Goal: Task Accomplishment & Management: Manage account settings

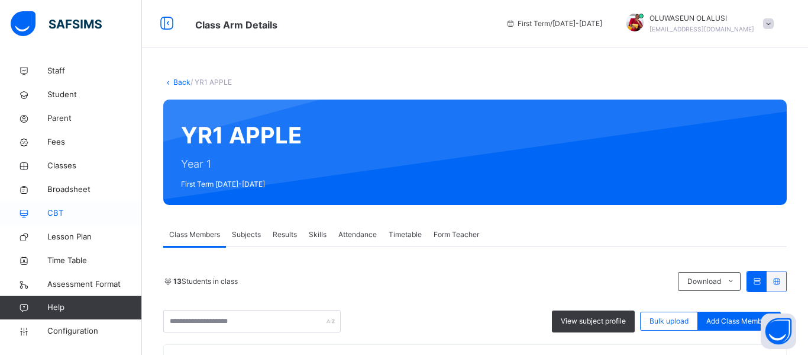
click at [54, 214] on span "CBT" at bounding box center [94, 213] width 95 height 12
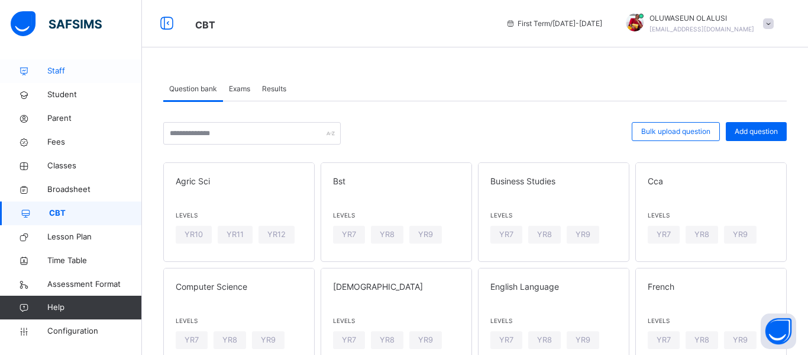
click at [53, 73] on span "Staff" at bounding box center [94, 71] width 95 height 12
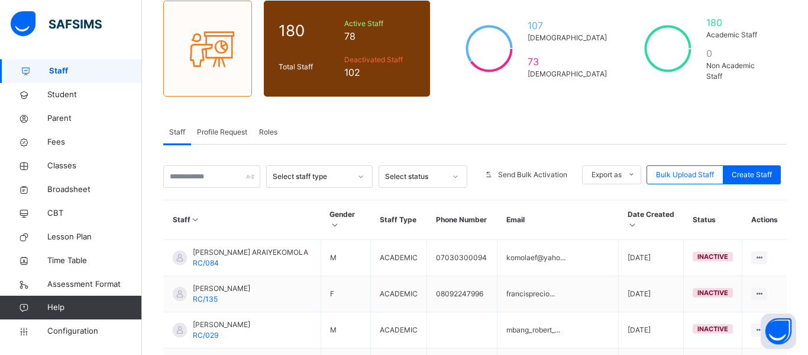
scroll to position [144, 0]
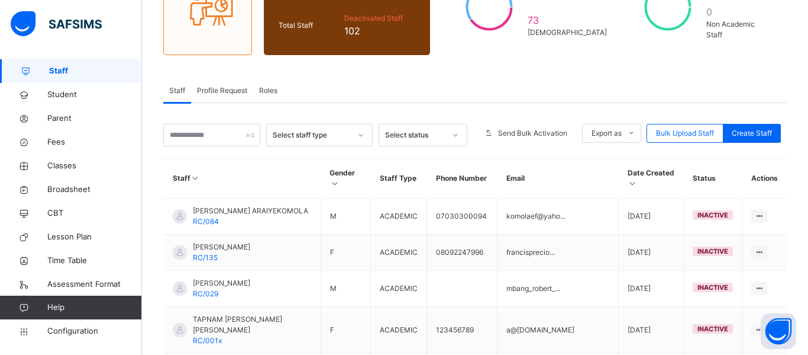
click at [272, 96] on div "Roles" at bounding box center [268, 91] width 30 height 24
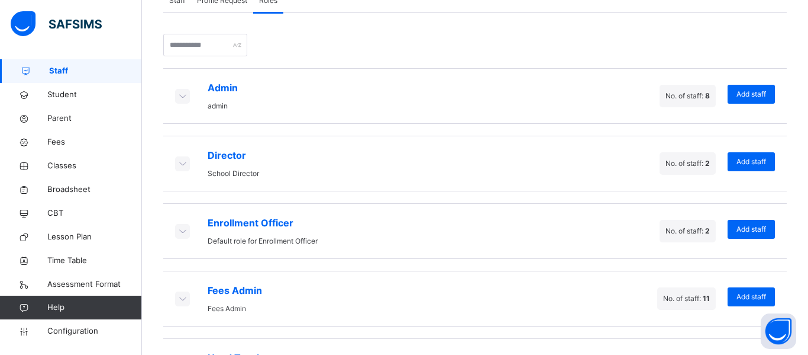
scroll to position [266, 0]
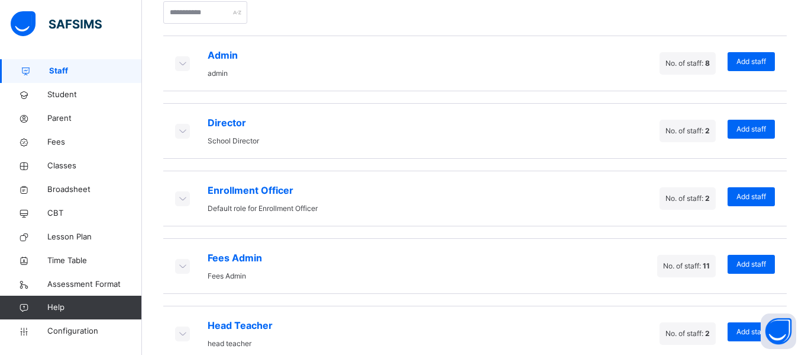
click at [180, 63] on icon at bounding box center [182, 63] width 13 height 12
click at [182, 65] on icon at bounding box center [182, 63] width 13 height 12
click at [738, 63] on span "Add staff" at bounding box center [752, 61] width 30 height 11
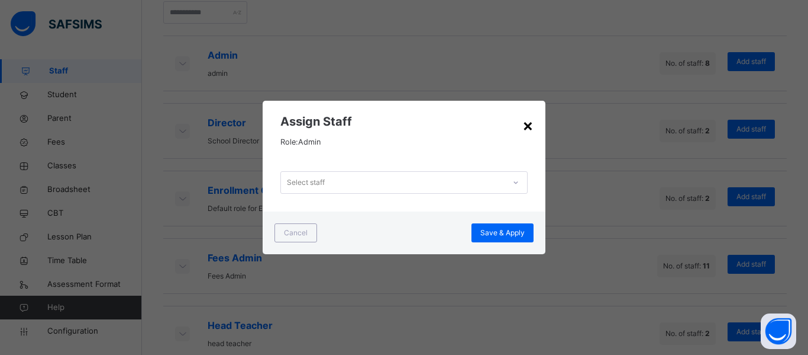
click at [531, 125] on div "×" at bounding box center [528, 124] width 11 height 25
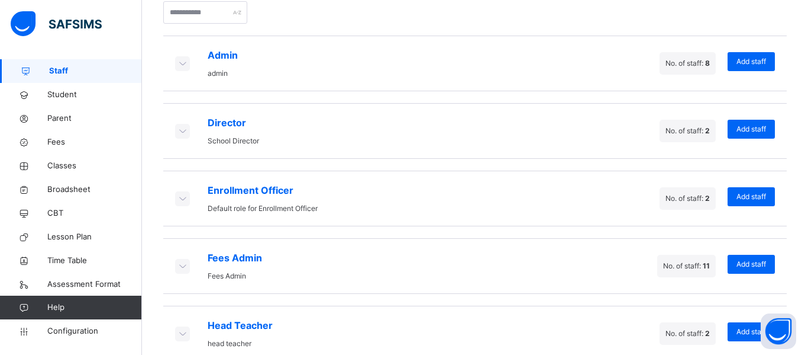
click at [179, 65] on icon at bounding box center [182, 63] width 13 height 12
click at [183, 64] on icon at bounding box center [182, 63] width 13 height 12
click at [184, 68] on icon at bounding box center [182, 63] width 13 height 12
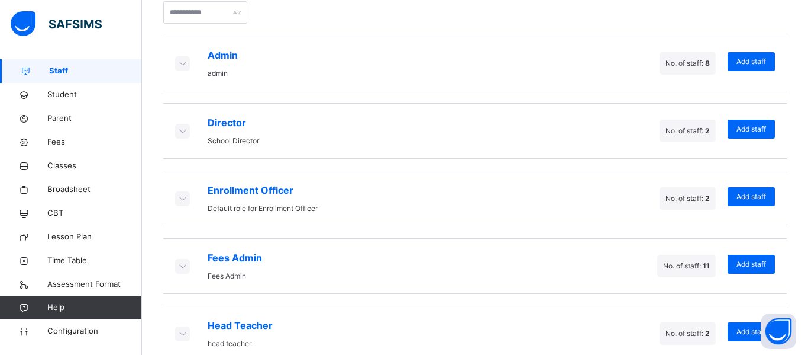
click at [185, 63] on icon at bounding box center [182, 63] width 13 height 12
click at [178, 59] on icon at bounding box center [182, 63] width 13 height 12
click at [176, 132] on icon at bounding box center [182, 130] width 13 height 12
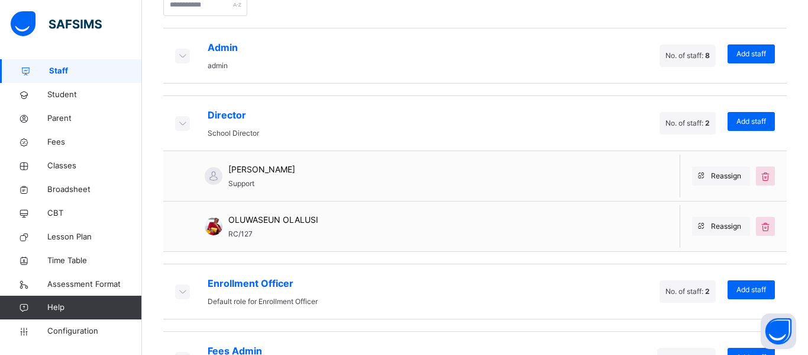
scroll to position [273, 0]
click at [568, 48] on div "Admin admin No. of staff: 8 Add staff" at bounding box center [475, 56] width 624 height 56
click at [232, 60] on div "Admin admin" at bounding box center [223, 56] width 30 height 31
click at [184, 54] on icon at bounding box center [182, 56] width 13 height 12
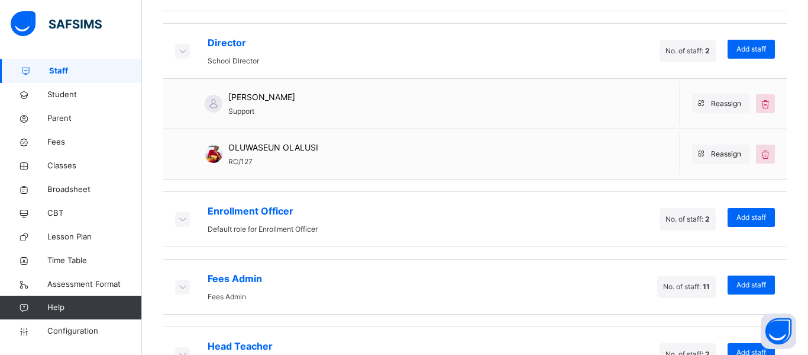
scroll to position [371, 0]
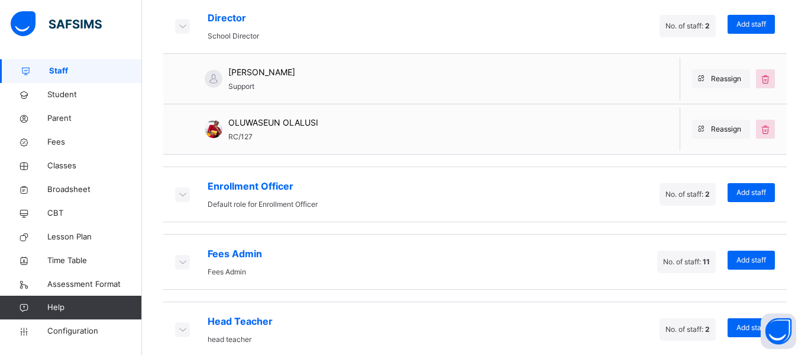
click at [176, 196] on icon at bounding box center [182, 194] width 13 height 12
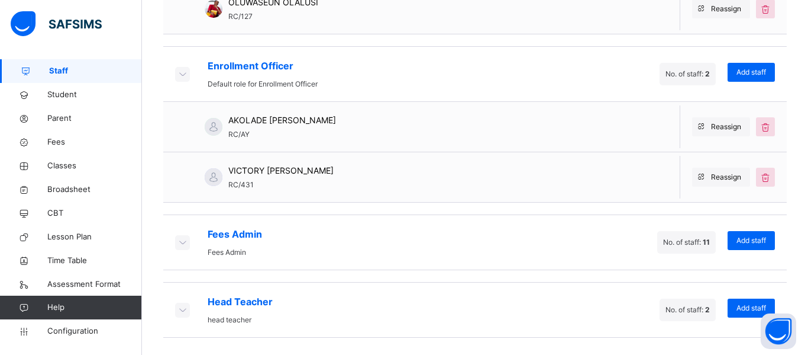
scroll to position [492, 0]
click at [176, 239] on icon at bounding box center [182, 241] width 13 height 12
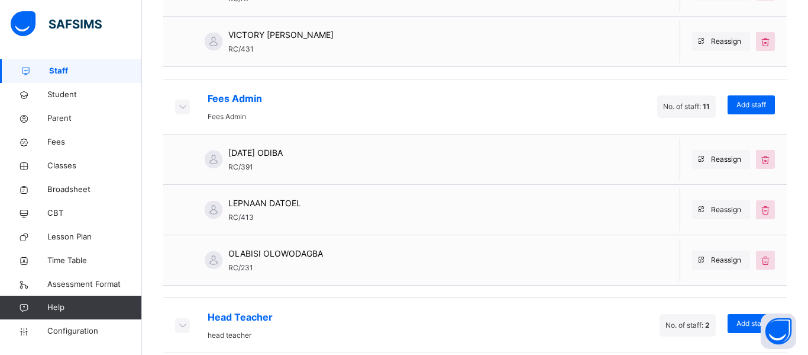
scroll to position [643, 0]
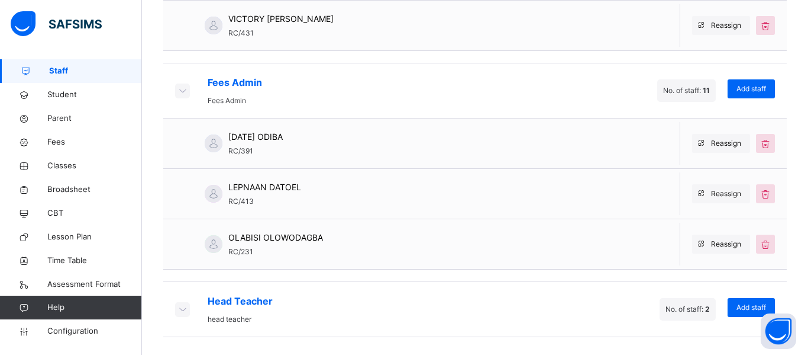
click at [176, 303] on icon at bounding box center [182, 308] width 13 height 12
click at [176, 312] on icon at bounding box center [182, 308] width 13 height 12
click at [243, 301] on span "Head Teacher" at bounding box center [240, 301] width 65 height 14
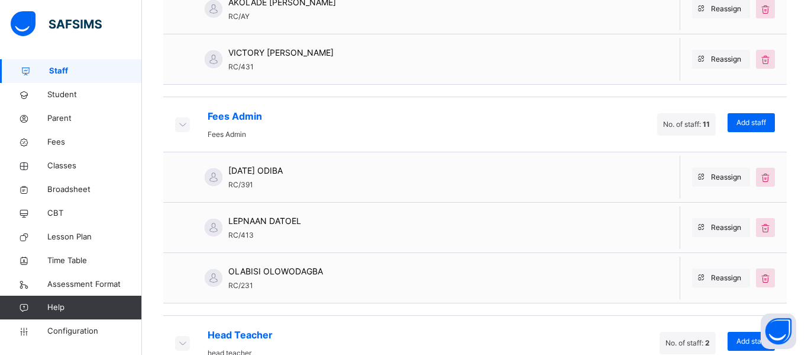
click at [182, 125] on icon at bounding box center [182, 124] width 13 height 12
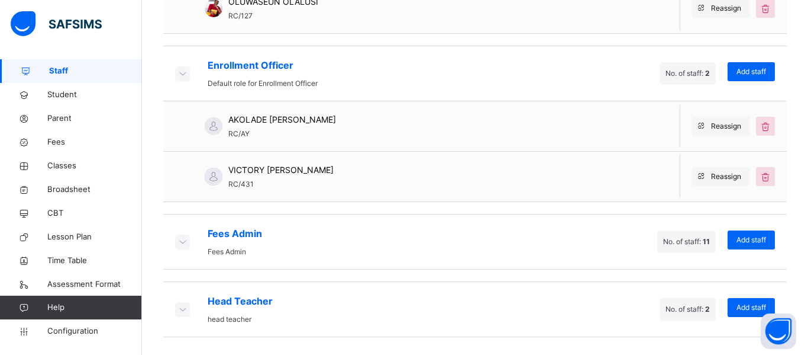
click at [178, 312] on icon at bounding box center [182, 308] width 13 height 12
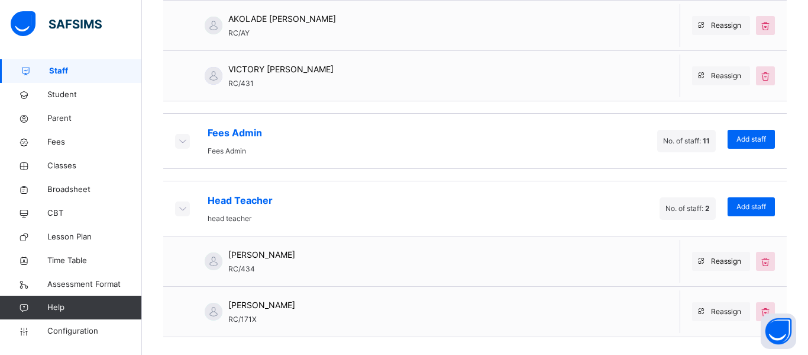
click at [179, 204] on icon at bounding box center [182, 208] width 13 height 12
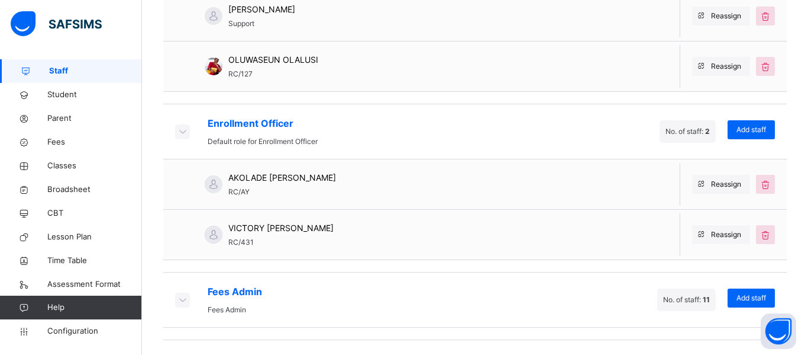
click at [180, 127] on icon at bounding box center [182, 131] width 13 height 12
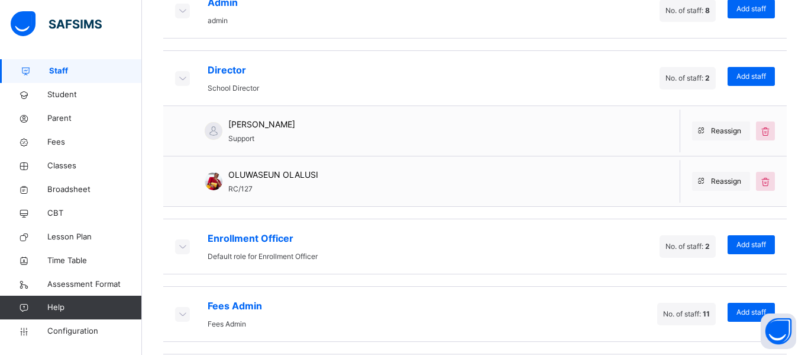
click at [182, 79] on icon at bounding box center [182, 78] width 13 height 12
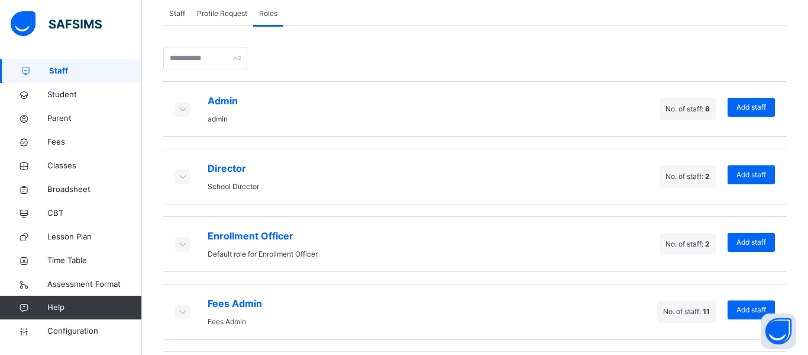
scroll to position [217, 0]
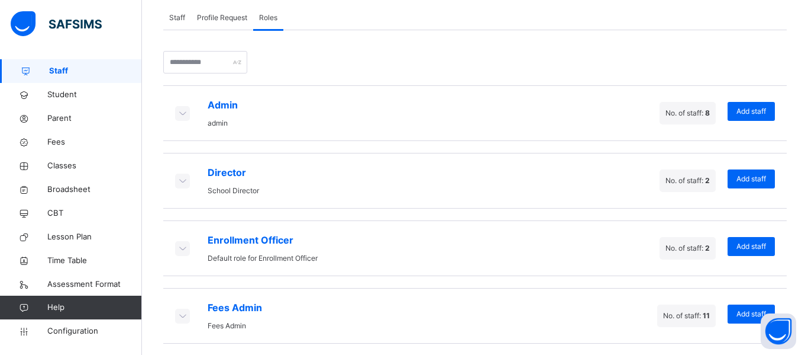
click at [176, 110] on icon at bounding box center [182, 113] width 13 height 12
click at [769, 107] on div "Add staff" at bounding box center [751, 111] width 47 height 19
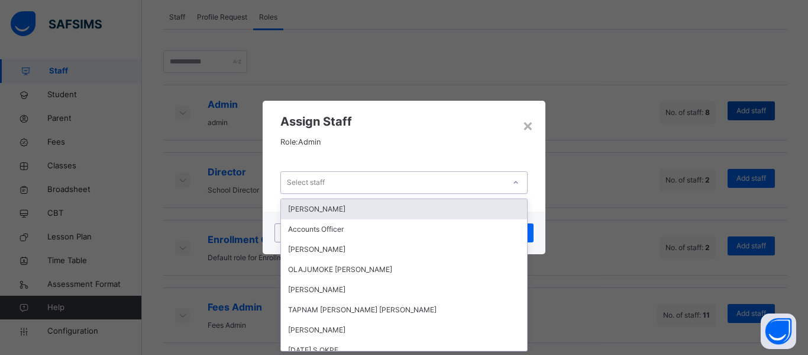
scroll to position [0, 0]
click at [475, 70] on div "× Assign Staff Role: Admin option JERRY GOJA focused, 1 of 180. 180 results ava…" at bounding box center [404, 177] width 808 height 355
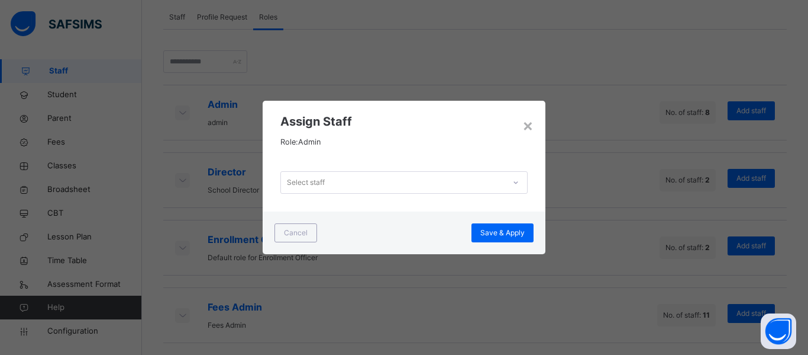
click at [75, 68] on div "× Assign Staff Role: Admin Select staff Cancel Save & Apply" at bounding box center [404, 177] width 808 height 355
click at [531, 120] on div "×" at bounding box center [528, 124] width 11 height 25
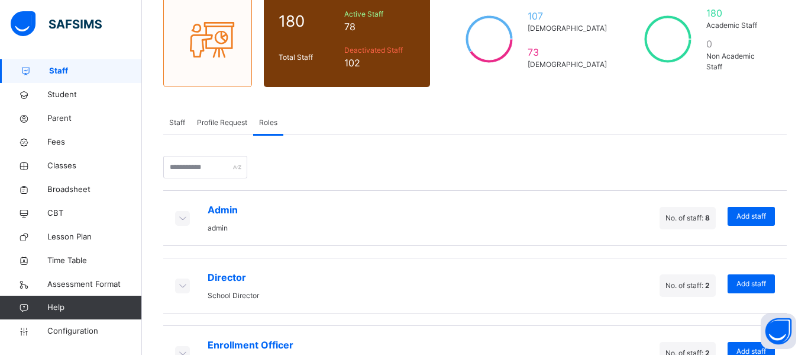
scroll to position [96, 0]
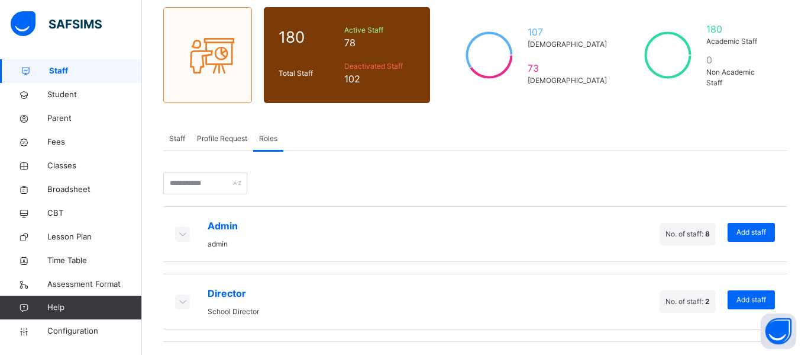
click at [175, 131] on div "Staff" at bounding box center [177, 139] width 28 height 24
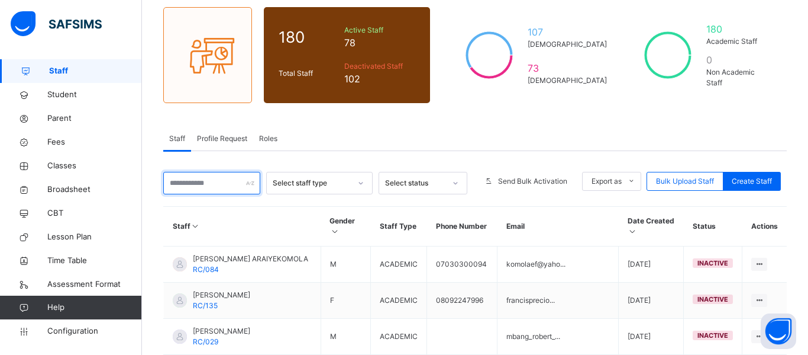
click at [209, 179] on input "text" at bounding box center [211, 183] width 97 height 22
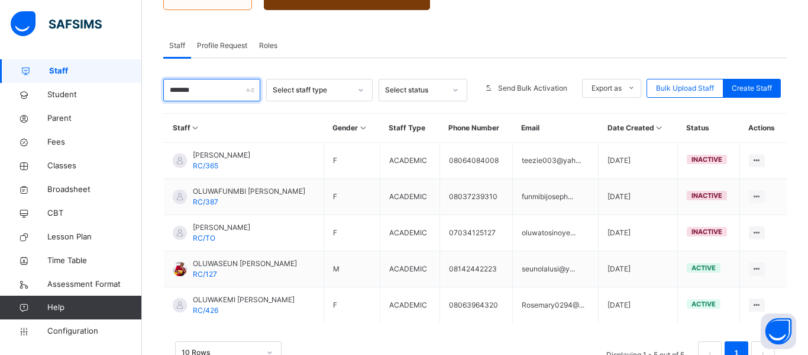
scroll to position [220, 0]
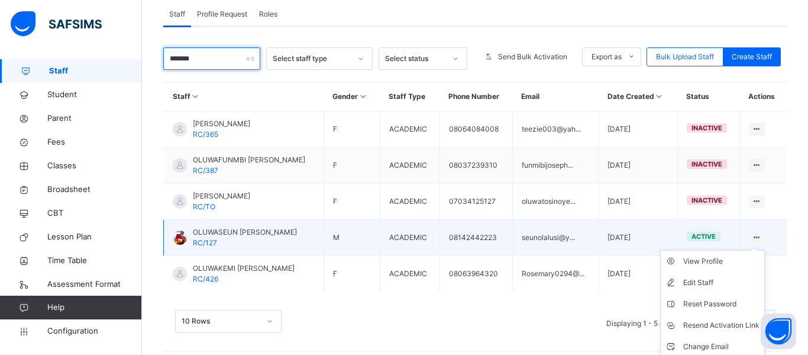
type input "*******"
click at [757, 238] on icon at bounding box center [757, 237] width 10 height 9
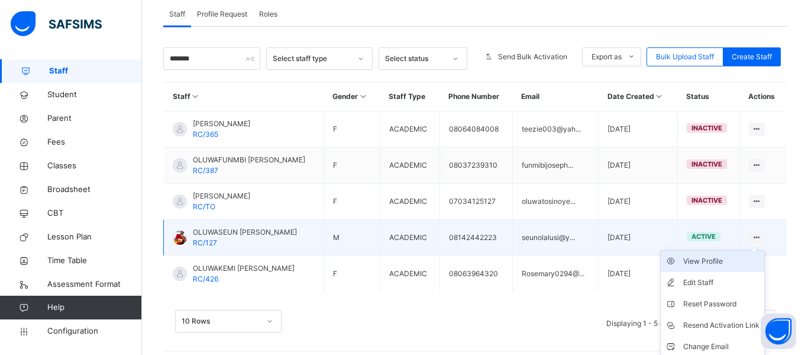
click at [720, 261] on div "View Profile" at bounding box center [722, 261] width 76 height 12
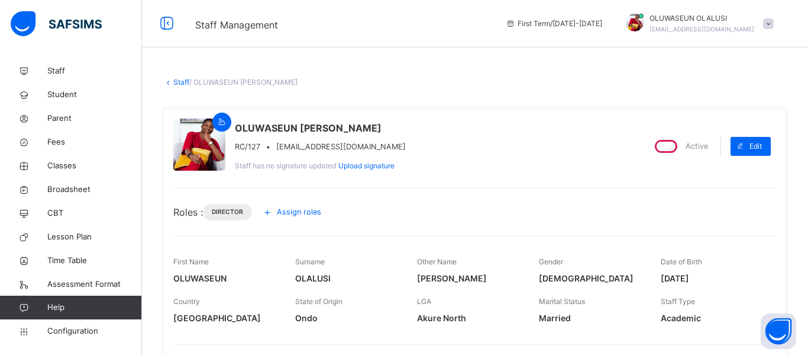
click at [274, 211] on icon at bounding box center [267, 212] width 13 height 14
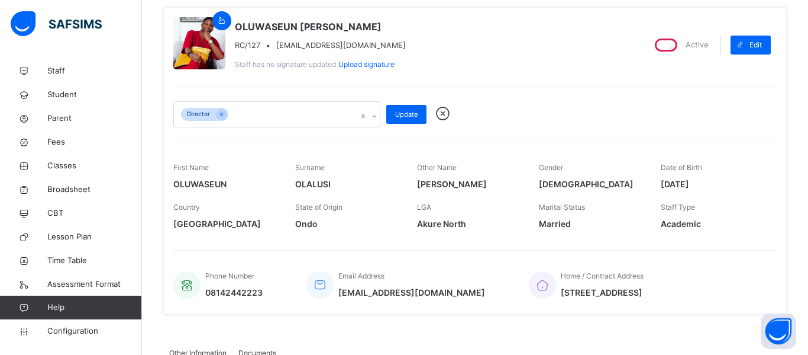
scroll to position [103, 0]
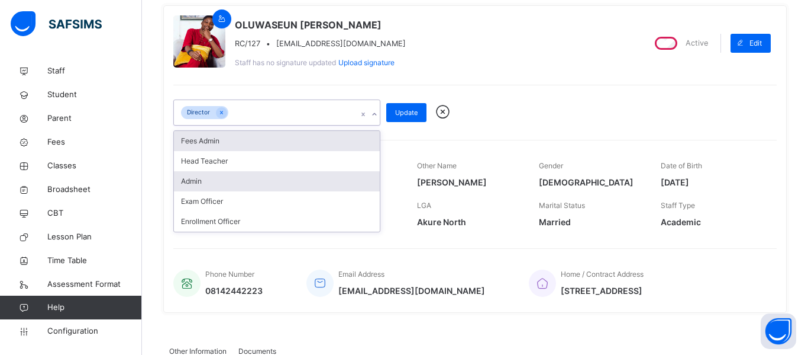
click at [205, 177] on div "Admin" at bounding box center [277, 181] width 206 height 20
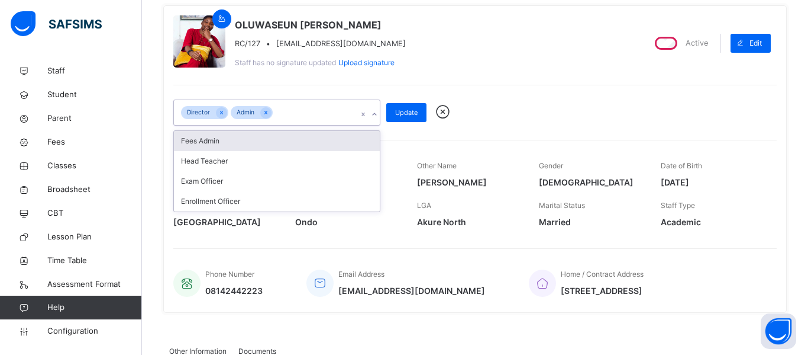
click at [227, 141] on div "Fees Admin" at bounding box center [277, 141] width 206 height 20
click at [245, 131] on div "Head Teacher" at bounding box center [277, 141] width 206 height 20
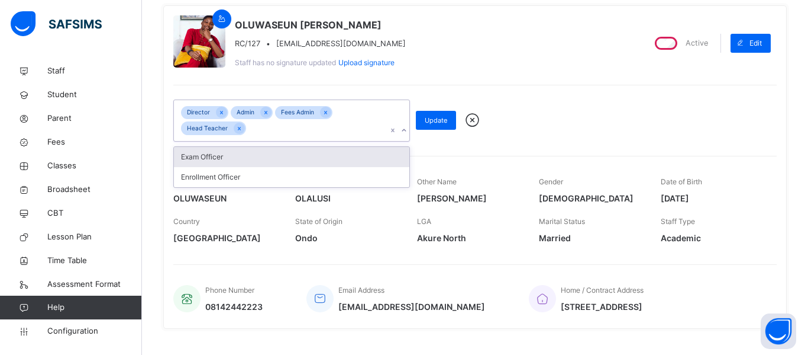
click at [236, 160] on div "Exam Officer" at bounding box center [292, 157] width 236 height 20
click at [237, 156] on div "Enrollment Officer" at bounding box center [292, 157] width 236 height 20
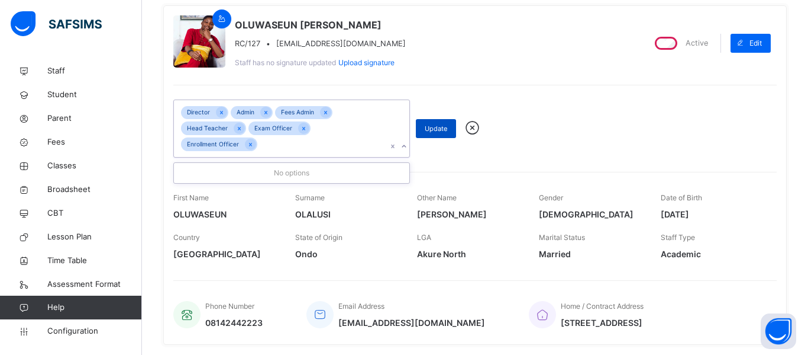
click at [433, 124] on span "Update" at bounding box center [436, 129] width 22 height 10
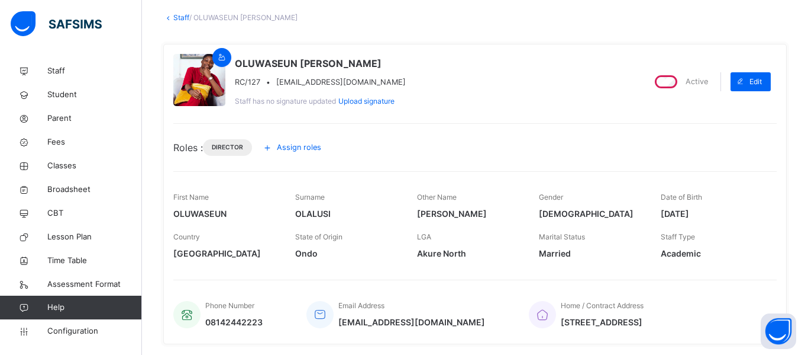
scroll to position [0, 0]
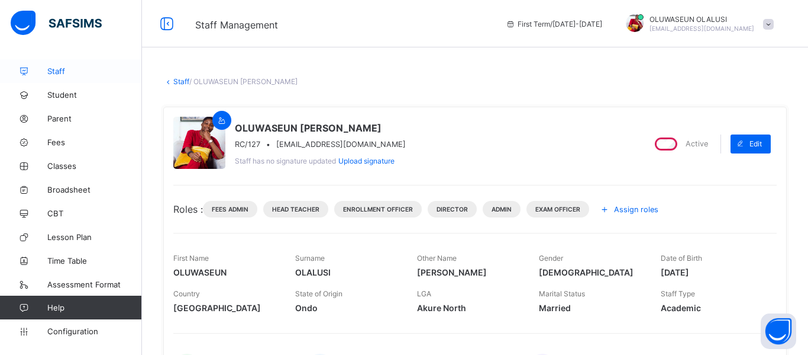
click at [47, 72] on span "Staff" at bounding box center [94, 70] width 95 height 9
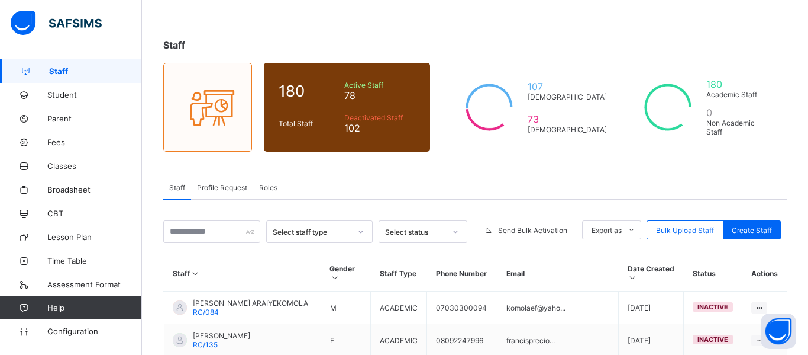
scroll to position [120, 0]
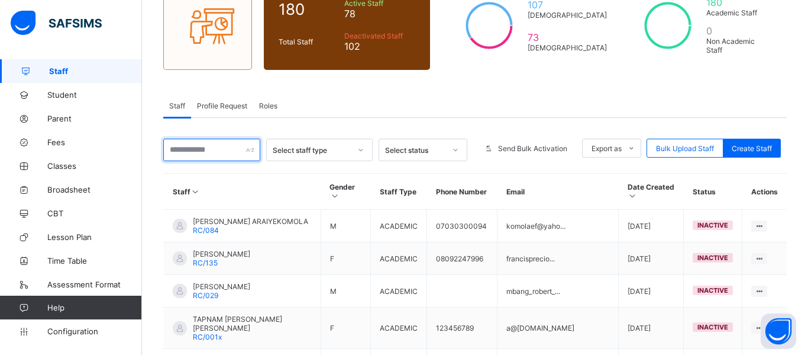
click at [189, 150] on input "text" at bounding box center [211, 149] width 97 height 22
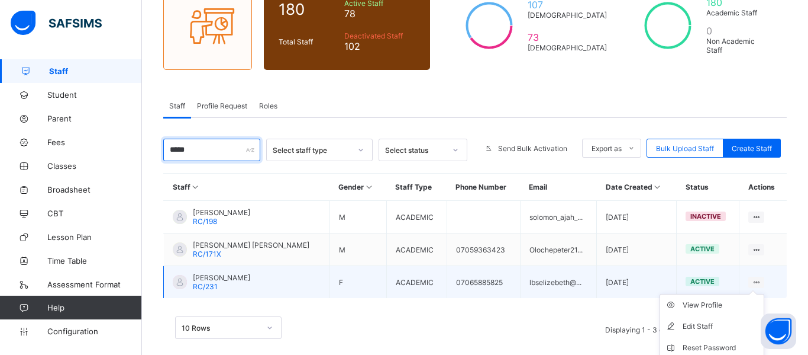
type input "*****"
click at [753, 294] on ul "View Profile Edit Staff Reset Password Resend Activation Link Change Email Dele…" at bounding box center [712, 358] width 105 height 129
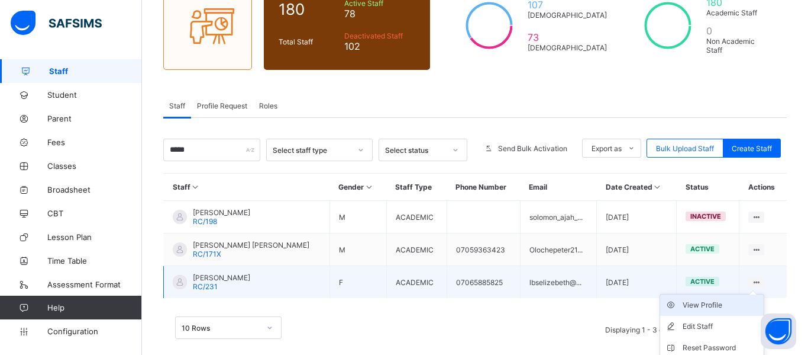
click at [708, 301] on div "View Profile" at bounding box center [721, 305] width 76 height 12
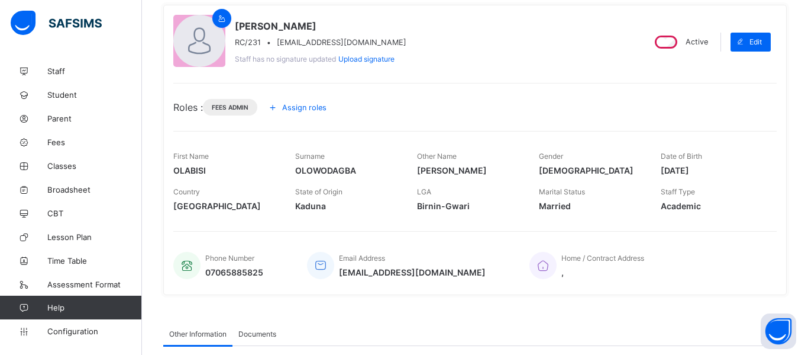
scroll to position [106, 0]
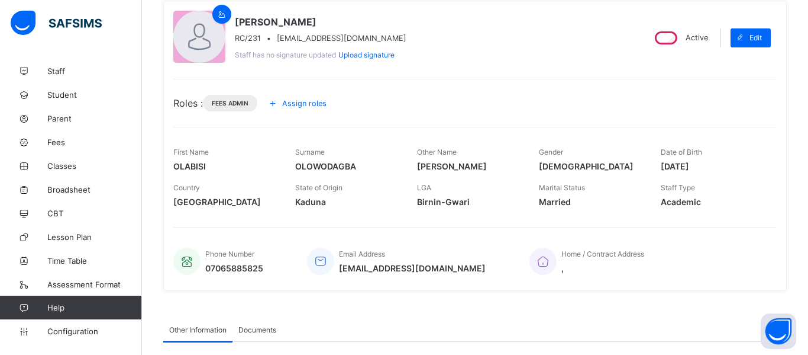
click at [305, 102] on span "Assign roles" at bounding box center [304, 103] width 44 height 9
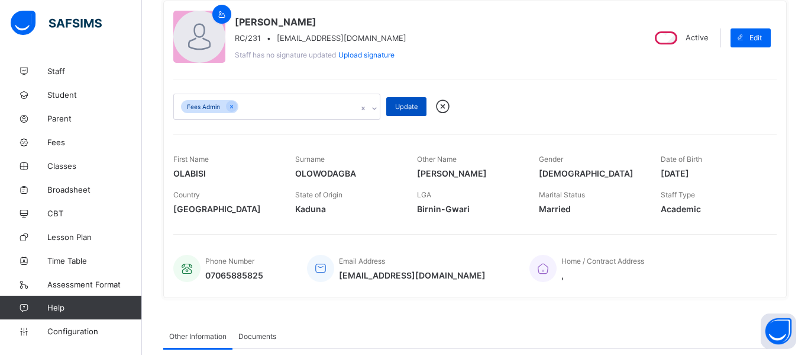
click at [402, 110] on span "Update" at bounding box center [406, 106] width 22 height 8
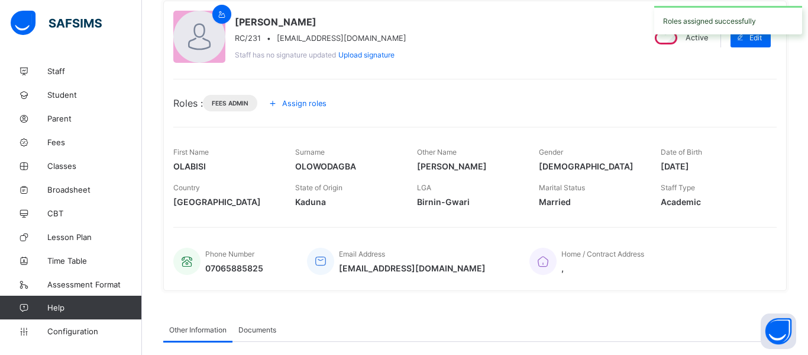
click at [309, 101] on span "Assign roles" at bounding box center [304, 103] width 44 height 9
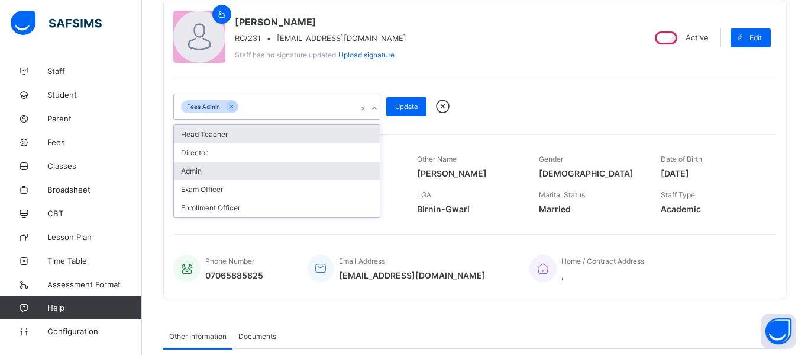
click at [191, 164] on div "Admin" at bounding box center [277, 171] width 206 height 18
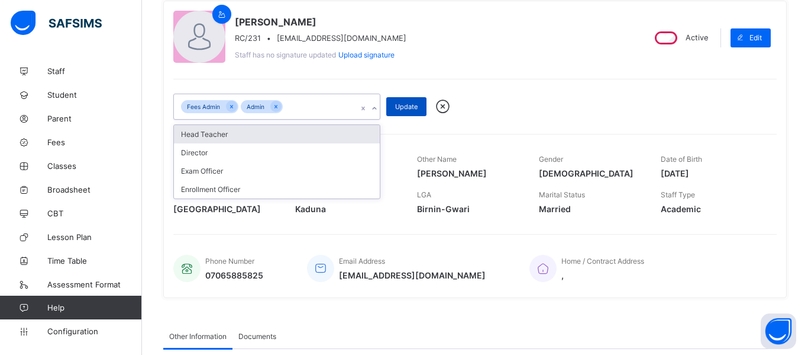
click at [403, 110] on span "Update" at bounding box center [406, 106] width 22 height 8
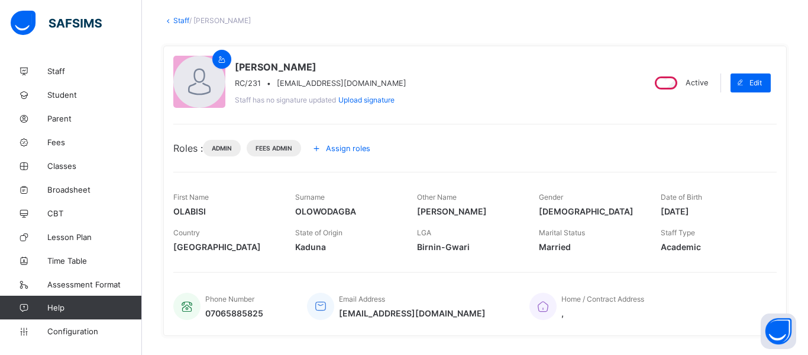
scroll to position [56, 0]
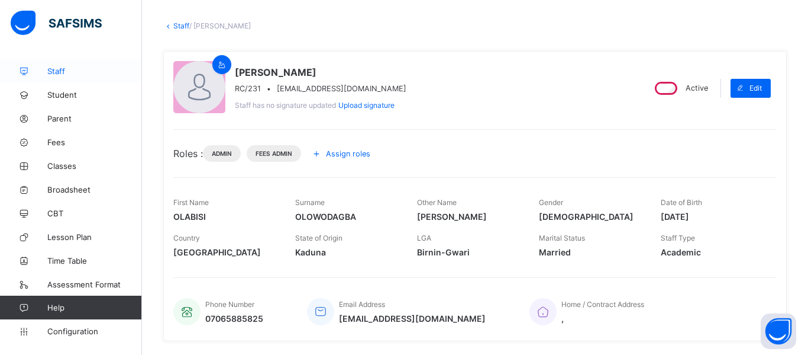
click at [57, 73] on span "Staff" at bounding box center [94, 70] width 95 height 9
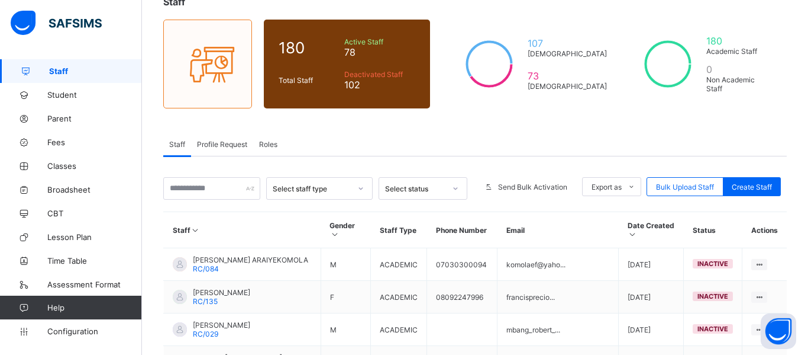
scroll to position [113, 0]
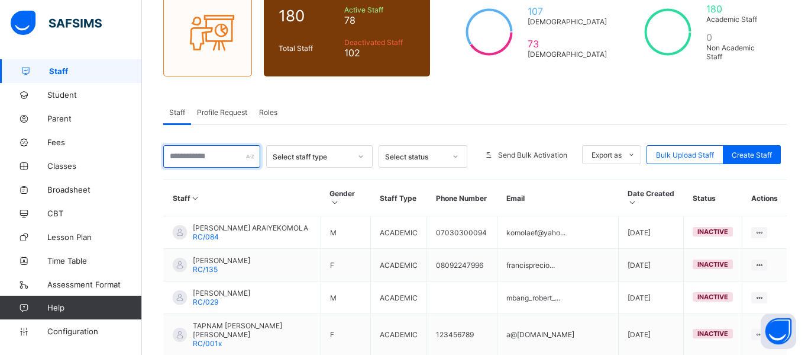
click at [185, 156] on input "text" at bounding box center [211, 156] width 97 height 22
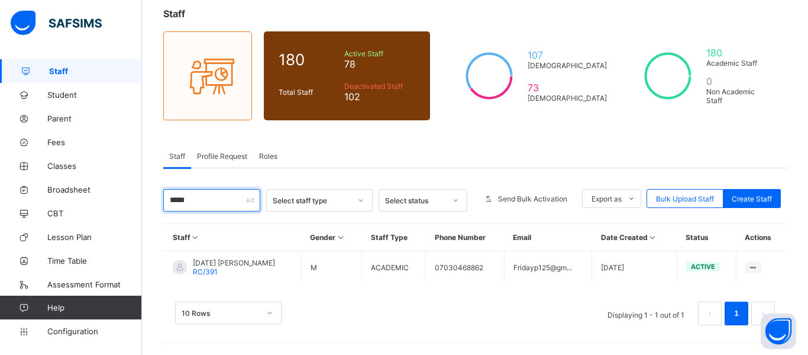
scroll to position [69, 0]
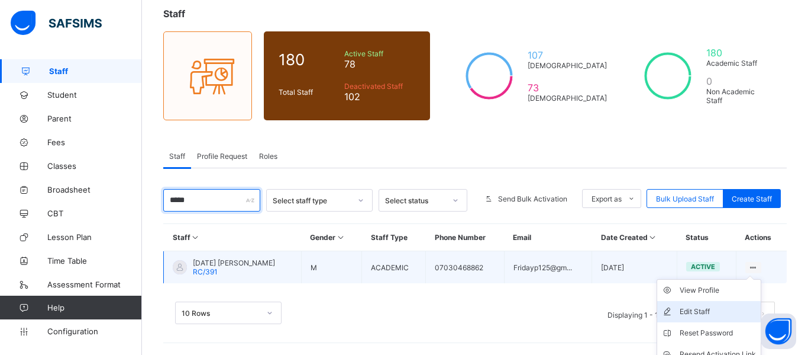
type input "*****"
click at [752, 305] on div "Edit Staff" at bounding box center [718, 311] width 76 height 12
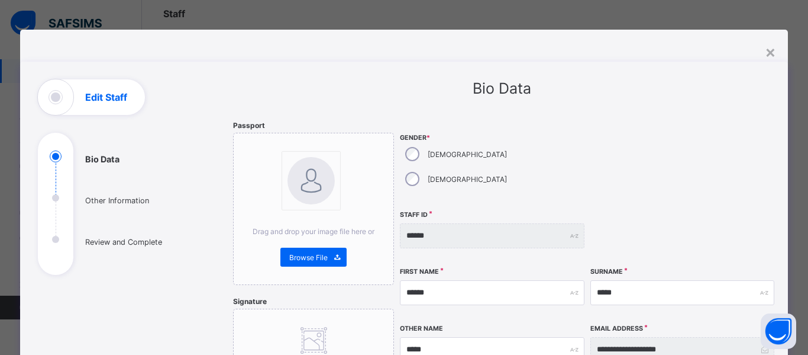
click at [714, 240] on div "**********" at bounding box center [588, 331] width 376 height 421
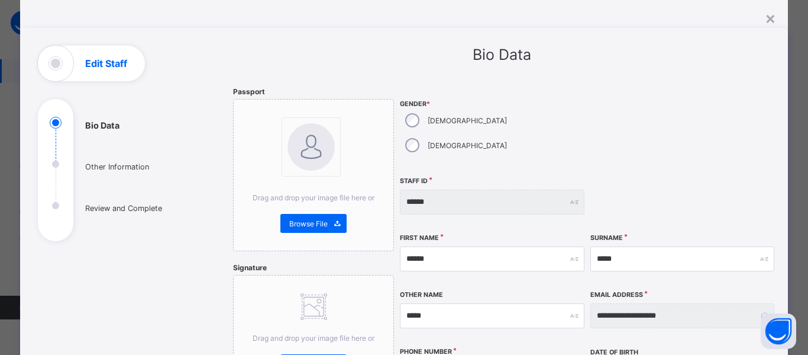
scroll to position [35, 0]
click at [767, 18] on div "×" at bounding box center [770, 17] width 11 height 20
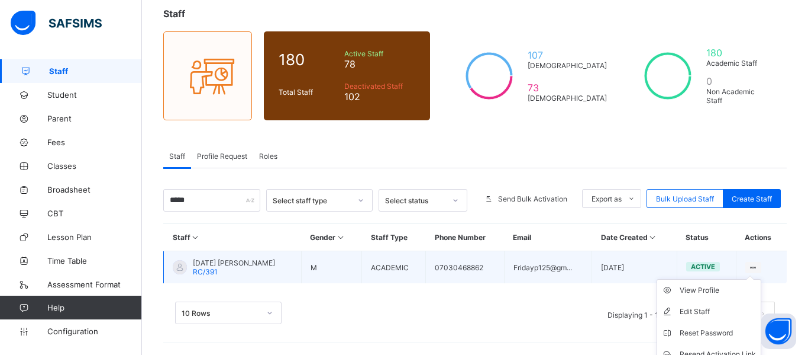
click at [755, 279] on ul "View Profile Edit Staff Reset Password Resend Activation Link Change Email Dele…" at bounding box center [709, 343] width 105 height 129
click at [700, 283] on ul "View Profile Edit Staff Reset Password Resend Activation Link Change Email Dele…" at bounding box center [709, 343] width 105 height 129
click at [686, 291] on div "View Profile" at bounding box center [718, 290] width 76 height 12
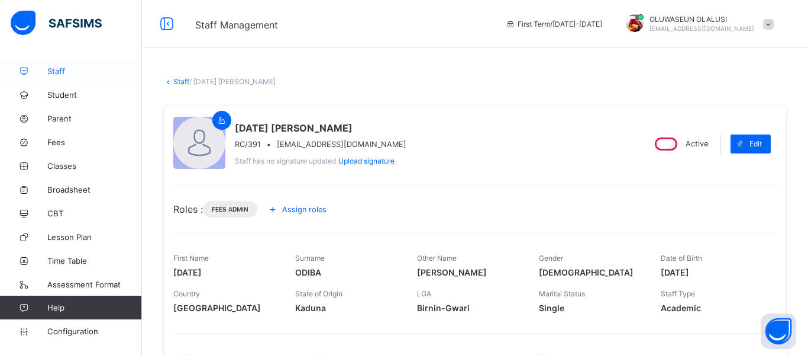
click at [47, 73] on span "Staff" at bounding box center [94, 70] width 95 height 9
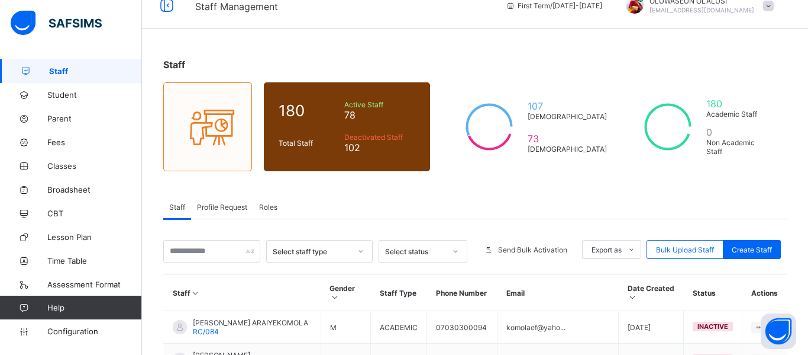
scroll to position [94, 0]
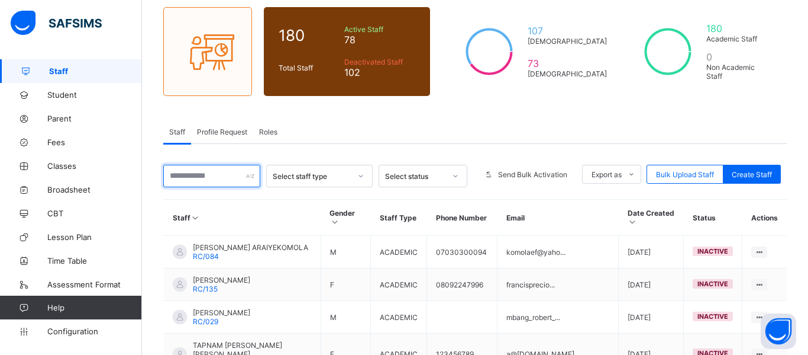
click at [213, 173] on input "text" at bounding box center [211, 176] width 97 height 22
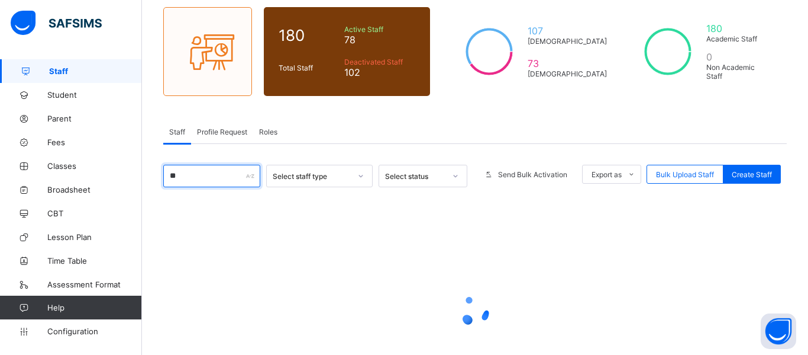
type input "***"
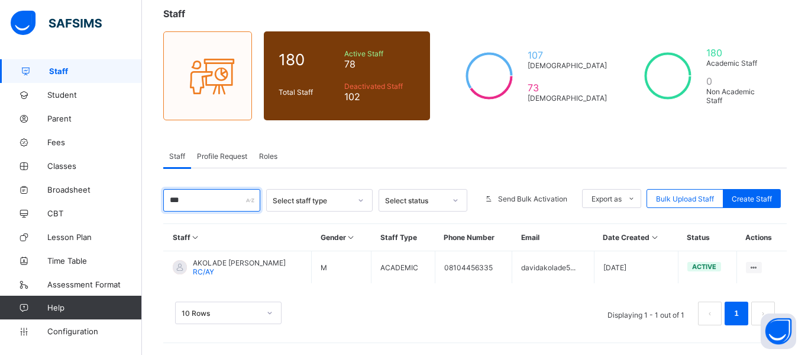
scroll to position [69, 0]
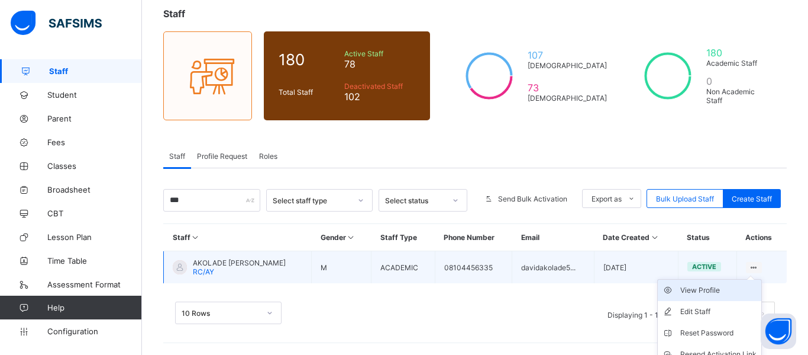
click at [753, 284] on div "View Profile" at bounding box center [719, 290] width 76 height 12
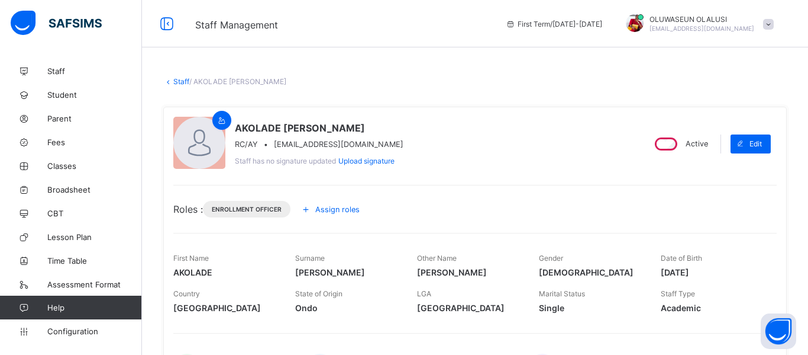
click at [349, 201] on div "Assign roles" at bounding box center [333, 208] width 72 height 19
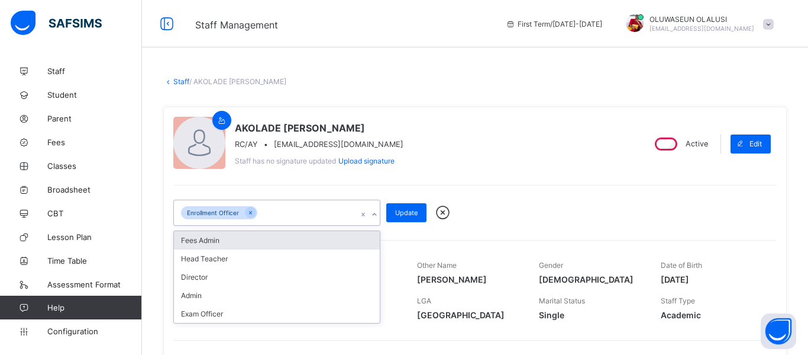
click at [260, 233] on div "Fees Admin" at bounding box center [277, 240] width 206 height 18
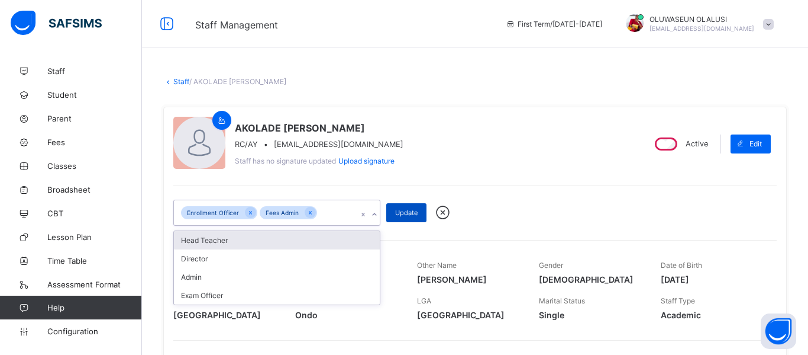
click at [403, 205] on div "Update" at bounding box center [406, 212] width 40 height 19
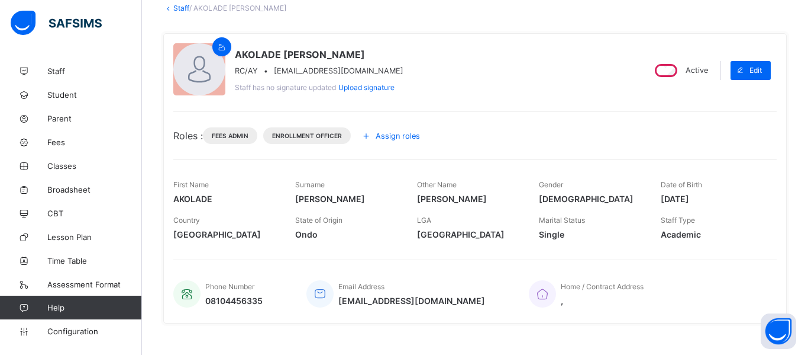
scroll to position [76, 0]
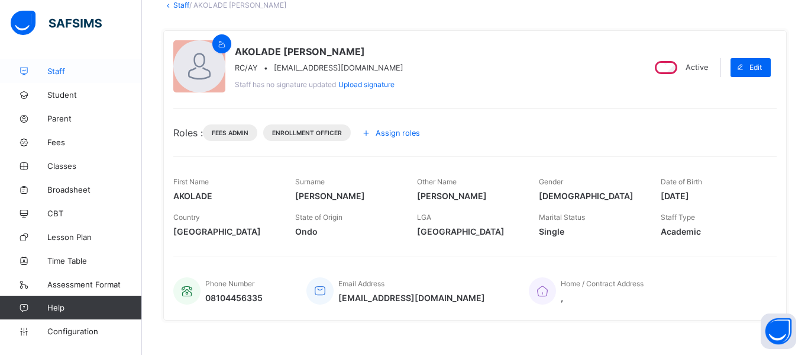
click at [67, 71] on span "Staff" at bounding box center [94, 70] width 95 height 9
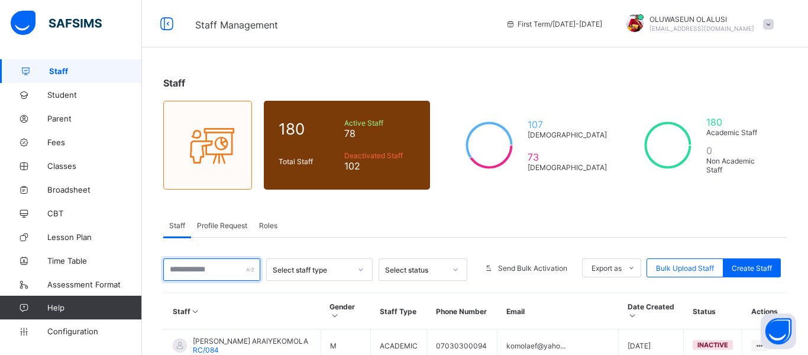
click at [214, 266] on input "text" at bounding box center [211, 269] width 97 height 22
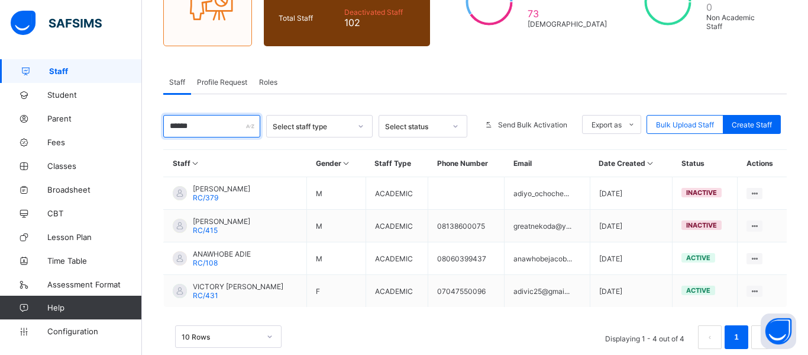
scroll to position [167, 0]
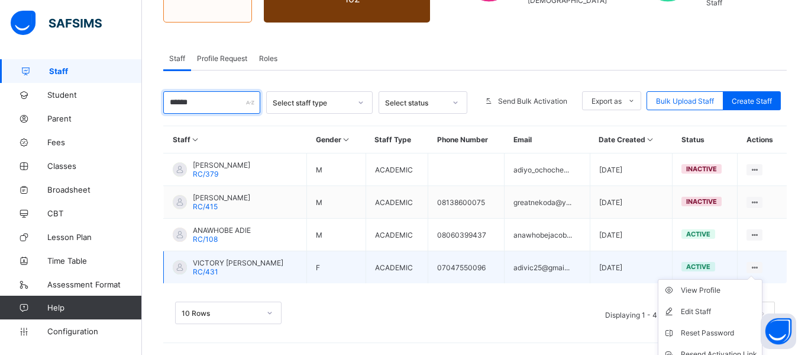
type input "******"
click at [761, 265] on div at bounding box center [755, 267] width 16 height 11
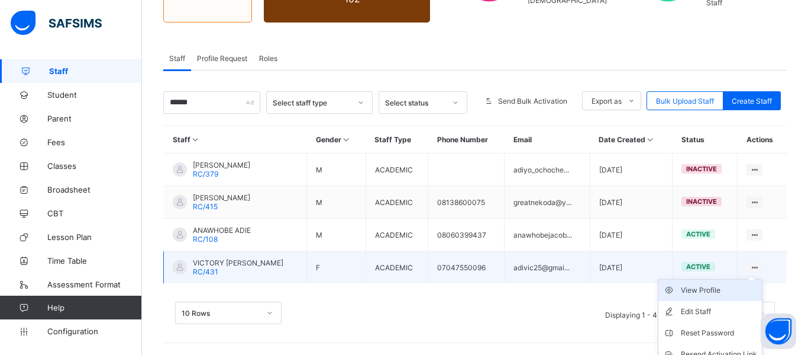
click at [714, 285] on div "View Profile" at bounding box center [719, 290] width 76 height 12
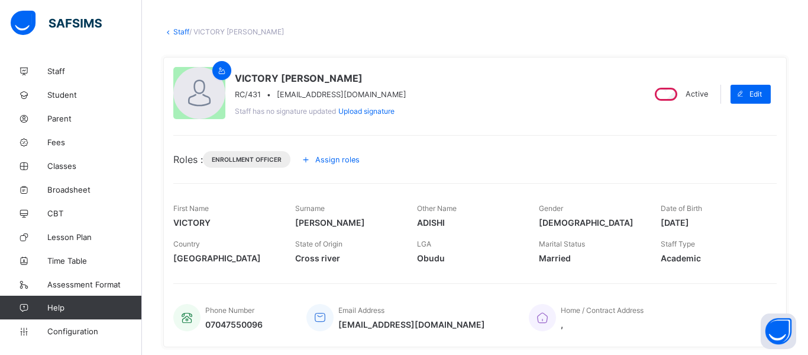
scroll to position [49, 0]
click at [343, 154] on div "Assign roles" at bounding box center [333, 159] width 72 height 19
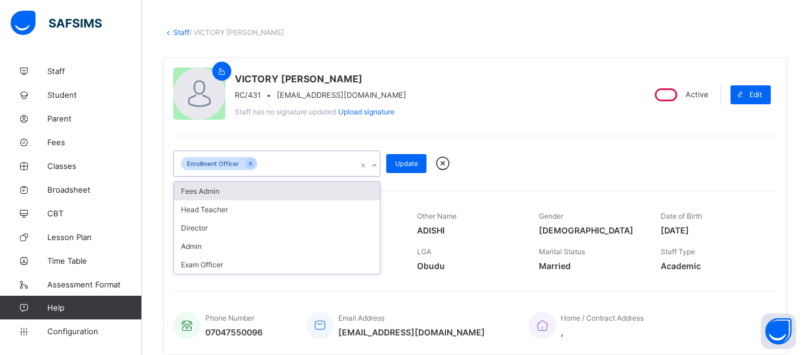
click at [270, 186] on div "Fees Admin" at bounding box center [277, 191] width 206 height 18
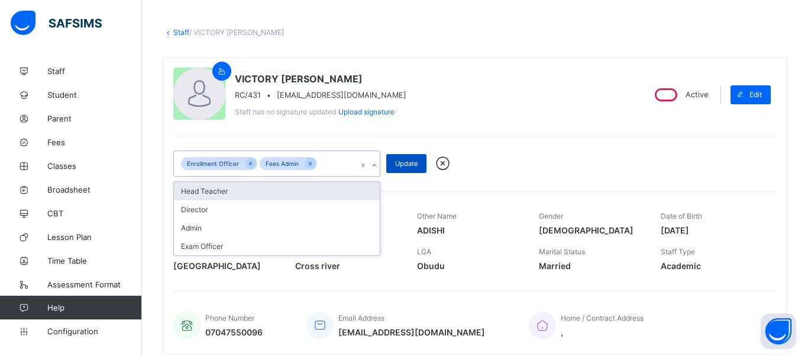
click at [406, 157] on div "Update" at bounding box center [406, 163] width 40 height 19
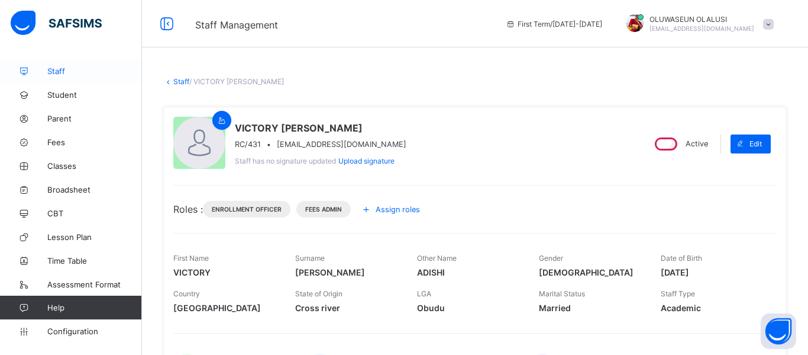
click at [63, 81] on link "Staff" at bounding box center [71, 71] width 142 height 24
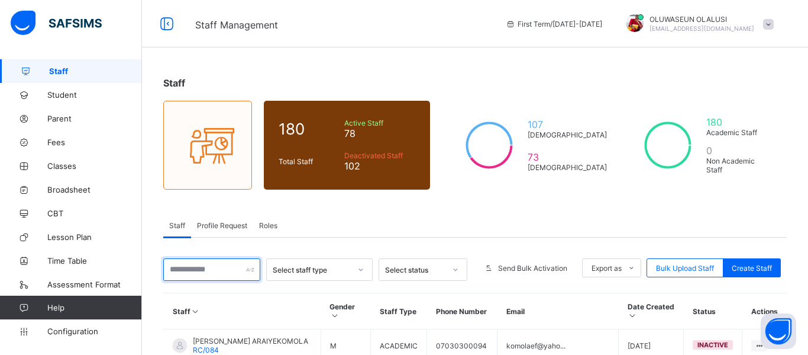
click at [203, 268] on input "text" at bounding box center [211, 269] width 97 height 22
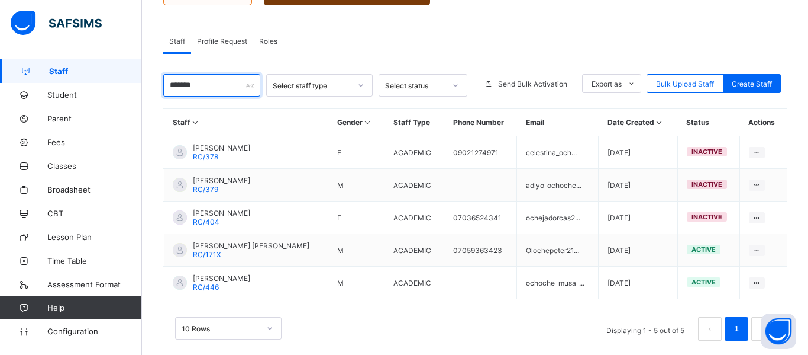
scroll to position [199, 0]
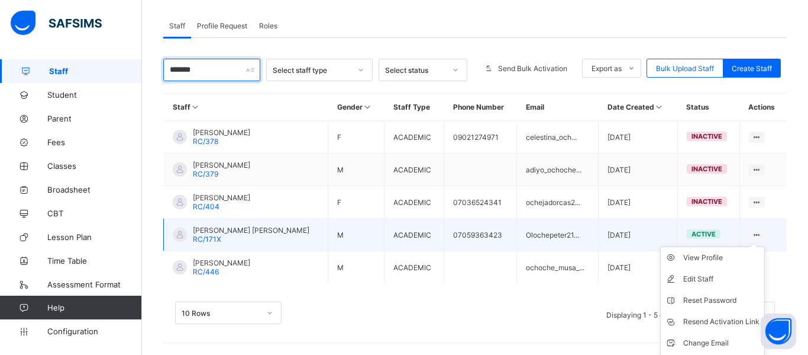
type input "*******"
click at [754, 246] on ul "View Profile Edit Staff Reset Password Resend Activation Link Change Email Dele…" at bounding box center [712, 310] width 105 height 129
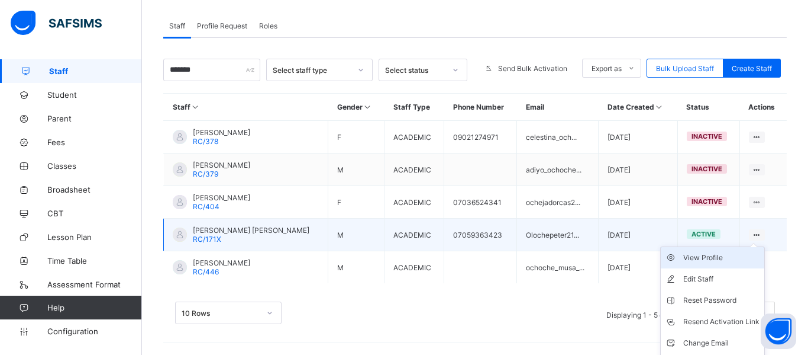
click at [714, 255] on div "View Profile" at bounding box center [722, 258] width 76 height 12
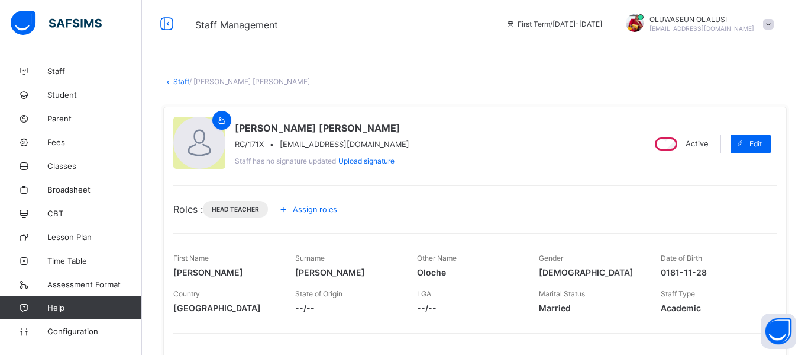
click at [317, 206] on span "Assign roles" at bounding box center [315, 209] width 44 height 9
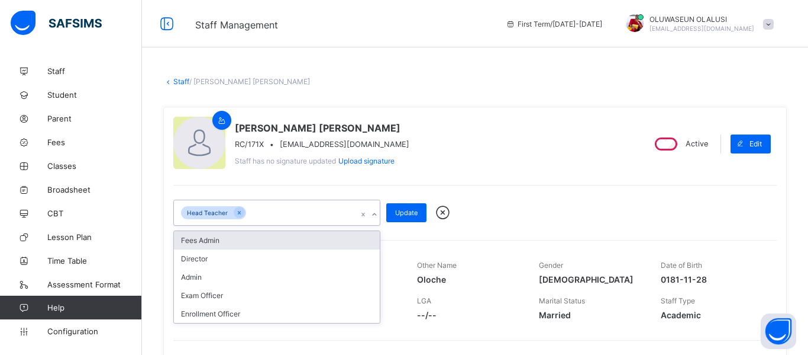
click at [265, 241] on div "Fees Admin" at bounding box center [277, 240] width 206 height 18
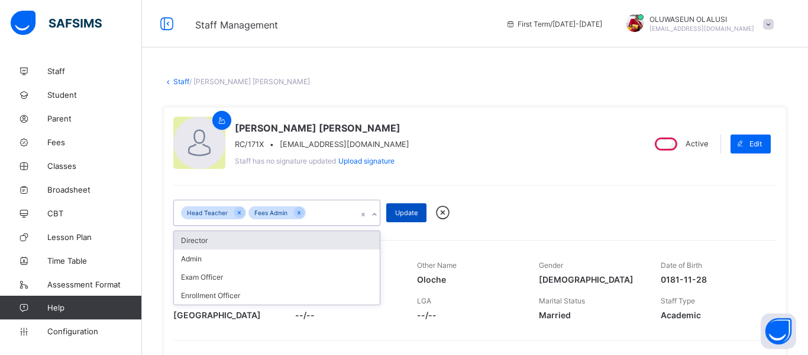
click at [401, 211] on span "Update" at bounding box center [406, 212] width 22 height 8
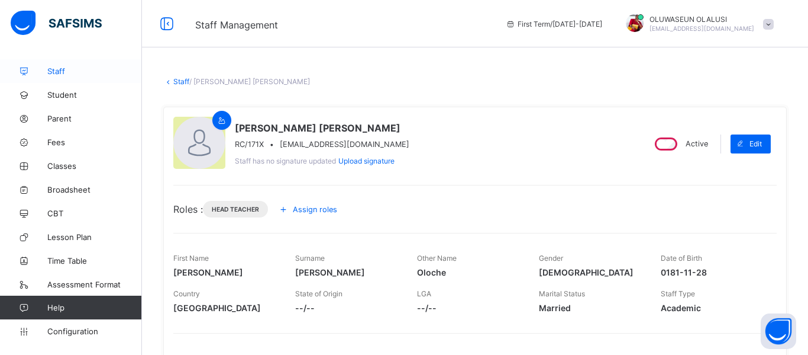
click at [65, 66] on span "Staff" at bounding box center [94, 70] width 95 height 9
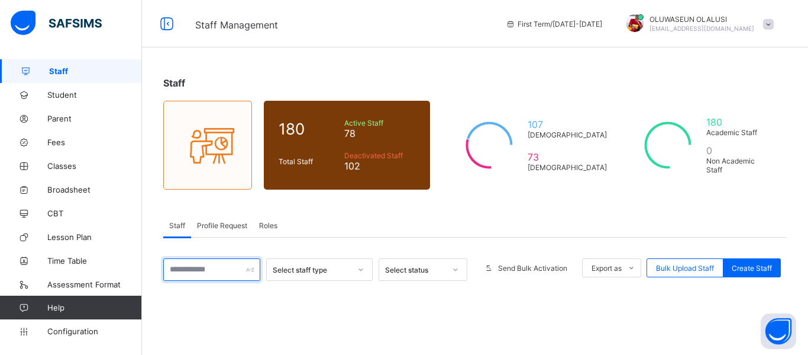
click at [203, 265] on input "text" at bounding box center [211, 269] width 97 height 22
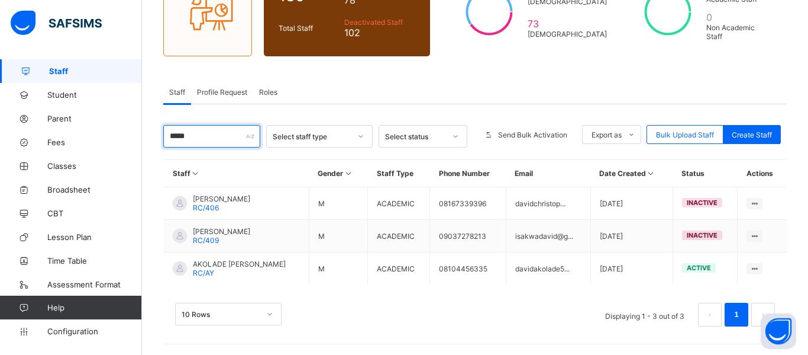
scroll to position [134, 0]
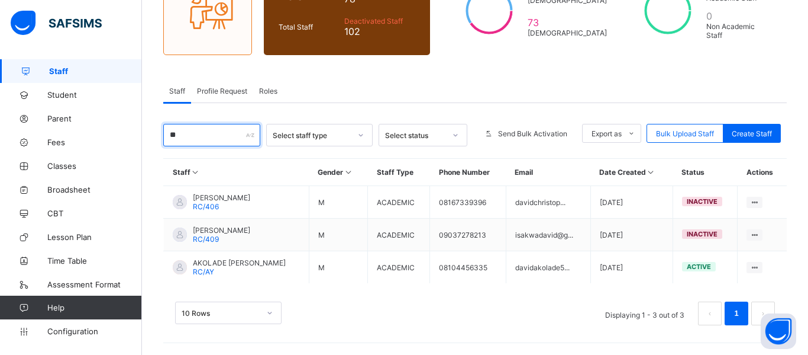
type input "*"
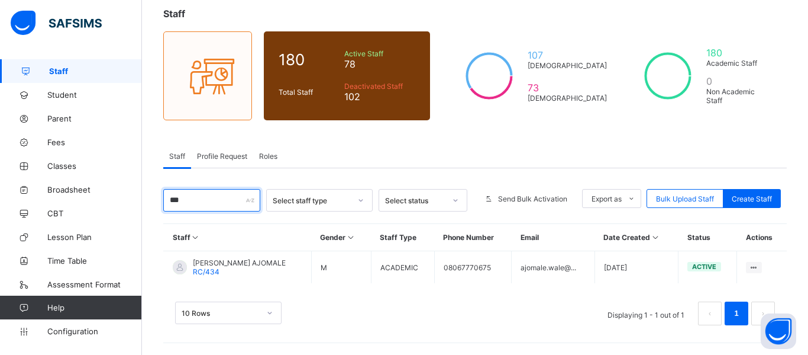
scroll to position [69, 0]
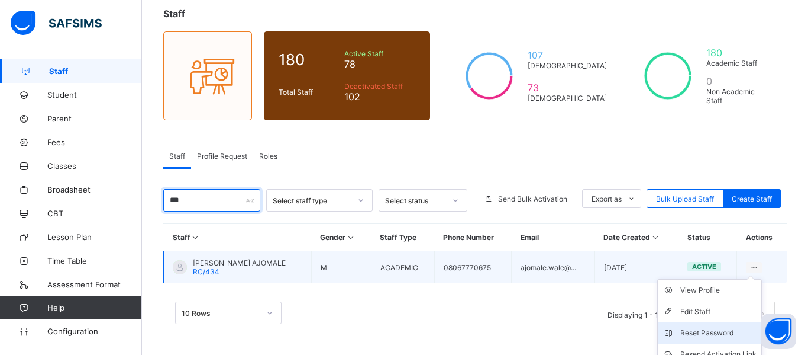
type input "***"
click at [756, 322] on li "Reset Password" at bounding box center [710, 332] width 104 height 21
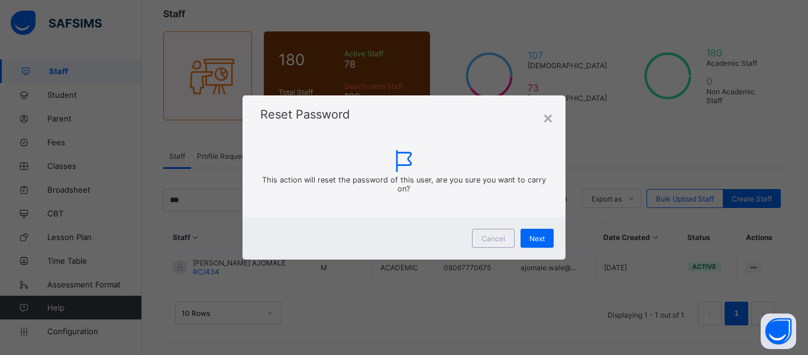
click at [713, 231] on div "× Reset Password This action will reset the password of this user, are you sure…" at bounding box center [404, 177] width 808 height 355
click at [551, 113] on div "×" at bounding box center [548, 117] width 11 height 20
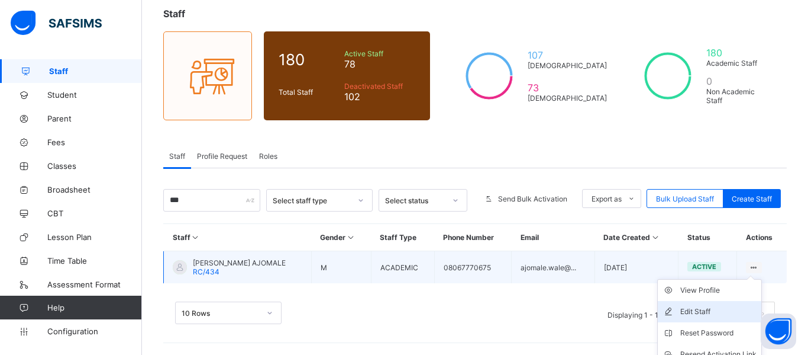
click at [755, 305] on div "Edit Staff" at bounding box center [719, 311] width 76 height 12
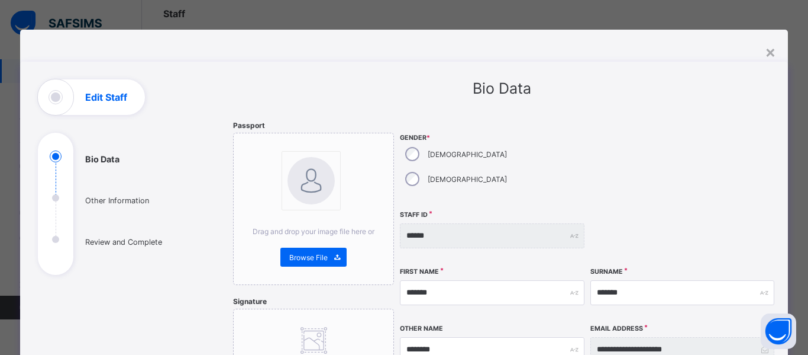
scroll to position [123, 0]
click at [767, 54] on div "×" at bounding box center [770, 51] width 11 height 20
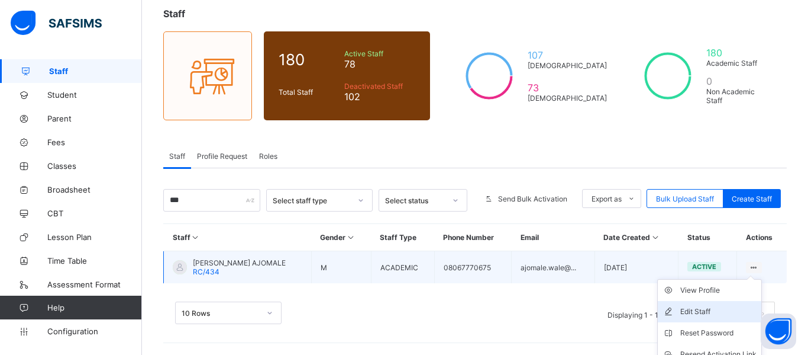
click at [753, 305] on div "Edit Staff" at bounding box center [719, 311] width 76 height 12
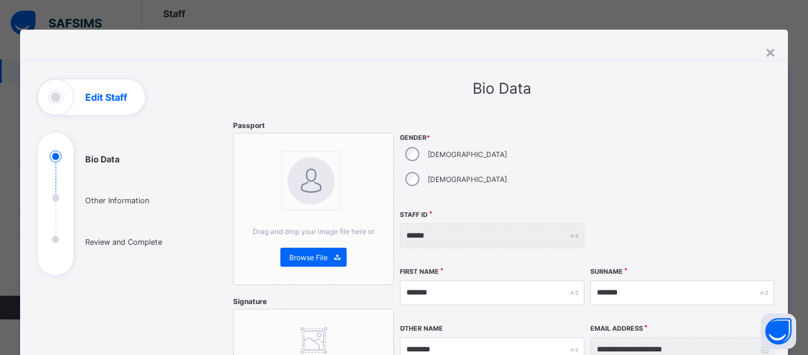
scroll to position [123, 0]
click at [771, 51] on div "×" at bounding box center [770, 51] width 11 height 20
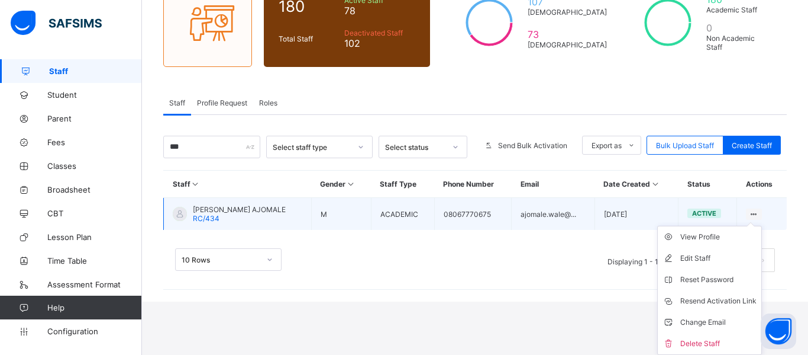
click at [724, 229] on ul "View Profile Edit Staff Reset Password Resend Activation Link Change Email Dele…" at bounding box center [710, 289] width 105 height 129
click at [689, 238] on div "View Profile" at bounding box center [719, 237] width 76 height 12
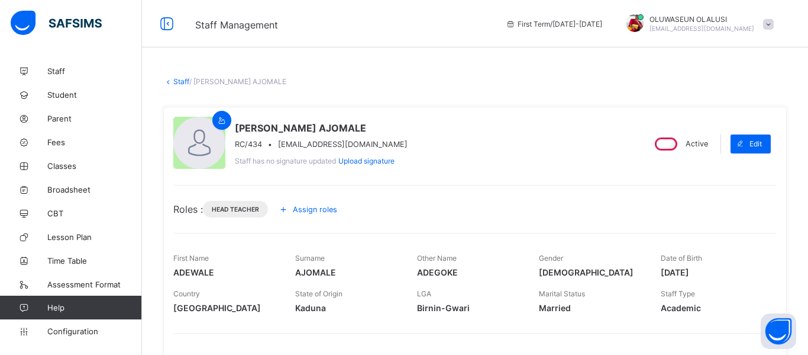
click at [322, 205] on span "Assign roles" at bounding box center [315, 209] width 44 height 9
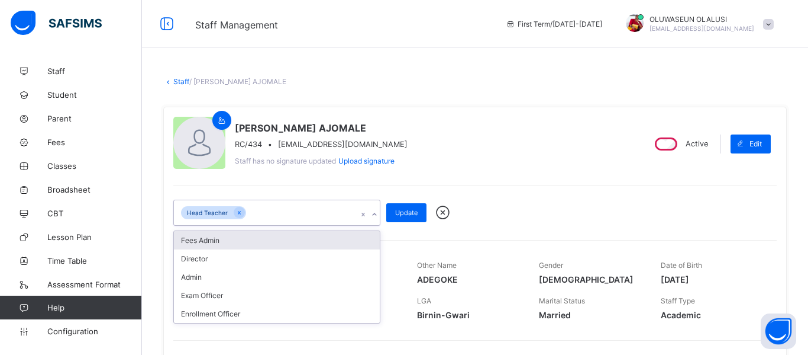
click at [262, 239] on div "Fees Admin" at bounding box center [277, 240] width 206 height 18
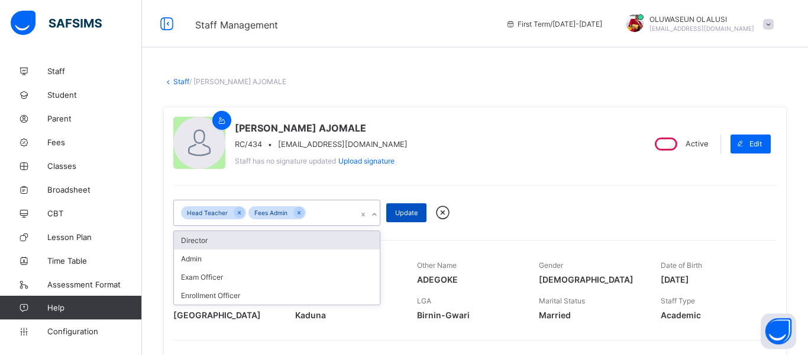
click at [404, 212] on span "Update" at bounding box center [406, 212] width 22 height 8
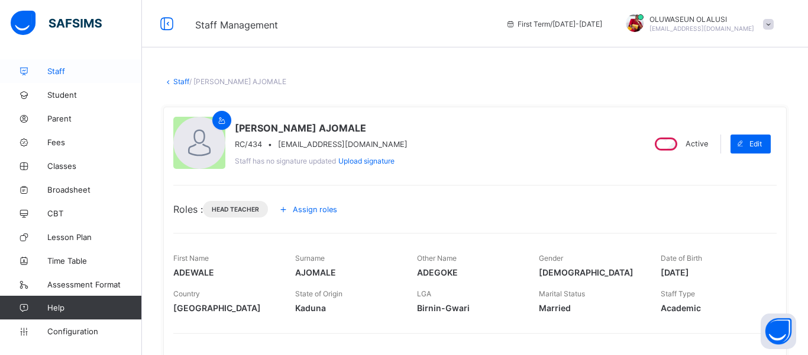
click at [50, 77] on link "Staff" at bounding box center [71, 71] width 142 height 24
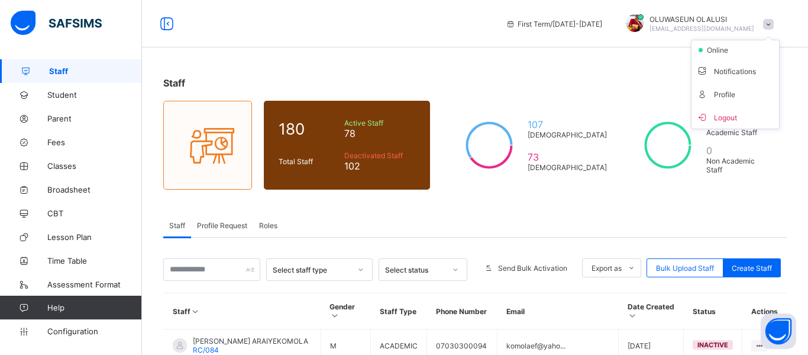
click at [619, 222] on div "Staff Profile Request Roles" at bounding box center [475, 225] width 624 height 24
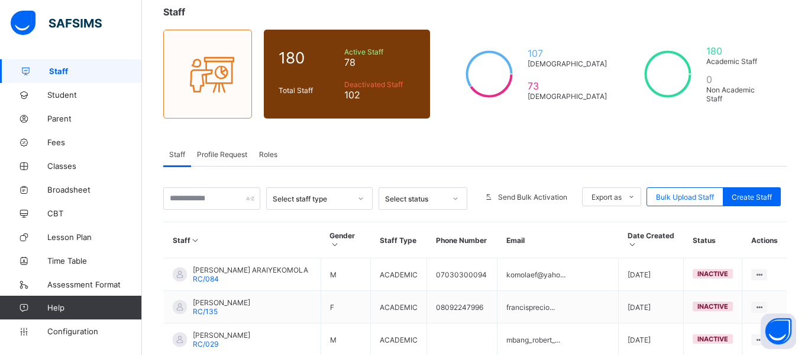
scroll to position [68, 0]
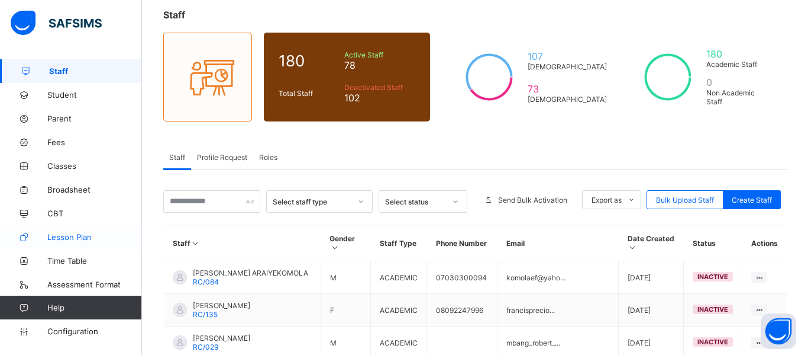
click at [63, 243] on link "Lesson Plan" at bounding box center [71, 237] width 142 height 24
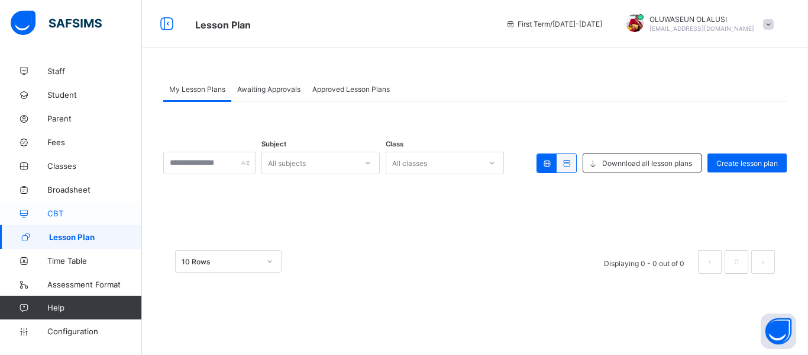
click at [47, 208] on link "CBT" at bounding box center [71, 213] width 142 height 24
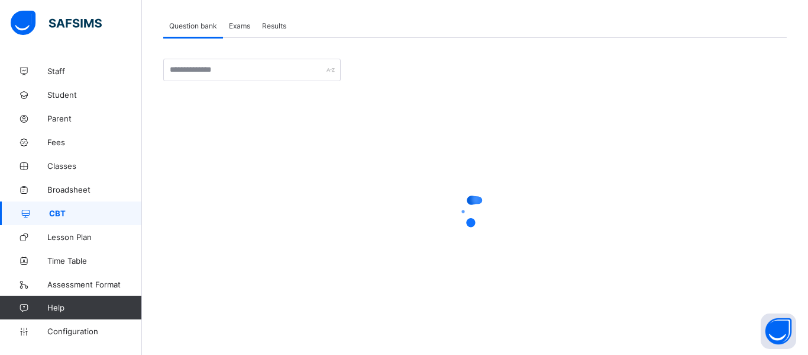
scroll to position [68, 0]
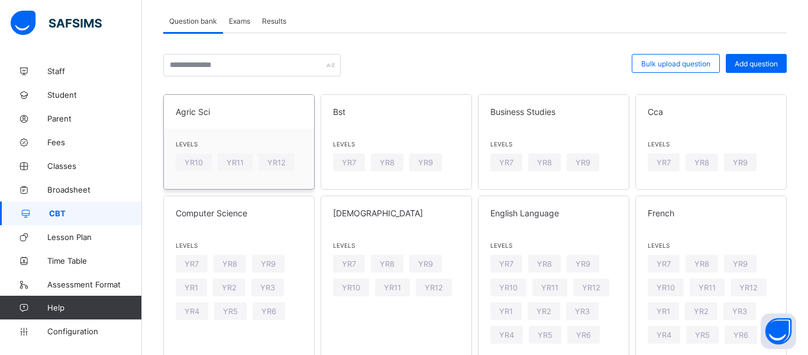
click at [243, 127] on div "Agric Sci" at bounding box center [239, 112] width 150 height 34
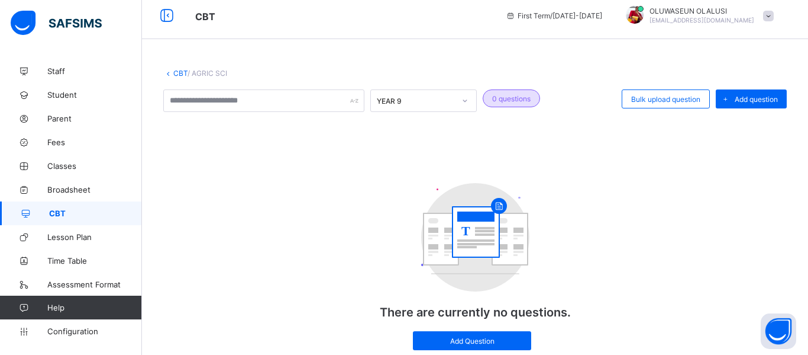
scroll to position [51, 0]
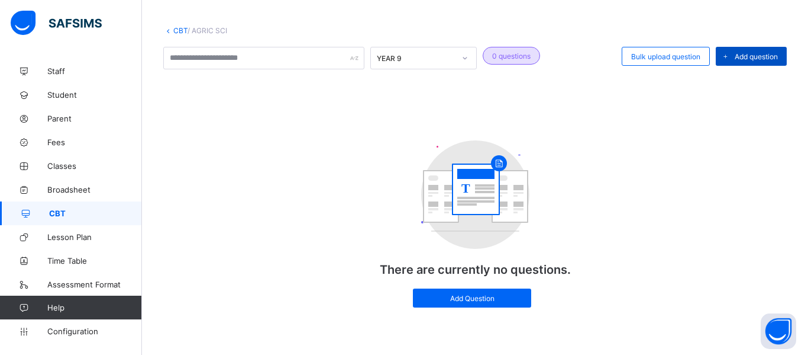
click at [754, 63] on div "Add question" at bounding box center [751, 56] width 71 height 19
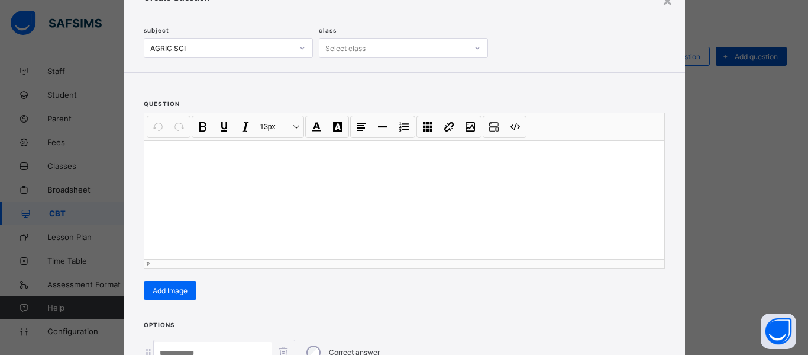
scroll to position [0, 0]
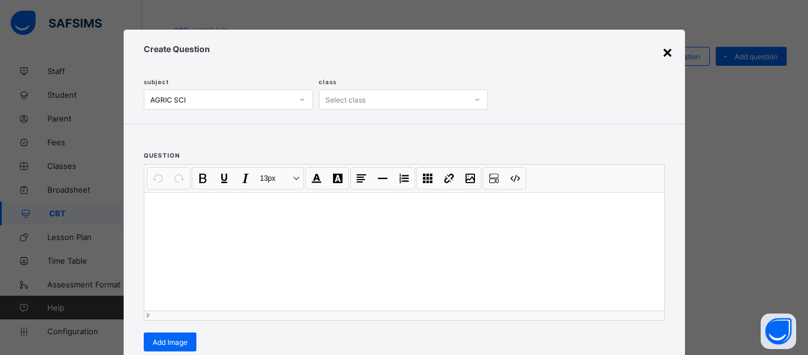
click at [664, 51] on div "×" at bounding box center [667, 51] width 11 height 20
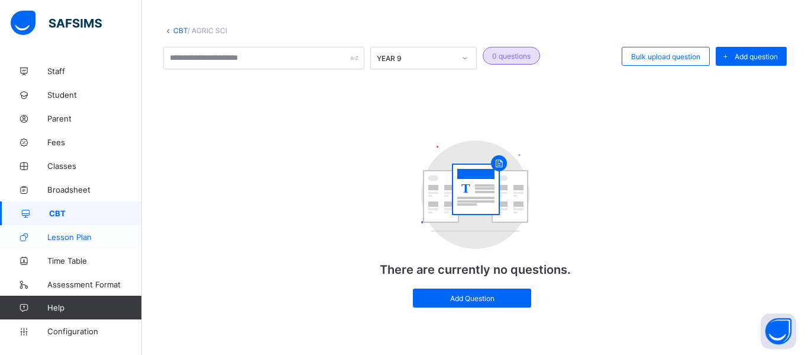
click at [84, 244] on link "Lesson Plan" at bounding box center [71, 237] width 142 height 24
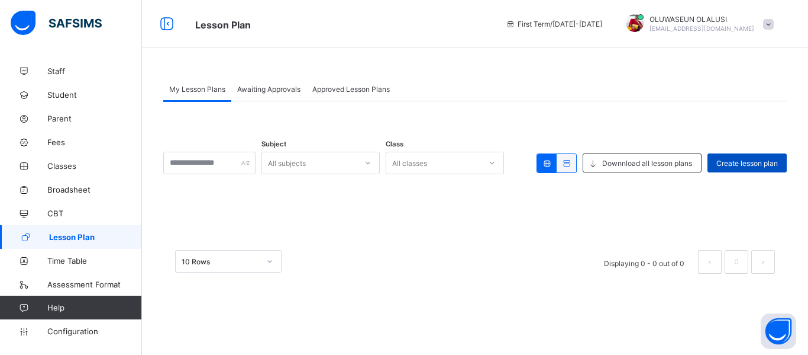
click at [752, 160] on span "Create lesson plan" at bounding box center [748, 163] width 62 height 9
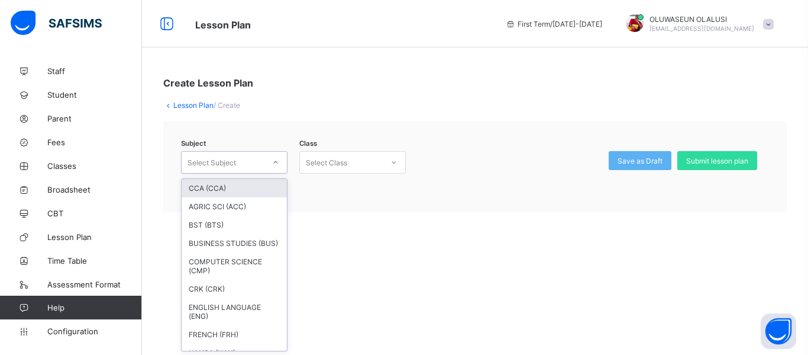
click at [404, 89] on div "Create Lesson Plan Lesson Plan / Create Subject option CCA (CCA) focused, 1 of …" at bounding box center [475, 144] width 666 height 170
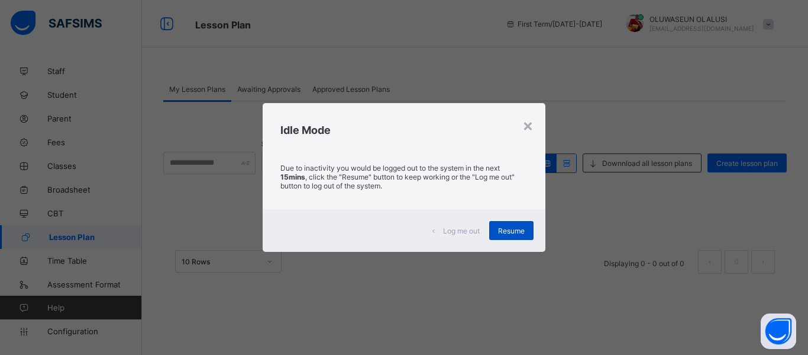
click at [529, 233] on div "Resume" at bounding box center [511, 230] width 44 height 19
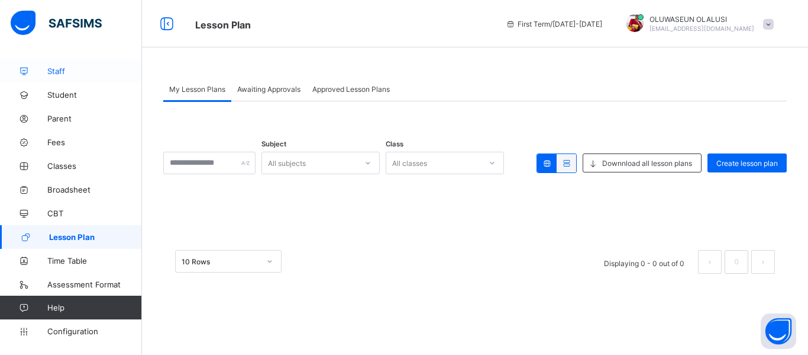
click at [54, 69] on span "Staff" at bounding box center [94, 70] width 95 height 9
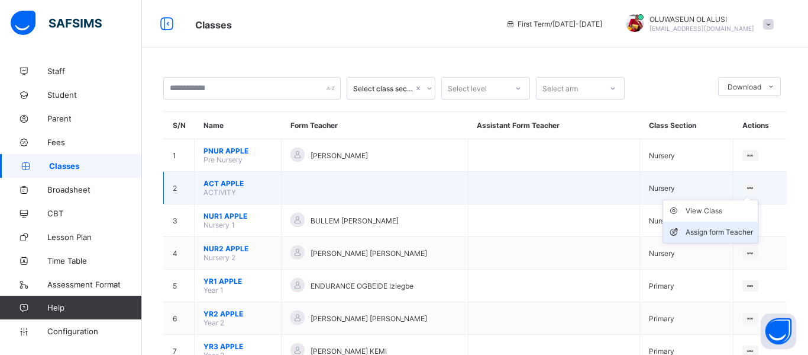
click at [712, 229] on div "Assign form Teacher" at bounding box center [719, 232] width 67 height 12
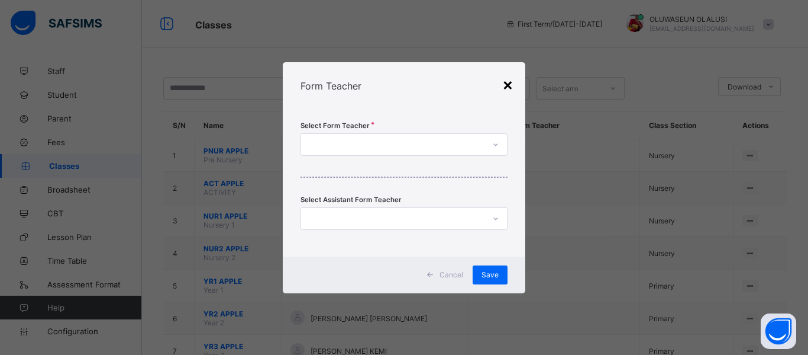
click at [504, 85] on div "×" at bounding box center [507, 84] width 11 height 20
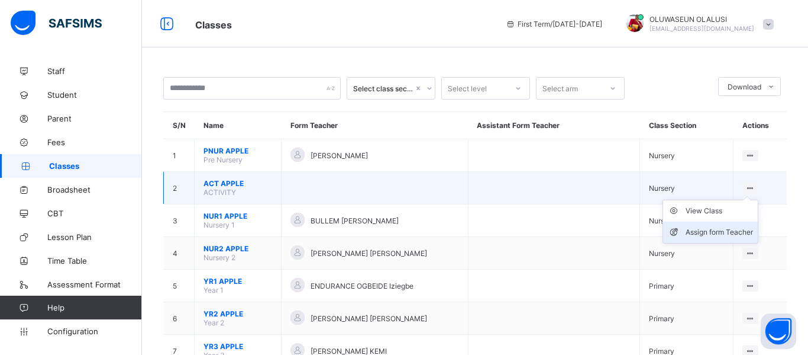
click at [726, 226] on div "Assign form Teacher" at bounding box center [719, 232] width 67 height 12
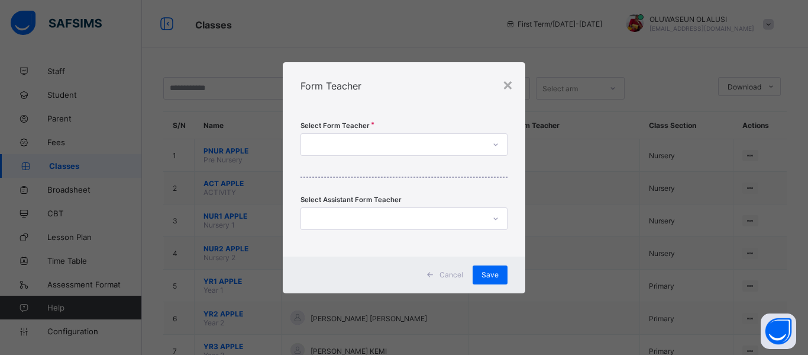
click at [350, 144] on div at bounding box center [392, 144] width 183 height 17
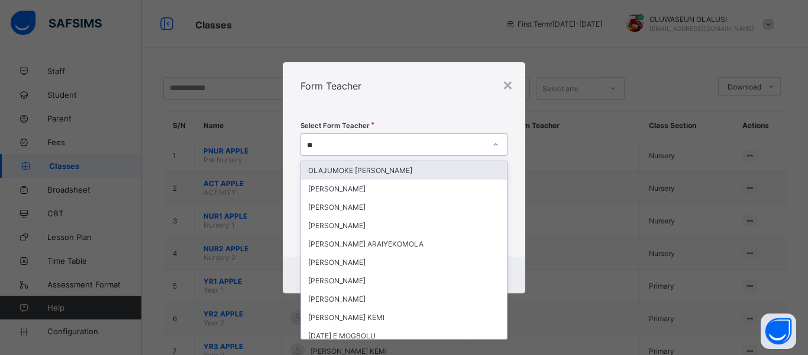
type input "***"
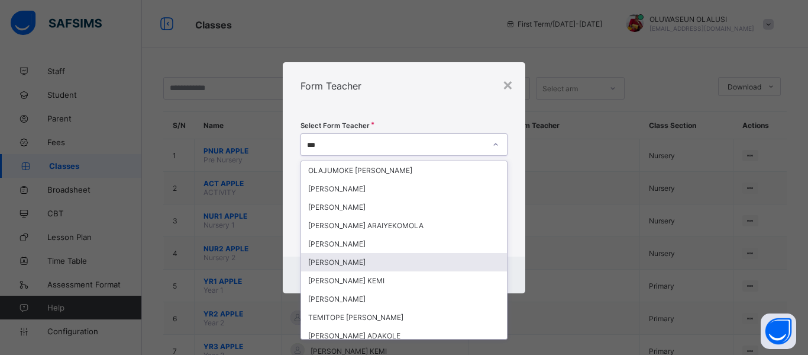
click at [365, 260] on div "[PERSON_NAME]" at bounding box center [404, 262] width 206 height 18
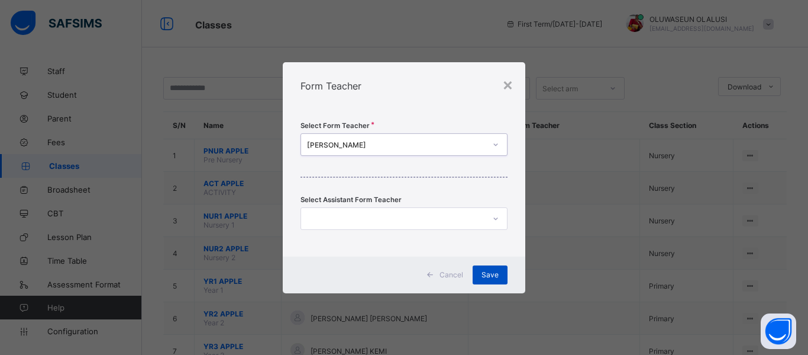
click at [487, 278] on span "Save" at bounding box center [490, 274] width 17 height 9
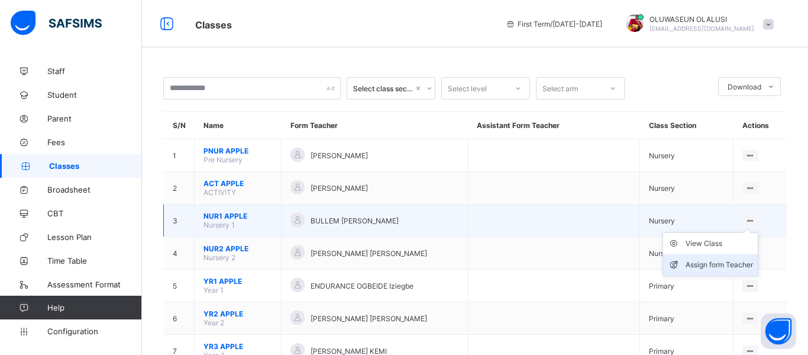
click at [705, 265] on div "Assign form Teacher" at bounding box center [719, 265] width 67 height 12
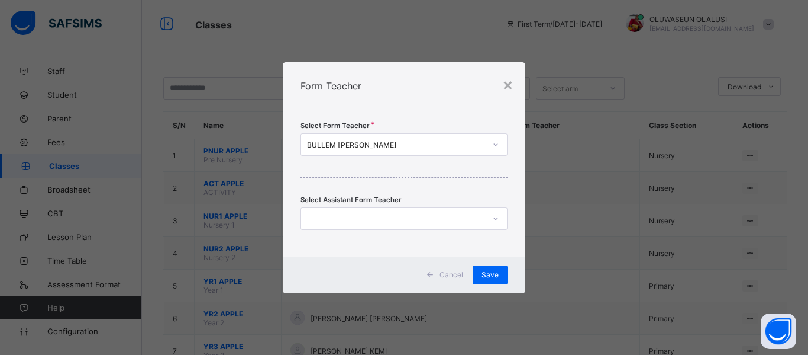
click at [444, 147] on div "BULLEM [PERSON_NAME]" at bounding box center [396, 144] width 179 height 9
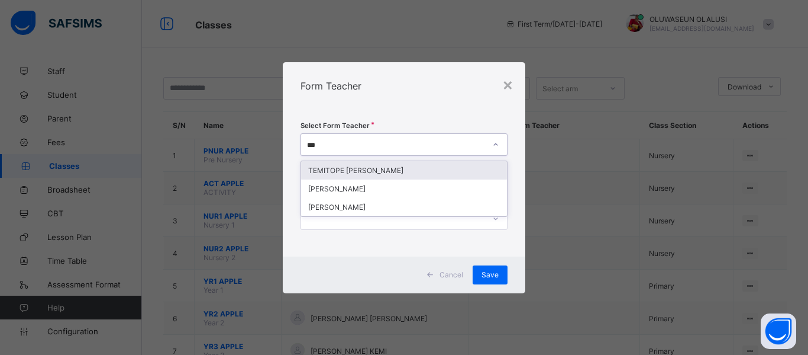
type input "****"
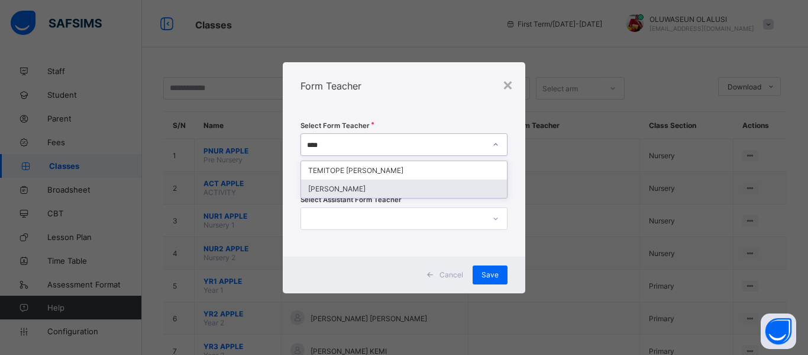
click at [413, 188] on div "[PERSON_NAME]" at bounding box center [404, 188] width 206 height 18
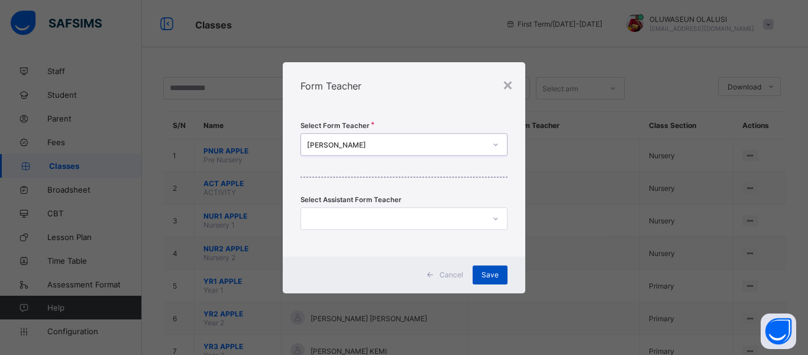
click at [496, 273] on span "Save" at bounding box center [490, 274] width 17 height 9
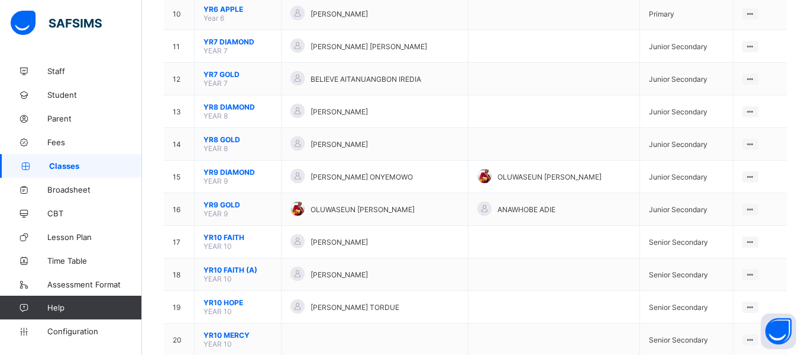
scroll to position [443, 0]
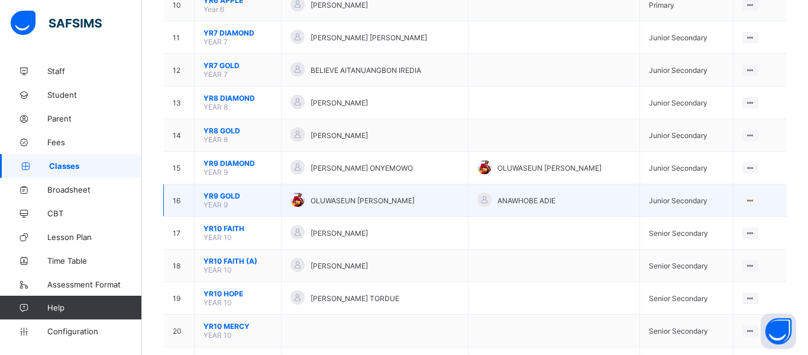
click at [392, 201] on span "OLUWASEUN [PERSON_NAME]" at bounding box center [363, 200] width 104 height 9
click at [742, 212] on ul "View Class Assign form Teacher" at bounding box center [711, 234] width 96 height 44
click at [721, 241] on div "Assign form Teacher" at bounding box center [719, 245] width 67 height 12
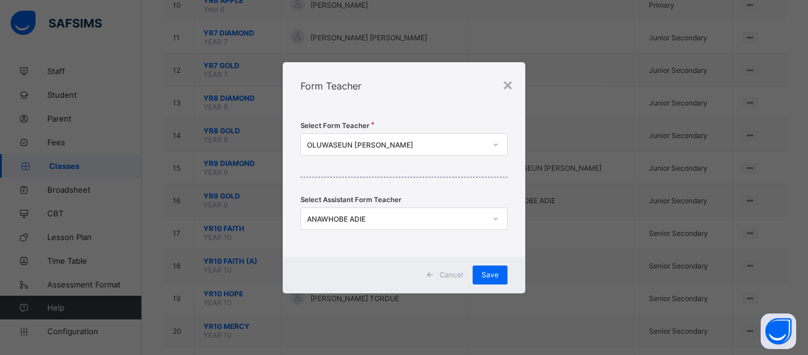
click at [427, 146] on div "OLUWASEUN [PERSON_NAME]" at bounding box center [396, 144] width 179 height 9
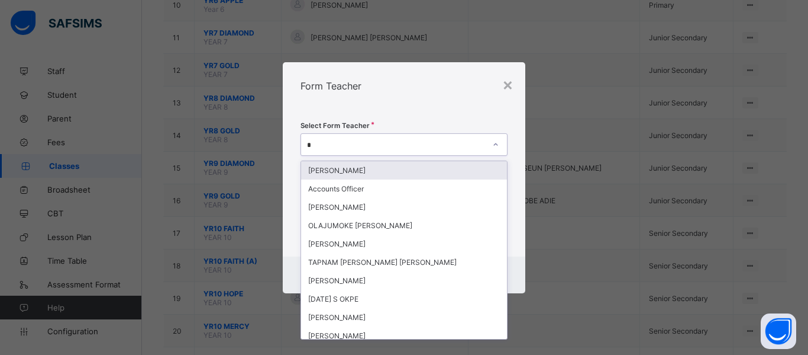
type input "**"
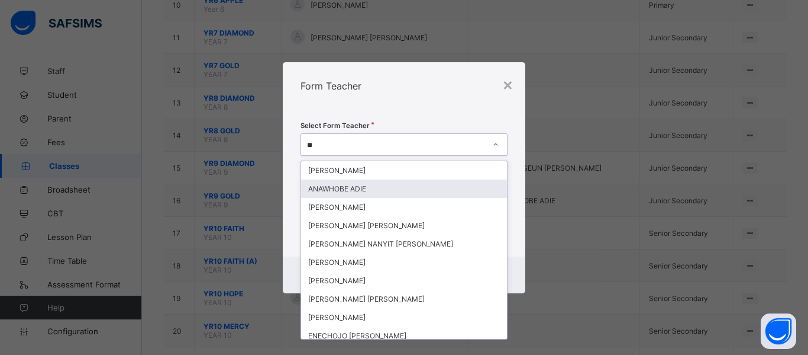
click at [398, 188] on div "ANAWHOBE ADIE" at bounding box center [404, 188] width 206 height 18
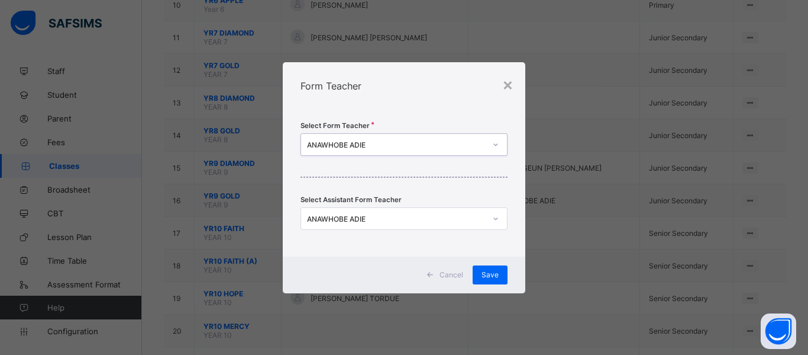
click at [422, 217] on div "ANAWHOBE ADIE" at bounding box center [396, 218] width 179 height 9
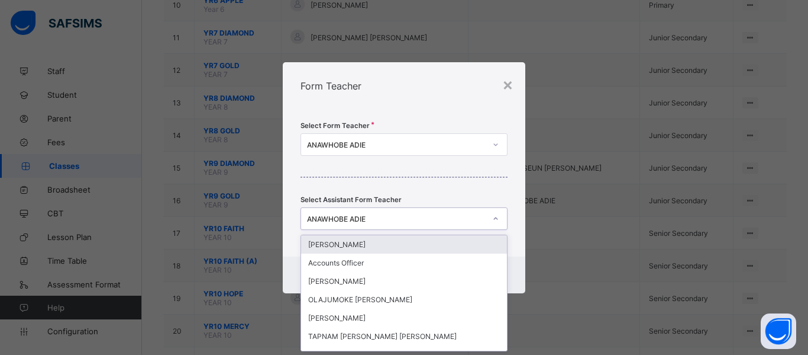
scroll to position [0, 0]
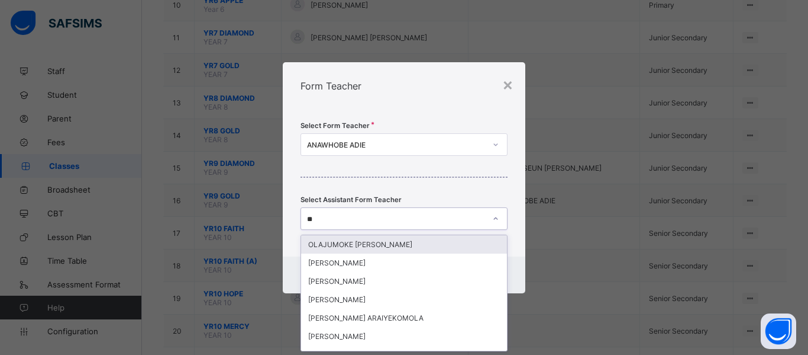
type input "*"
type input "***"
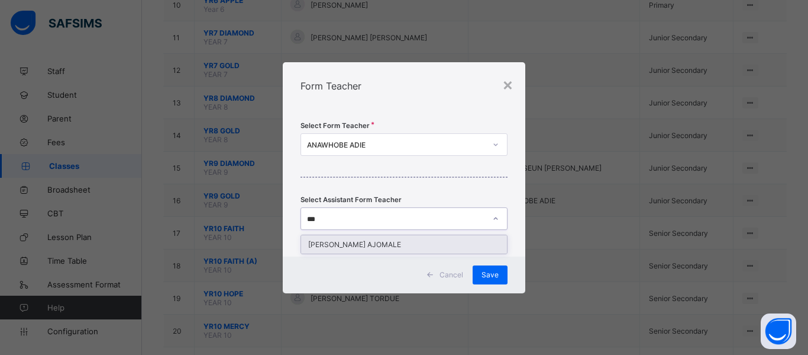
click at [459, 240] on div "[PERSON_NAME] AJOMALE" at bounding box center [404, 244] width 206 height 18
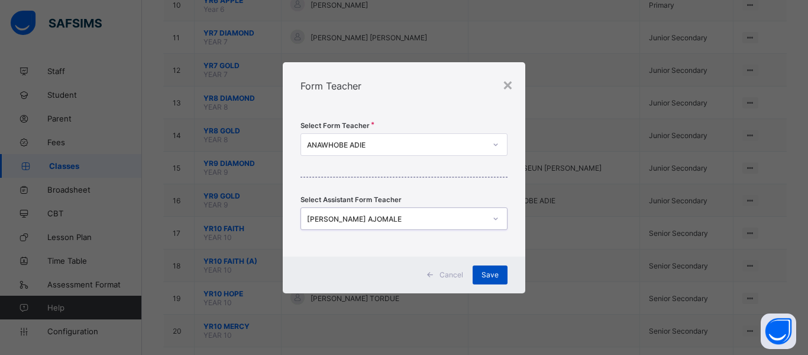
click at [492, 279] on div "Save" at bounding box center [490, 274] width 35 height 19
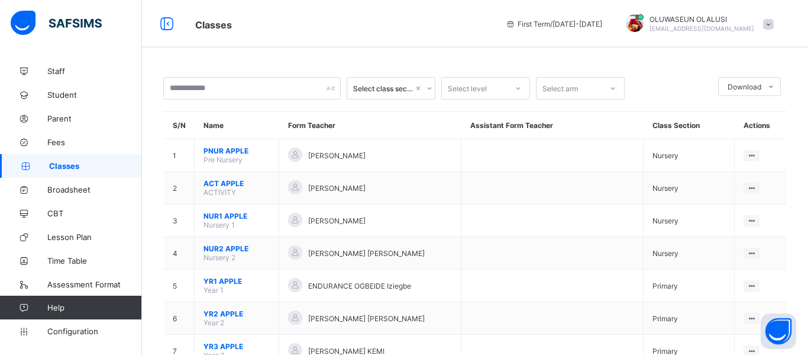
click at [67, 167] on span "Classes" at bounding box center [95, 165] width 93 height 9
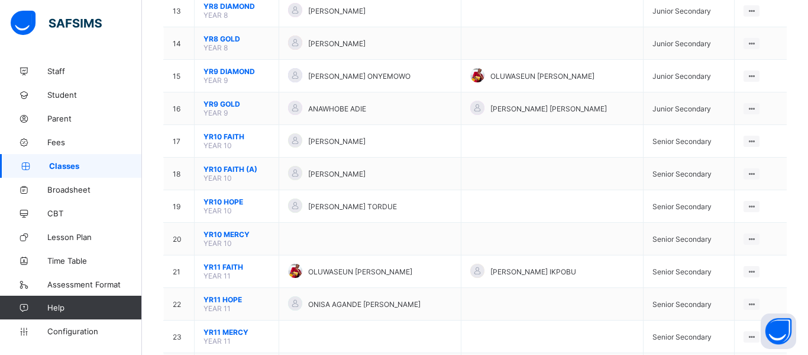
scroll to position [537, 0]
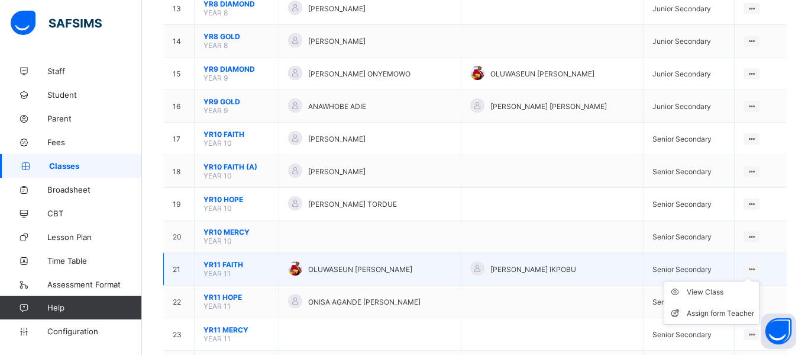
click at [749, 281] on ul "View Class Assign form Teacher" at bounding box center [712, 303] width 96 height 44
click at [720, 292] on div "View Class" at bounding box center [720, 292] width 67 height 12
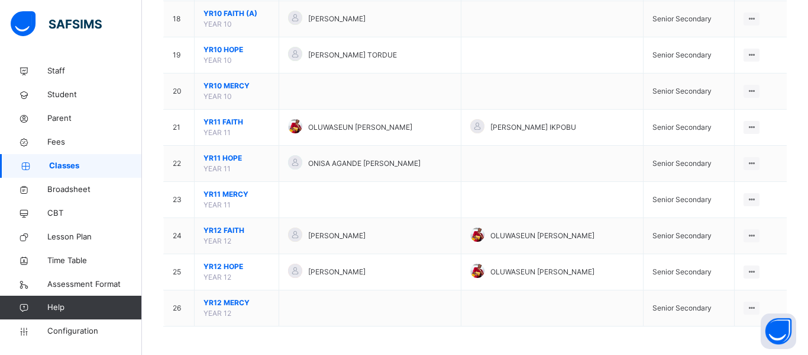
scroll to position [754, 0]
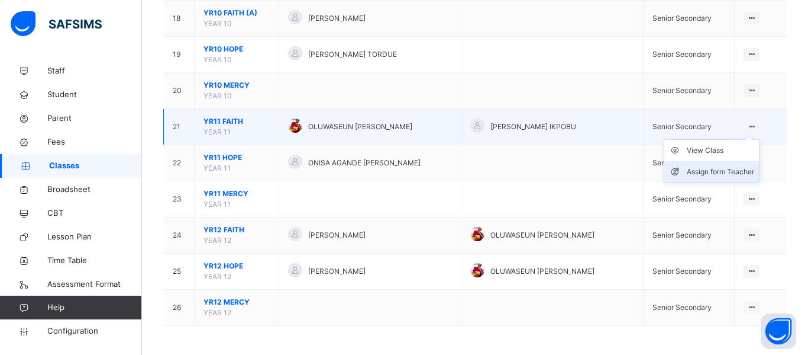
click at [730, 168] on div "Assign form Teacher" at bounding box center [720, 172] width 67 height 12
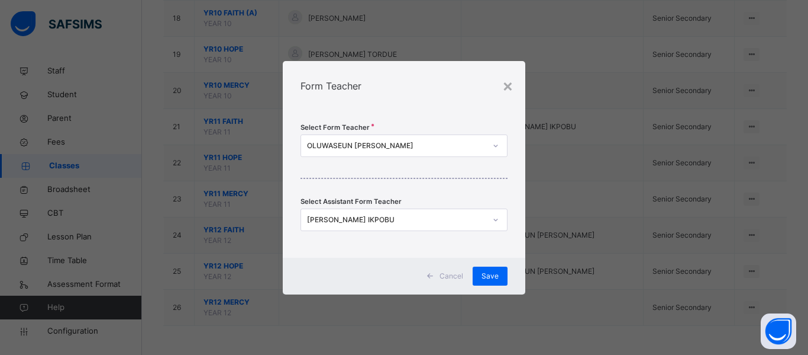
click at [432, 146] on div "OLUWASEUN [PERSON_NAME]" at bounding box center [396, 145] width 179 height 11
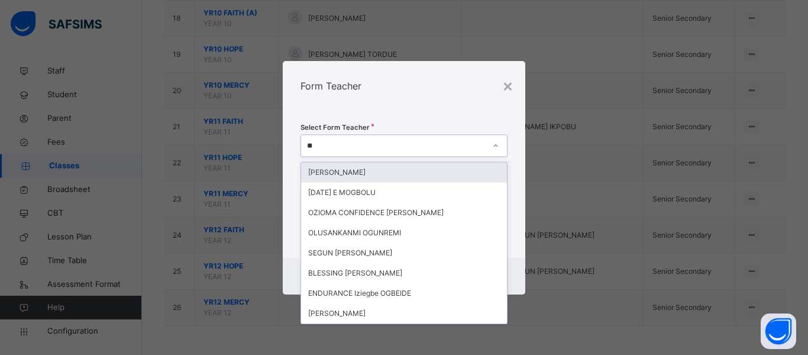
type input "*"
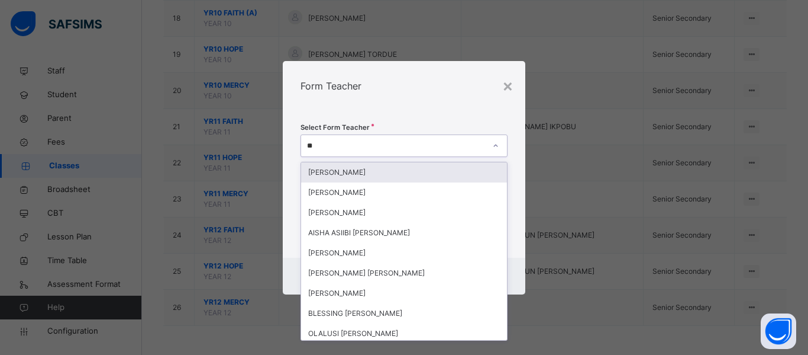
type input "*"
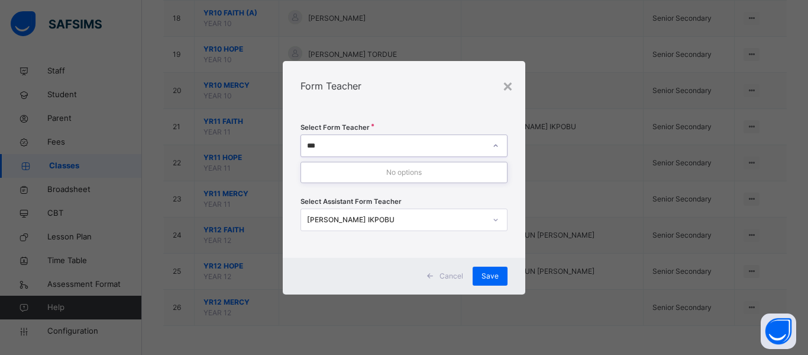
type input "***"
click at [478, 218] on div "[PERSON_NAME] IKPOBU" at bounding box center [396, 219] width 179 height 11
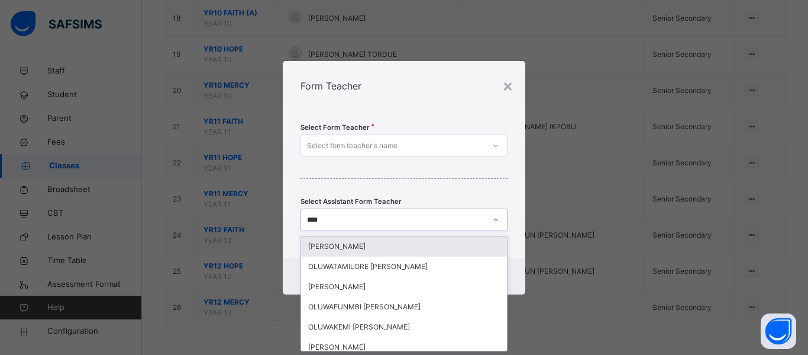
type input "*****"
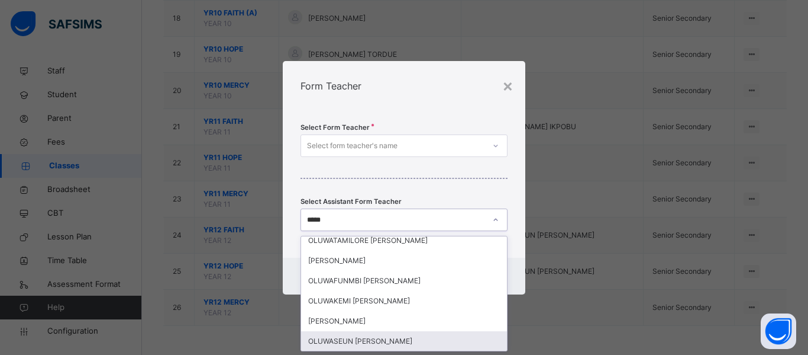
click at [373, 337] on div "OLUWASEUN [PERSON_NAME]" at bounding box center [404, 341] width 206 height 20
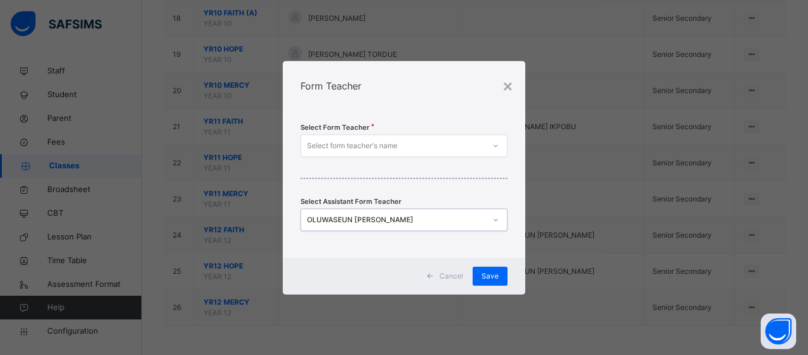
click at [328, 150] on div "Select form teacher's name" at bounding box center [352, 145] width 91 height 22
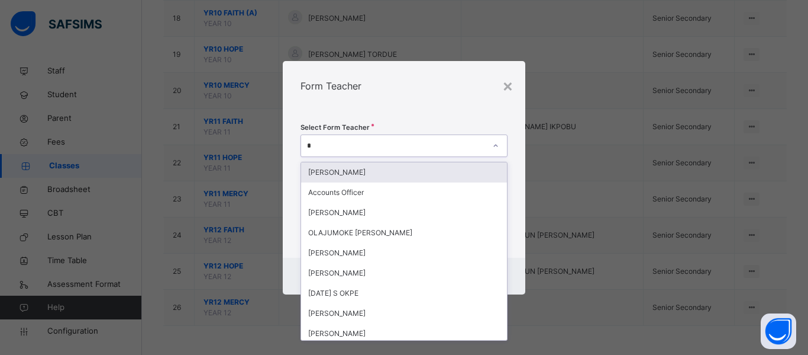
type input "**"
click at [318, 168] on div "[PERSON_NAME] OGAH" at bounding box center [404, 172] width 206 height 20
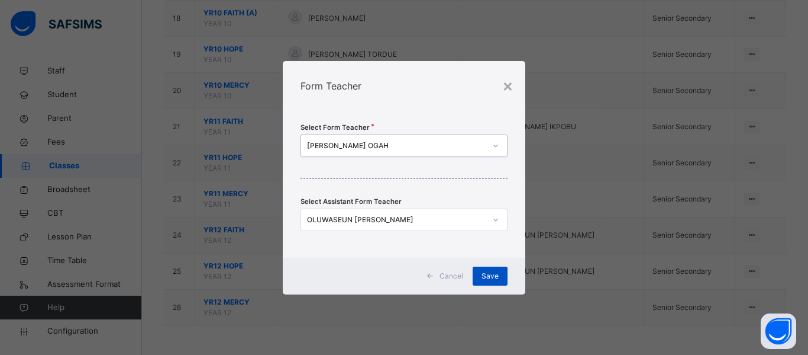
click at [491, 281] on div "Save" at bounding box center [490, 275] width 35 height 19
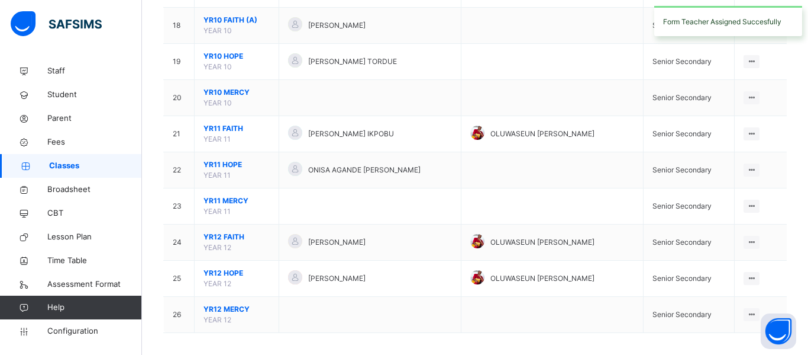
scroll to position [755, 0]
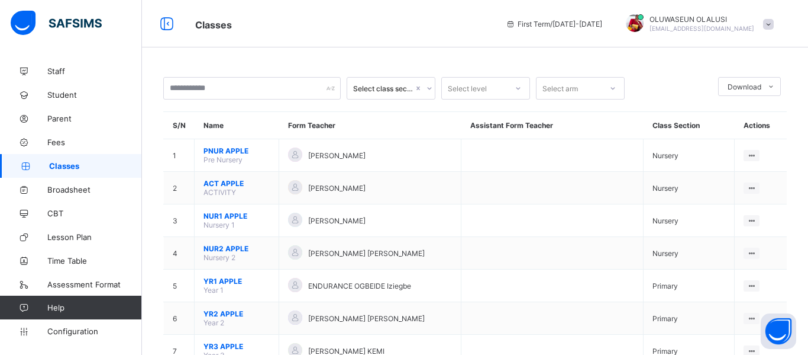
click at [60, 169] on span "Classes" at bounding box center [95, 165] width 93 height 9
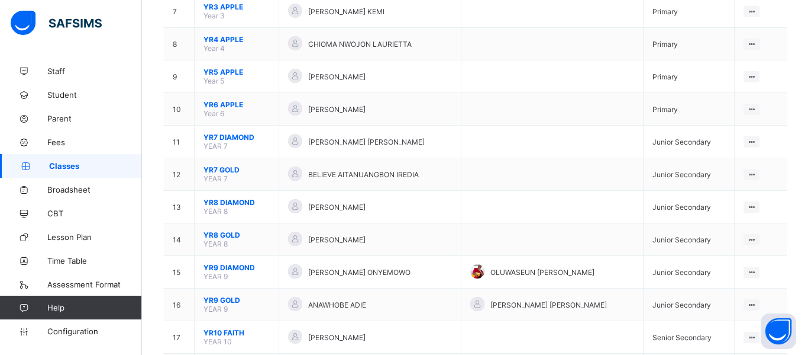
scroll to position [353, 0]
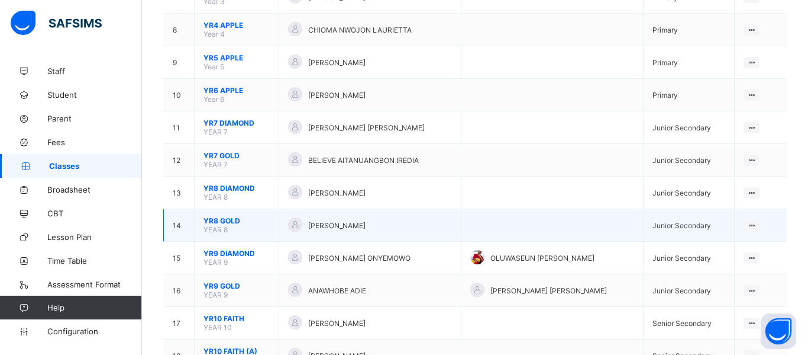
click at [340, 222] on span "[PERSON_NAME]" at bounding box center [336, 225] width 57 height 9
click at [722, 254] on li "View Class" at bounding box center [712, 247] width 95 height 21
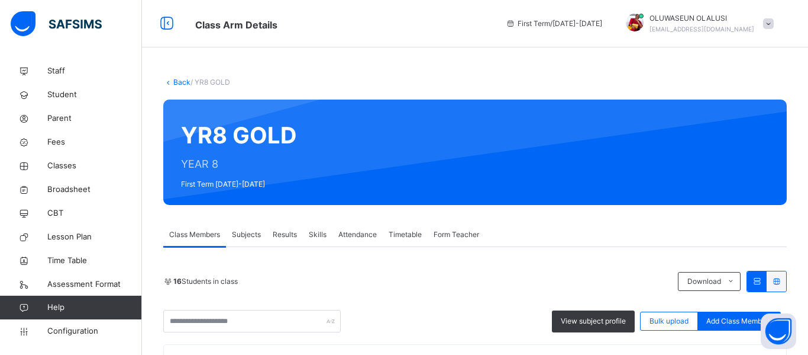
click at [244, 230] on span "Subjects" at bounding box center [246, 234] width 29 height 11
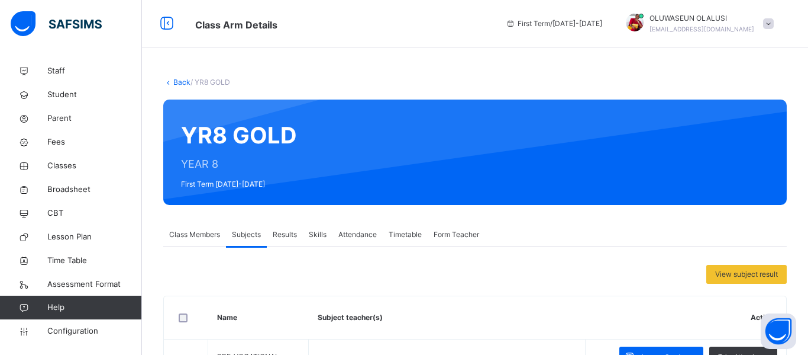
click at [285, 236] on span "Results" at bounding box center [285, 234] width 24 height 11
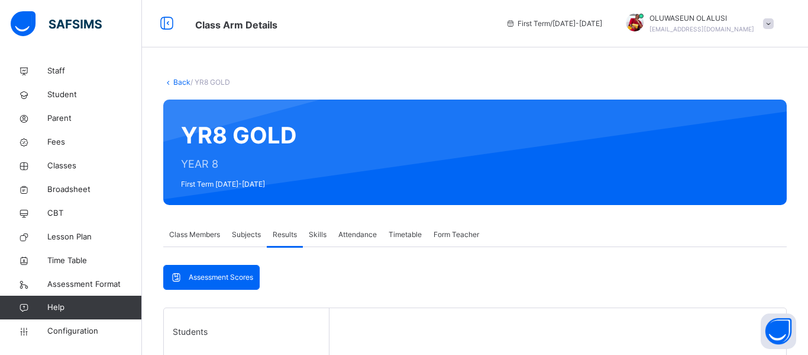
click at [251, 234] on span "Subjects" at bounding box center [246, 234] width 29 height 11
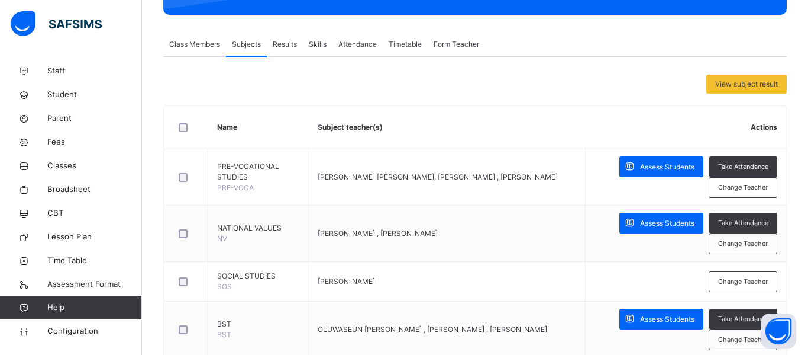
scroll to position [192, 0]
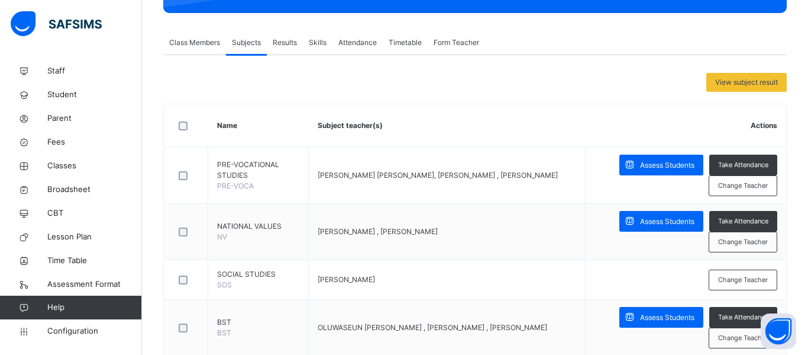
click at [197, 38] on span "Class Members" at bounding box center [194, 42] width 51 height 11
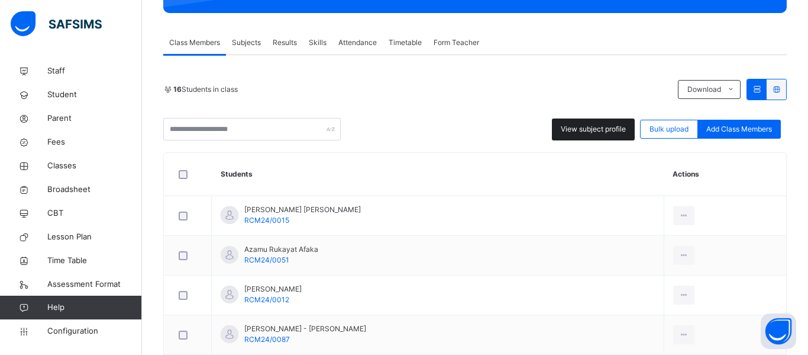
click at [617, 128] on span "View subject profile" at bounding box center [593, 129] width 65 height 11
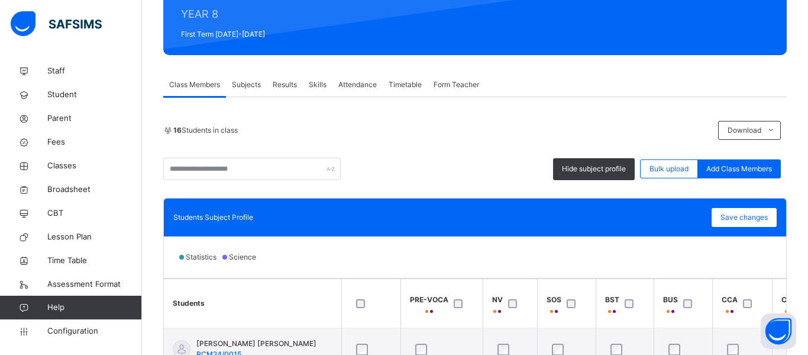
scroll to position [146, 0]
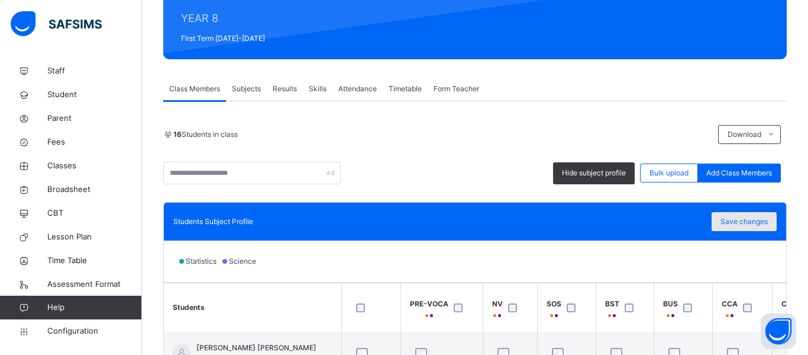
click at [759, 215] on div "Save changes" at bounding box center [744, 221] width 65 height 19
click at [59, 160] on span "Classes" at bounding box center [94, 166] width 95 height 12
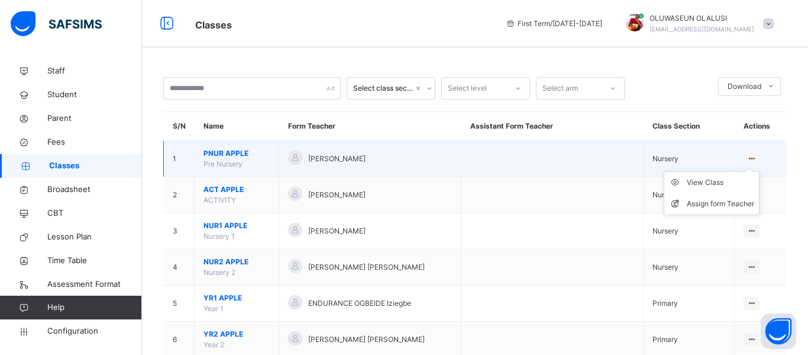
click at [751, 171] on ul "View Class Assign form Teacher" at bounding box center [712, 193] width 96 height 44
click at [727, 181] on div "View Class" at bounding box center [720, 182] width 67 height 12
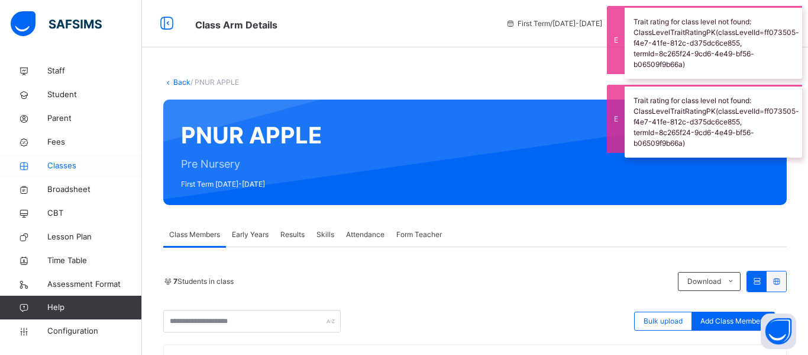
click at [67, 166] on span "Classes" at bounding box center [94, 166] width 95 height 12
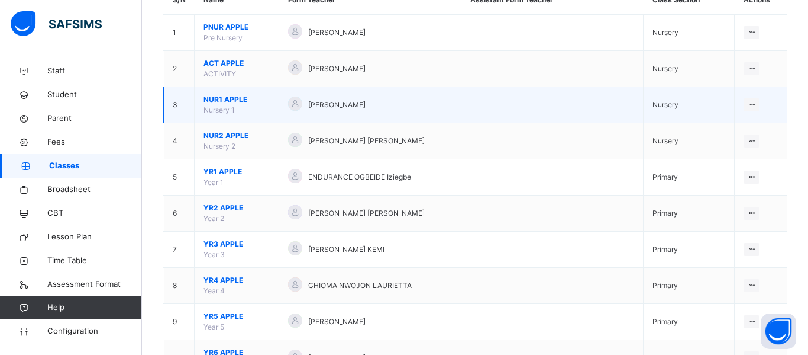
scroll to position [127, 0]
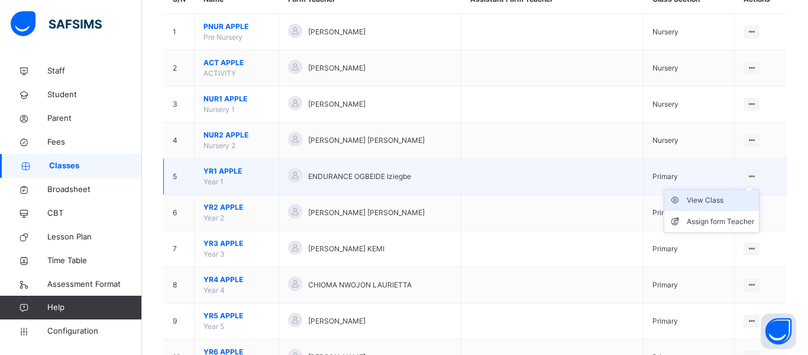
click at [727, 202] on div "View Class" at bounding box center [720, 200] width 67 height 12
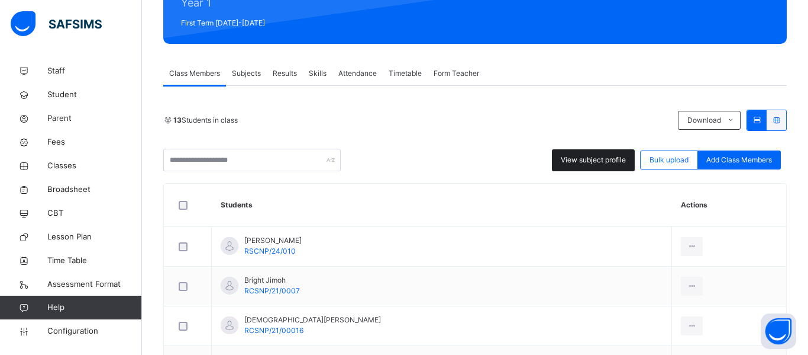
scroll to position [162, 0]
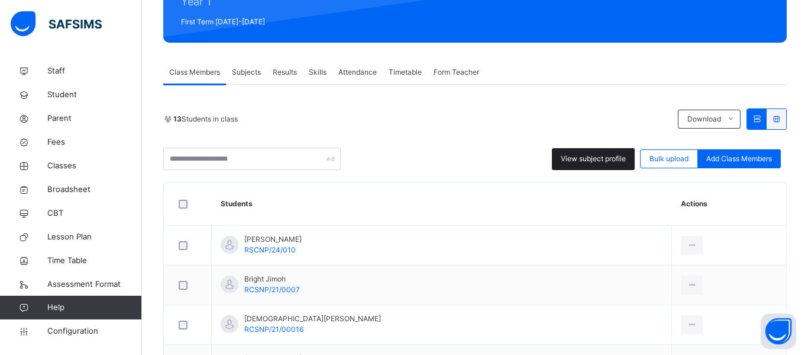
click at [585, 156] on span "View subject profile" at bounding box center [593, 158] width 65 height 11
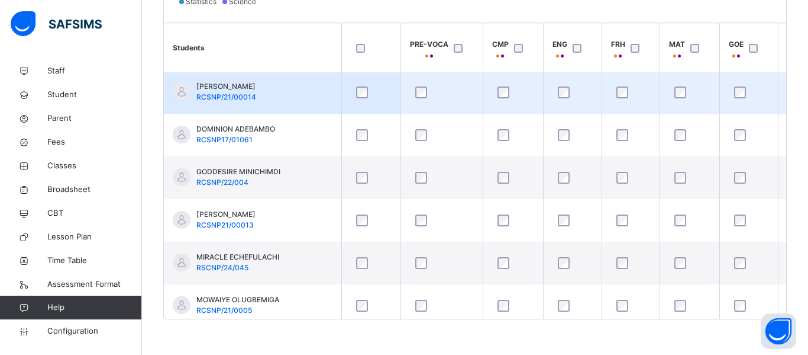
scroll to position [0, 0]
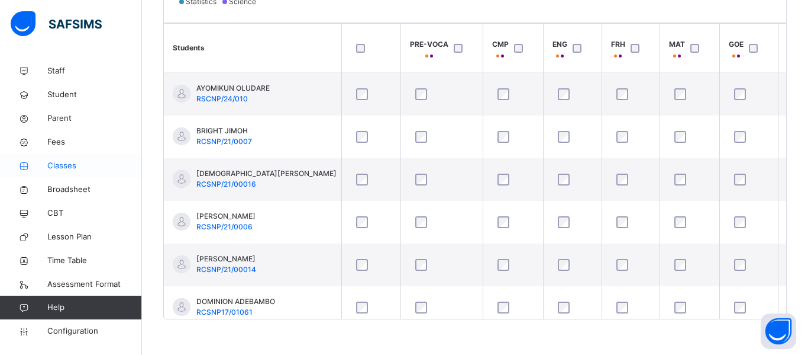
click at [67, 166] on span "Classes" at bounding box center [94, 166] width 95 height 12
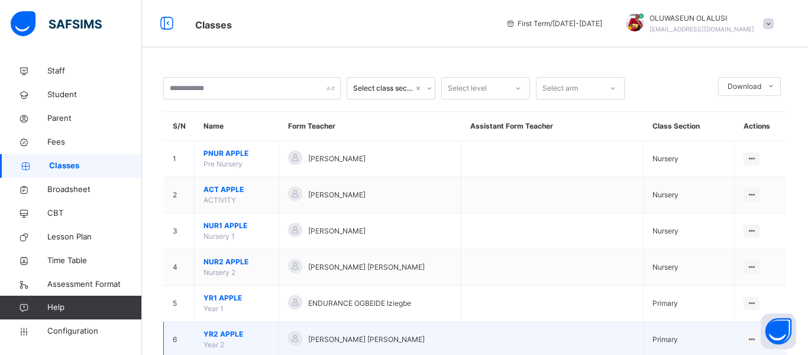
click at [442, 337] on div "[PERSON_NAME] [PERSON_NAME]" at bounding box center [370, 339] width 164 height 17
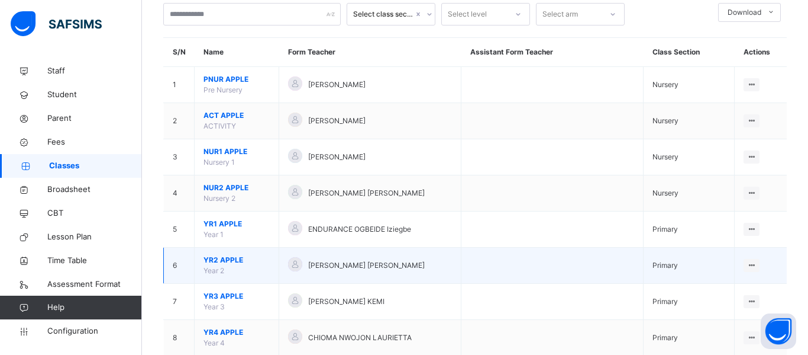
scroll to position [75, 0]
click at [722, 287] on div "View Class" at bounding box center [720, 288] width 67 height 12
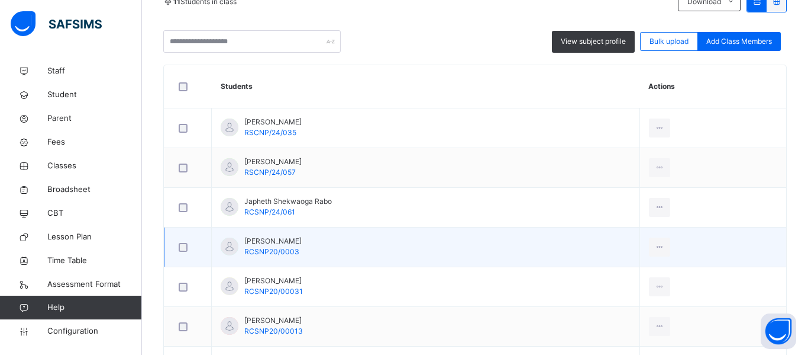
scroll to position [298, 0]
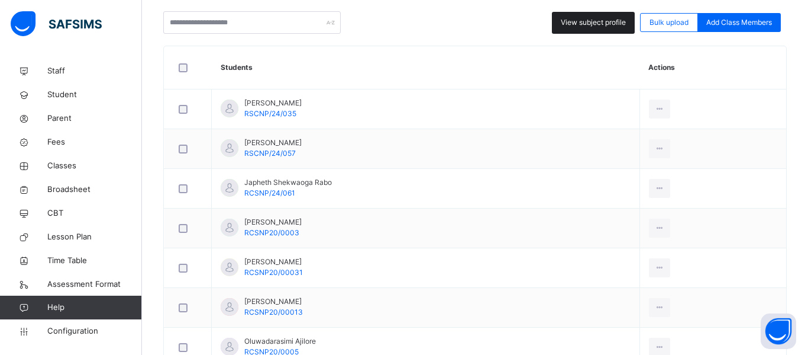
click at [582, 29] on div "View subject profile" at bounding box center [593, 23] width 83 height 22
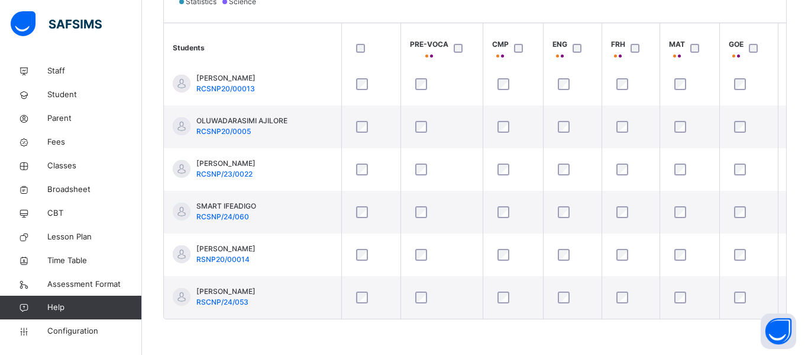
scroll to position [0, 0]
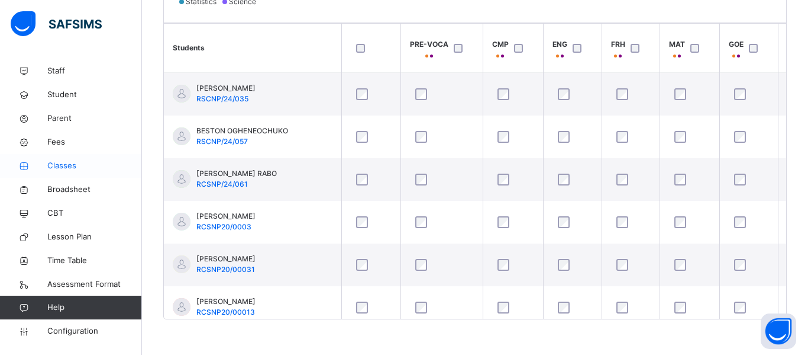
click at [65, 167] on span "Classes" at bounding box center [94, 166] width 95 height 12
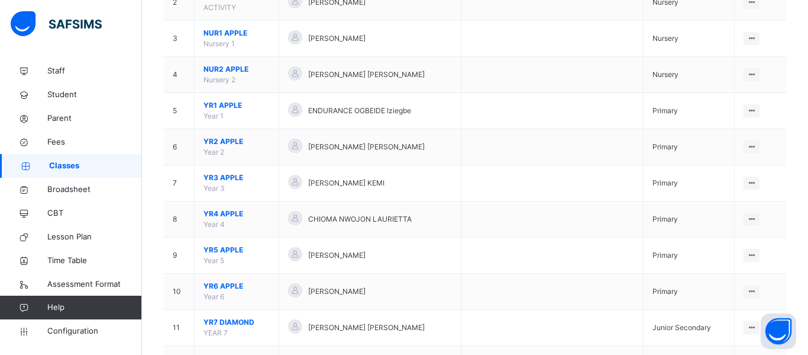
scroll to position [195, 0]
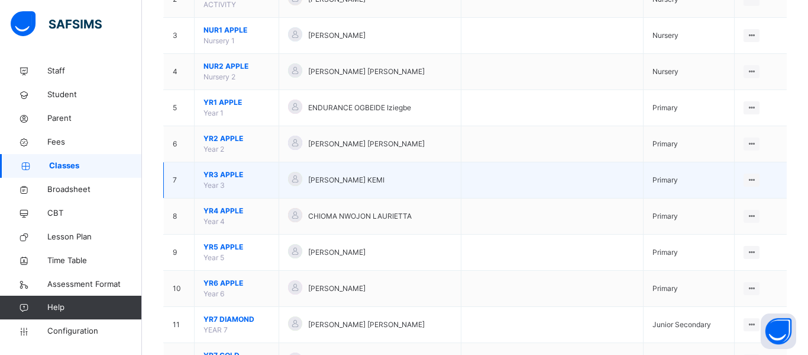
click at [352, 188] on div "[PERSON_NAME] KEMI" at bounding box center [370, 180] width 164 height 17
click at [362, 183] on span "[PERSON_NAME] KEMI" at bounding box center [346, 180] width 76 height 11
click at [729, 205] on div "View Class" at bounding box center [720, 204] width 67 height 12
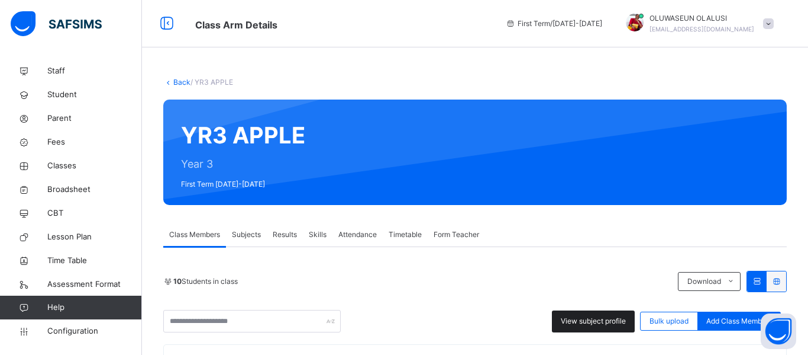
click at [562, 318] on span "View subject profile" at bounding box center [593, 320] width 65 height 11
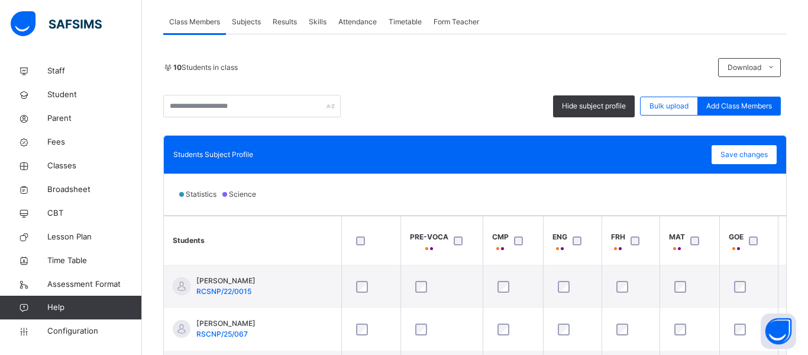
scroll to position [213, 0]
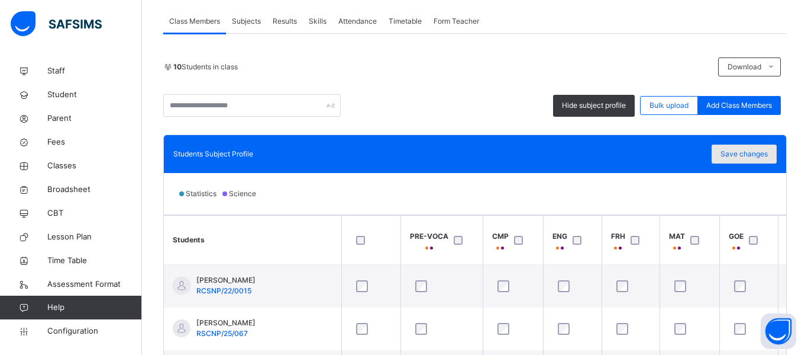
click at [733, 159] on span "Save changes" at bounding box center [744, 154] width 47 height 11
click at [62, 166] on span "Classes" at bounding box center [94, 166] width 95 height 12
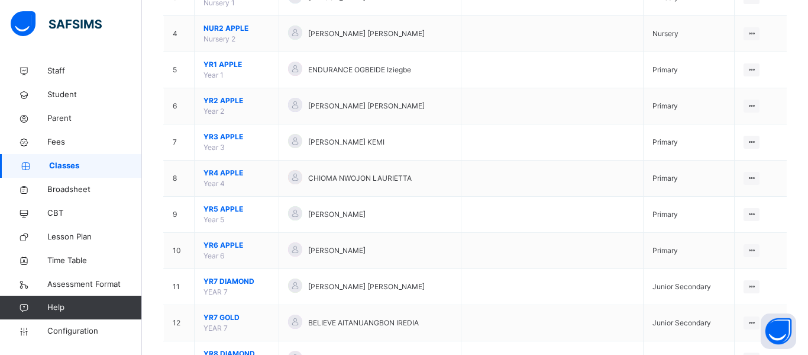
scroll to position [238, 0]
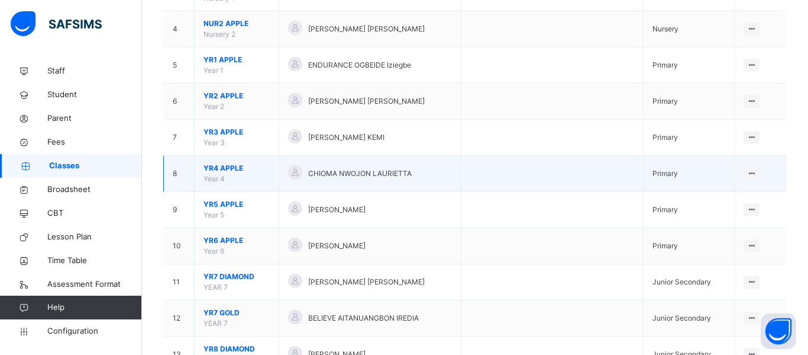
click at [230, 169] on span "YR4 APPLE" at bounding box center [237, 168] width 66 height 11
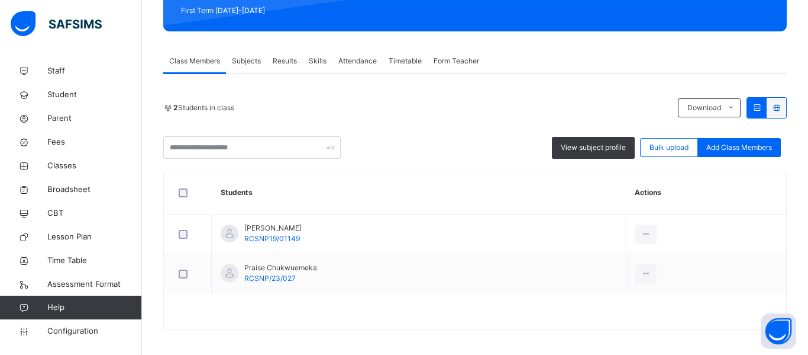
scroll to position [178, 0]
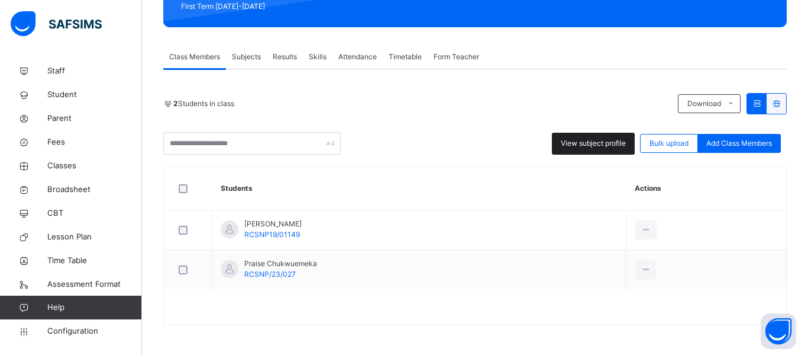
click at [601, 138] on span "View subject profile" at bounding box center [593, 143] width 65 height 11
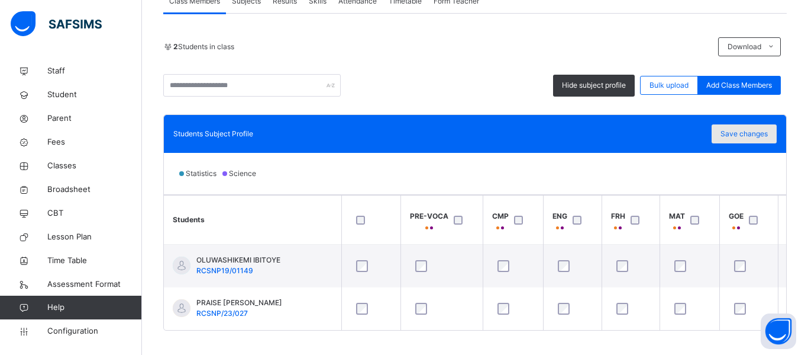
scroll to position [249, 0]
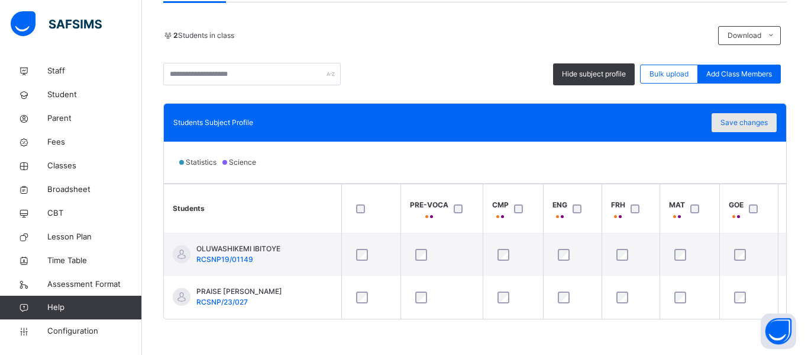
click at [750, 117] on span "Save changes" at bounding box center [744, 122] width 47 height 11
click at [57, 166] on span "Classes" at bounding box center [94, 166] width 95 height 12
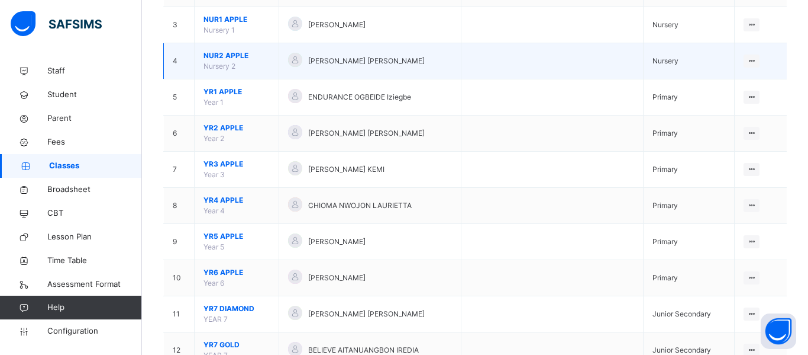
scroll to position [258, 0]
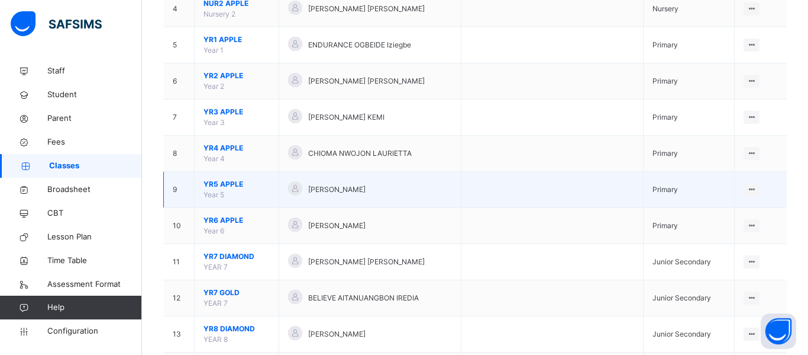
click at [304, 185] on div "[PERSON_NAME]" at bounding box center [370, 189] width 164 height 17
click at [756, 188] on div at bounding box center [752, 189] width 16 height 13
click at [724, 213] on div "View Class" at bounding box center [720, 213] width 67 height 12
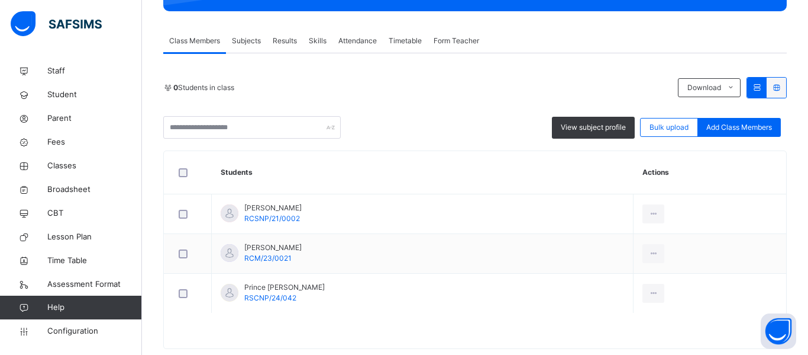
scroll to position [217, 0]
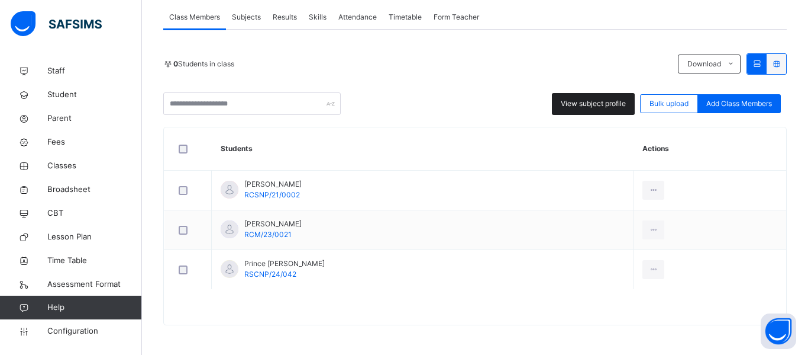
click at [593, 105] on span "View subject profile" at bounding box center [593, 103] width 65 height 11
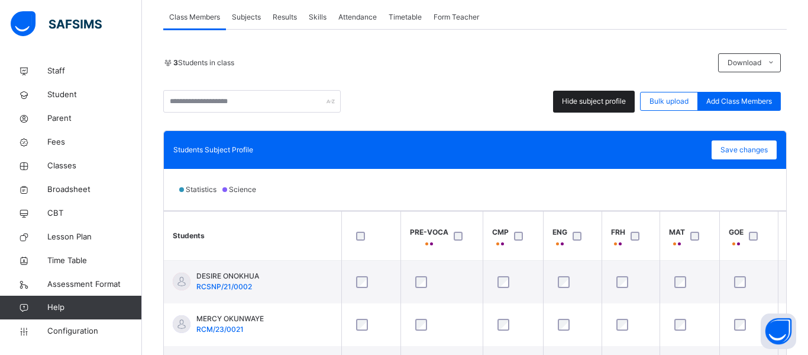
click at [586, 102] on span "Hide subject profile" at bounding box center [594, 101] width 64 height 11
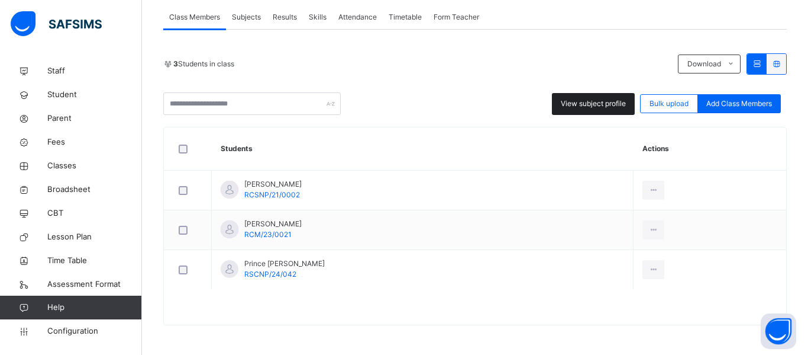
click at [590, 101] on span "View subject profile" at bounding box center [593, 103] width 65 height 11
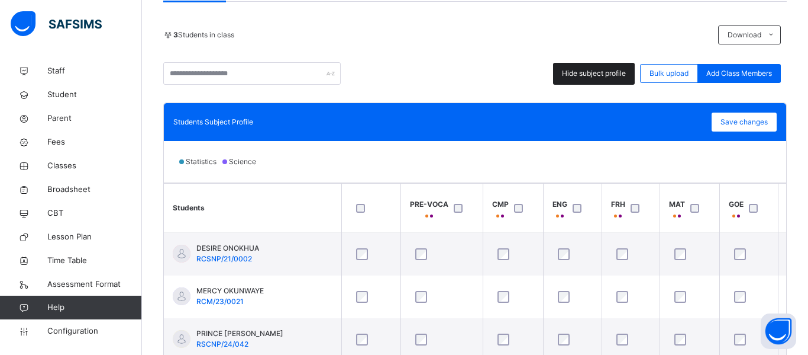
scroll to position [292, 0]
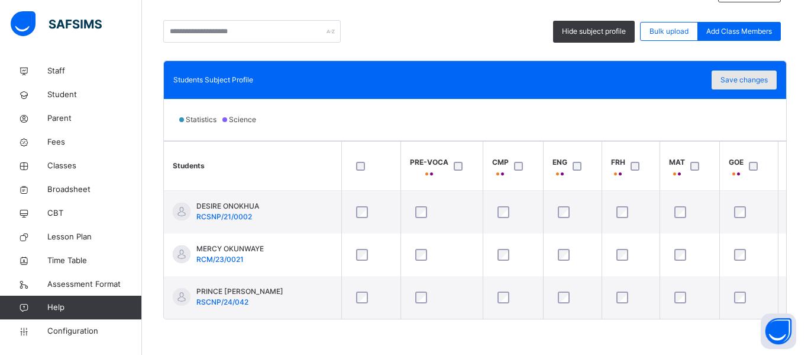
click at [742, 80] on div "Save changes" at bounding box center [744, 79] width 65 height 19
click at [60, 166] on span "Classes" at bounding box center [94, 166] width 95 height 12
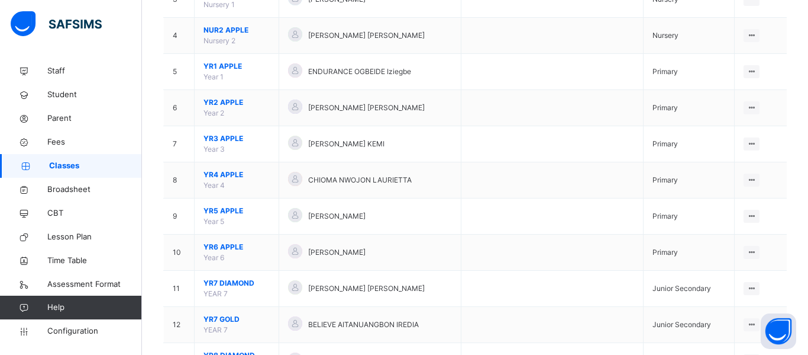
scroll to position [262, 0]
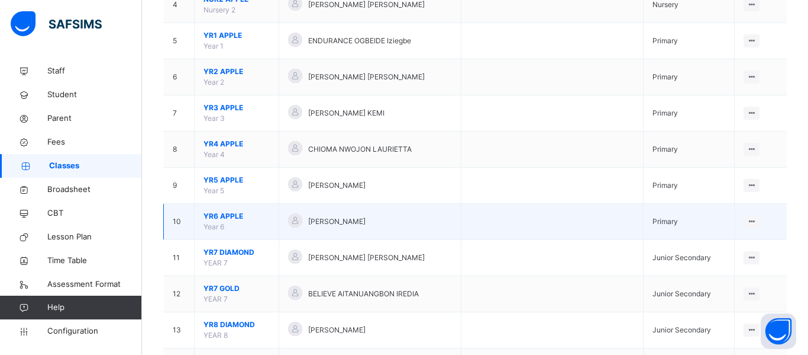
click at [324, 225] on span "[PERSON_NAME]" at bounding box center [336, 221] width 57 height 11
click at [728, 245] on div "View Class" at bounding box center [720, 245] width 67 height 12
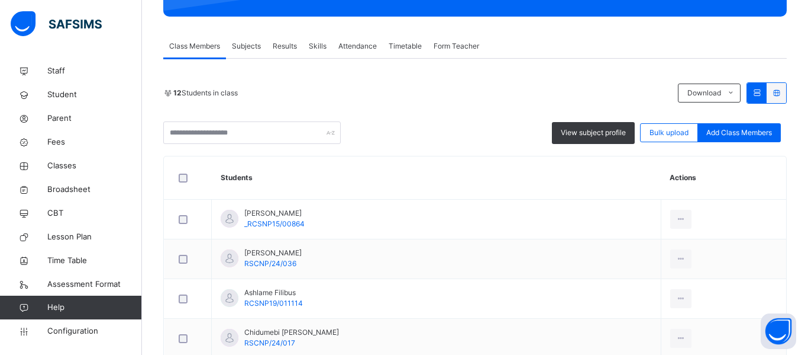
scroll to position [186, 0]
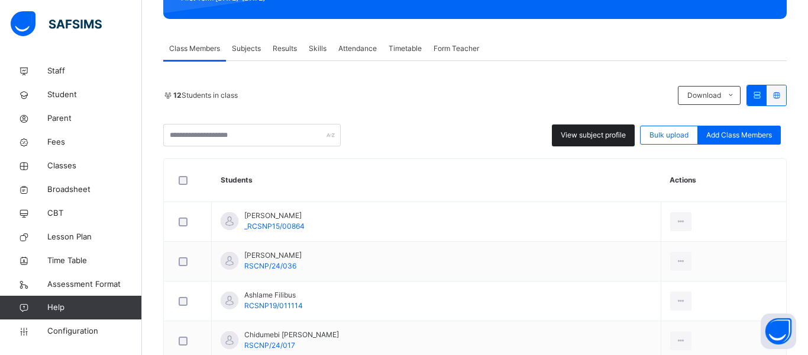
click at [576, 127] on div "View subject profile" at bounding box center [593, 135] width 83 height 22
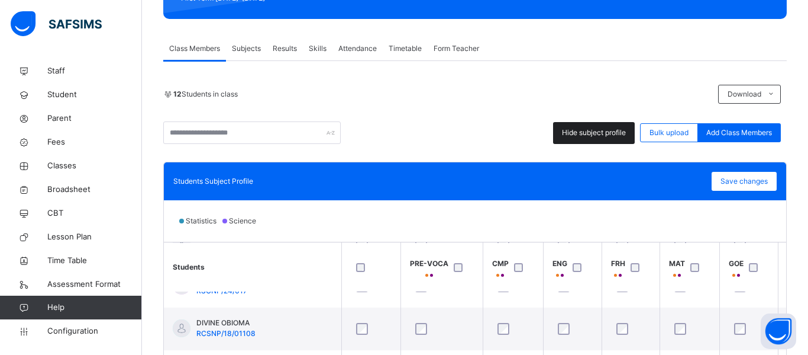
scroll to position [157, 0]
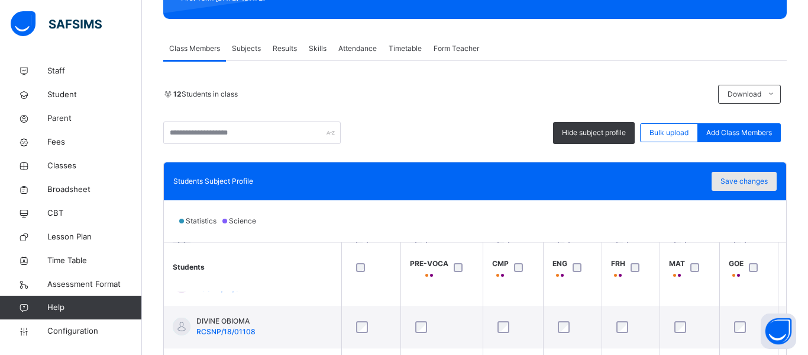
click at [749, 185] on span "Save changes" at bounding box center [744, 181] width 47 height 11
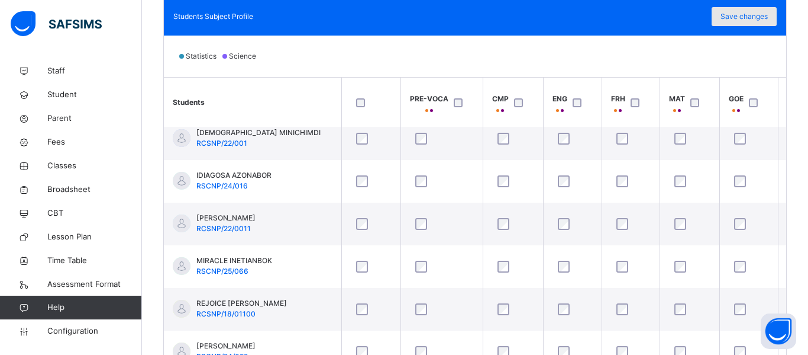
scroll to position [405, 0]
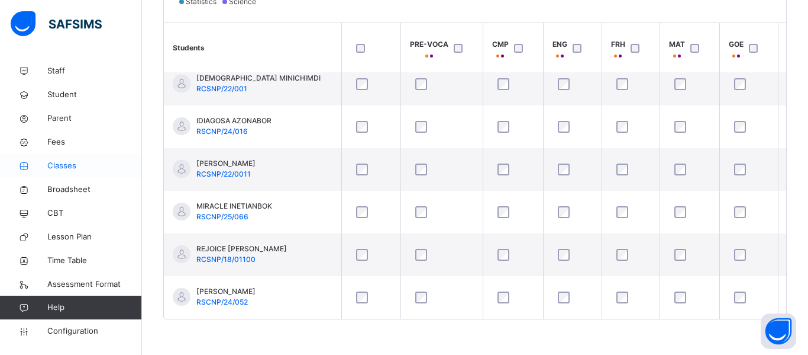
click at [57, 163] on span "Classes" at bounding box center [94, 166] width 95 height 12
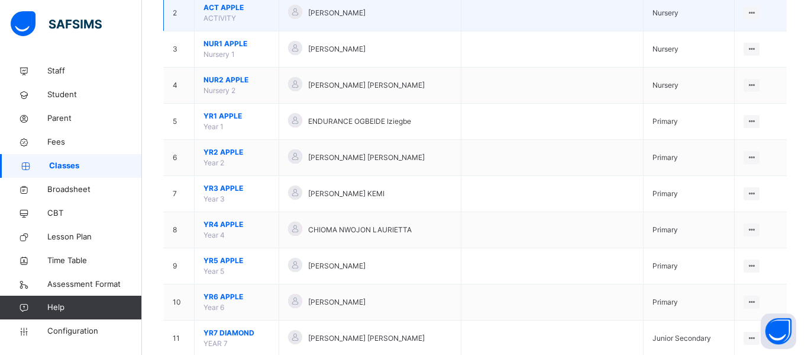
scroll to position [192, 0]
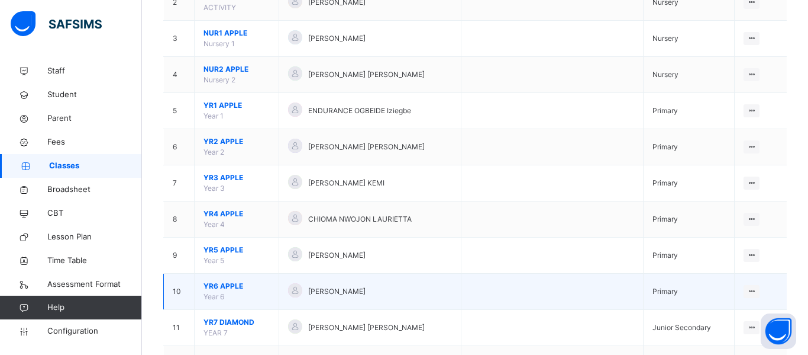
click at [378, 286] on div "[PERSON_NAME]" at bounding box center [370, 291] width 164 height 17
click at [343, 285] on div "[PERSON_NAME]" at bounding box center [370, 291] width 164 height 17
click at [343, 289] on span "[PERSON_NAME]" at bounding box center [336, 291] width 57 height 11
click at [722, 312] on div "View Class" at bounding box center [720, 315] width 67 height 12
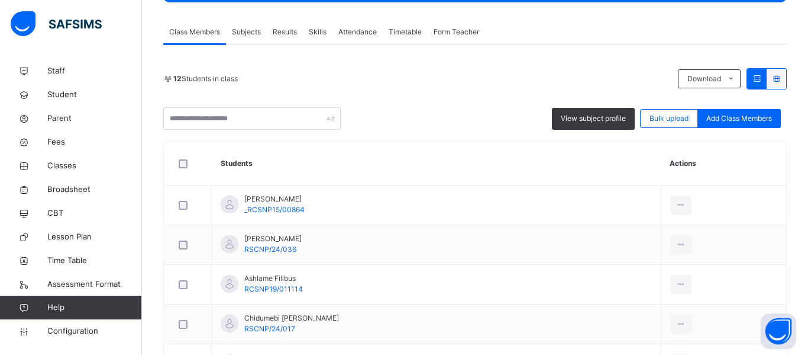
scroll to position [199, 0]
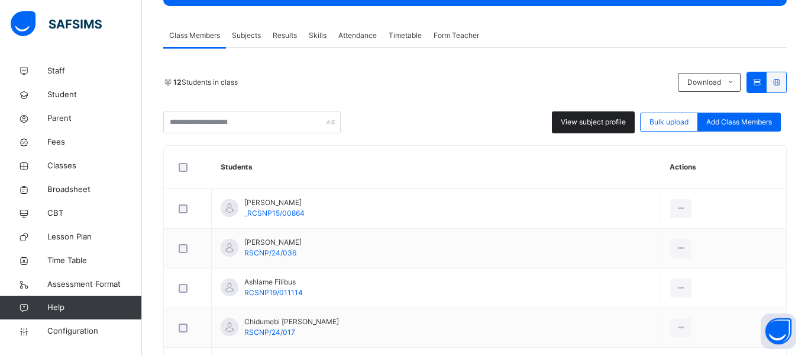
click at [588, 127] on div "View subject profile" at bounding box center [593, 122] width 83 height 22
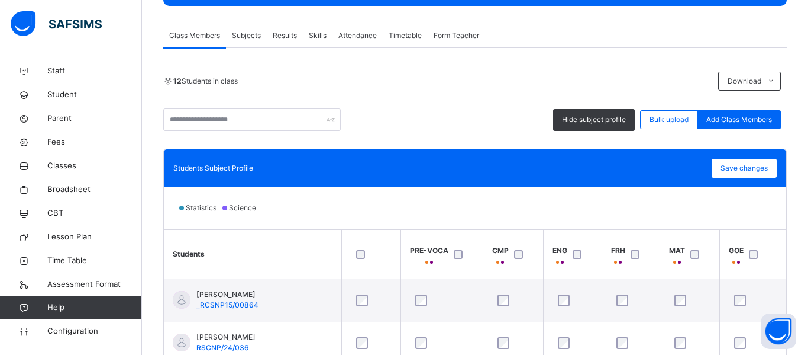
click at [365, 250] on div at bounding box center [371, 254] width 35 height 9
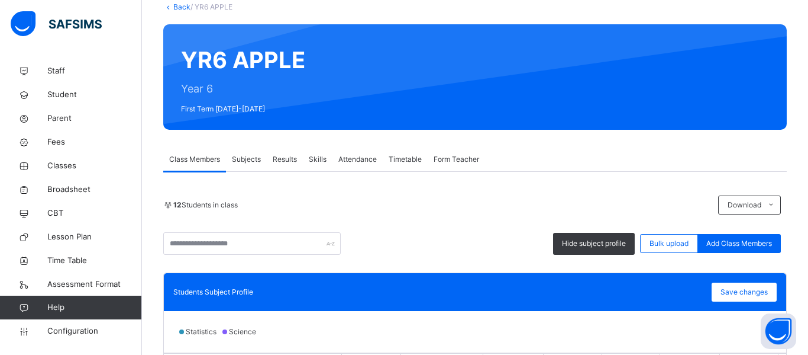
scroll to position [75, 0]
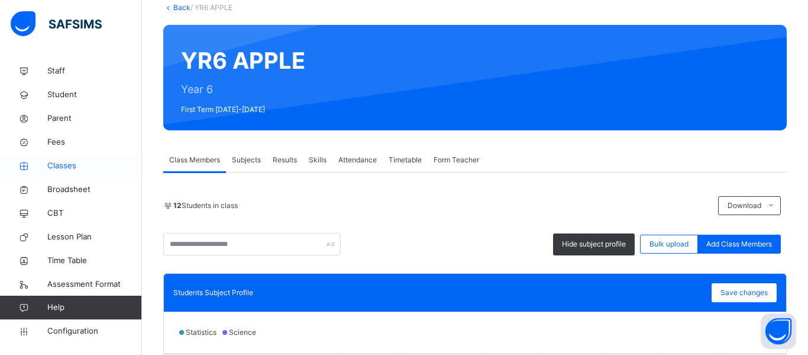
click at [67, 164] on span "Classes" at bounding box center [94, 166] width 95 height 12
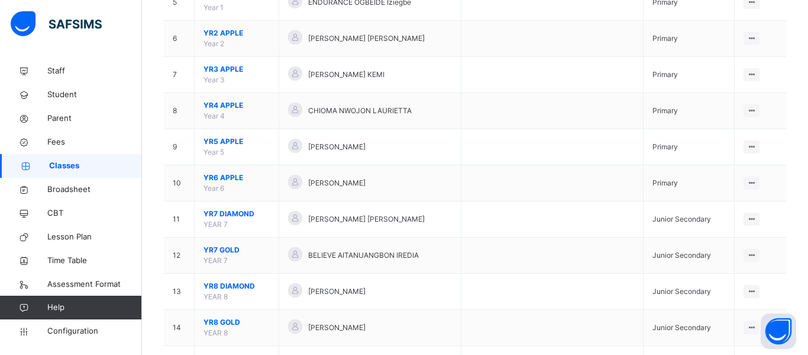
scroll to position [299, 0]
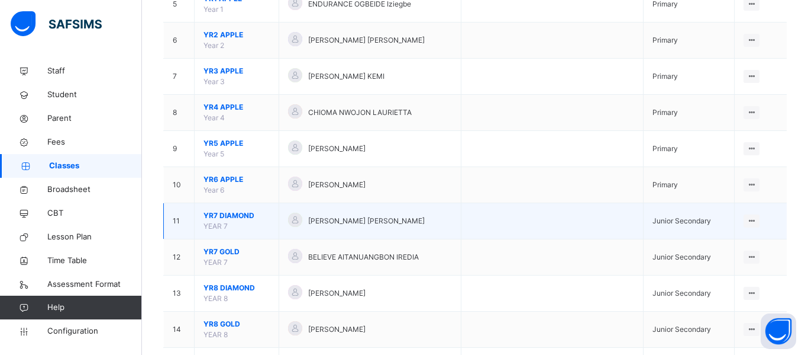
click at [230, 212] on span "YR7 DIAMOND" at bounding box center [237, 215] width 66 height 11
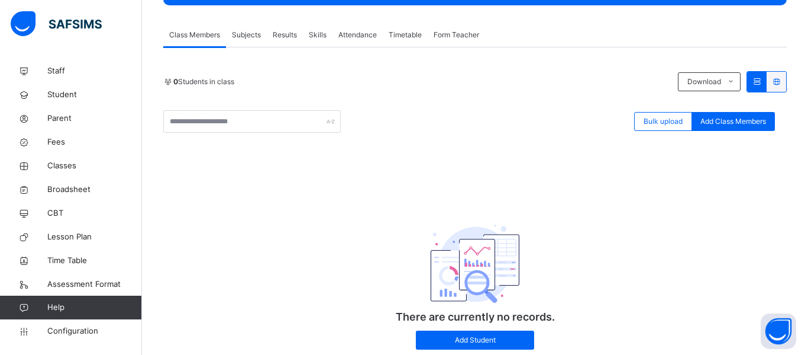
scroll to position [200, 0]
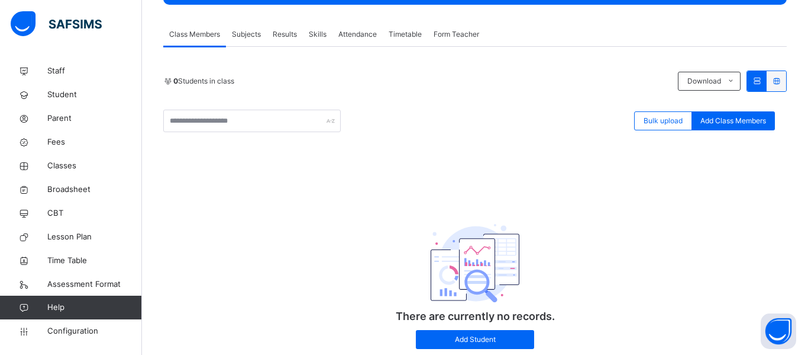
click at [248, 32] on span "Subjects" at bounding box center [246, 34] width 29 height 11
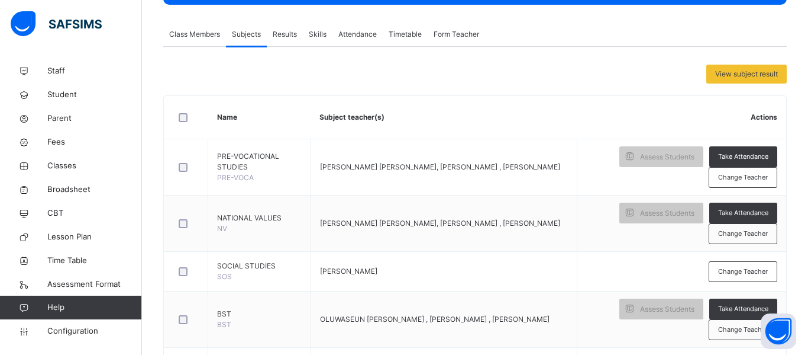
click at [180, 38] on span "Class Members" at bounding box center [194, 34] width 51 height 11
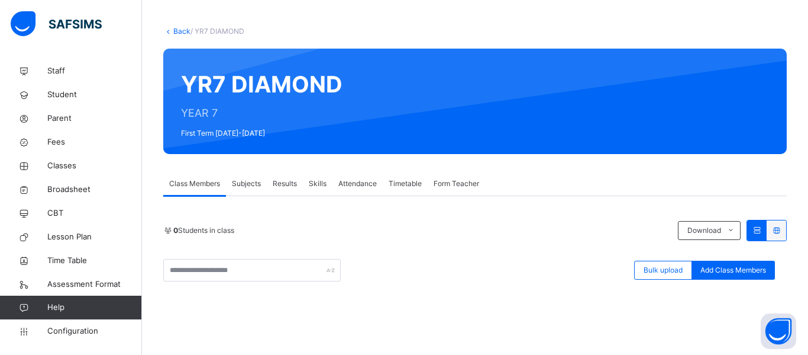
scroll to position [46, 0]
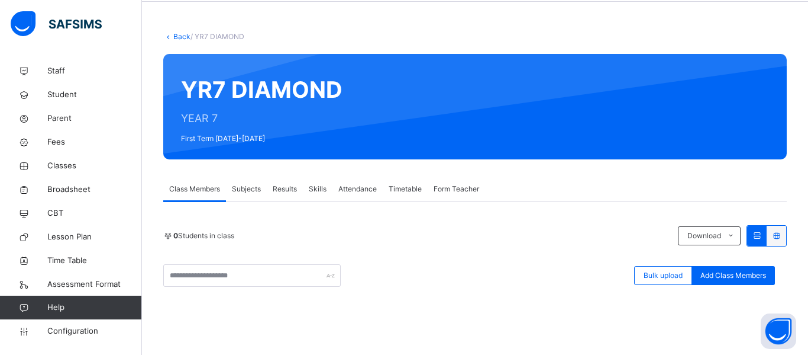
click at [240, 191] on span "Subjects" at bounding box center [246, 188] width 29 height 11
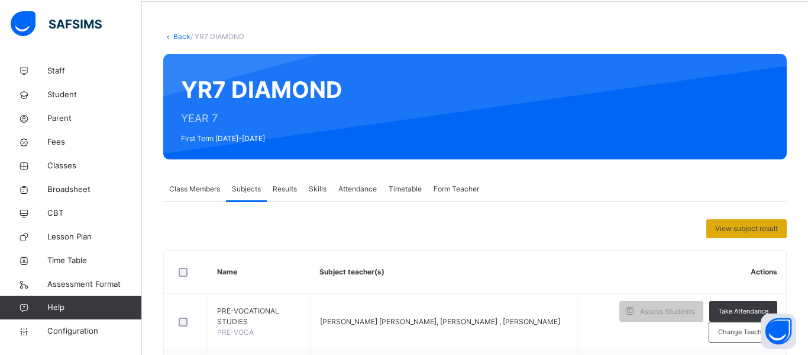
click at [731, 224] on span "View subject result" at bounding box center [747, 228] width 63 height 11
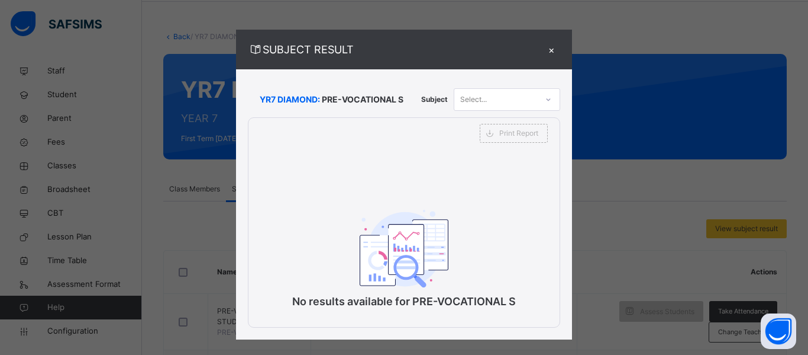
click at [553, 43] on div "×" at bounding box center [552, 49] width 18 height 16
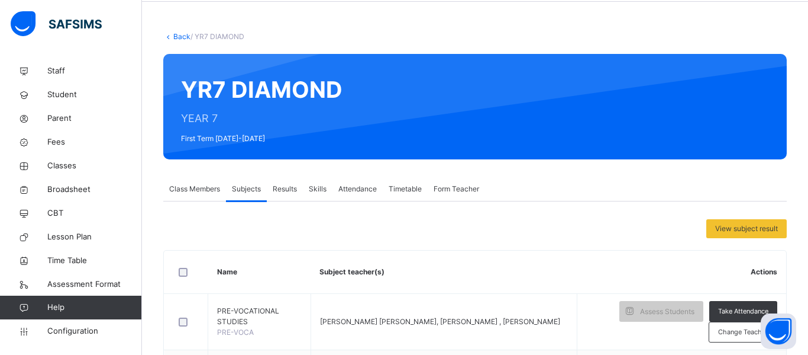
click at [199, 178] on div "Class Members" at bounding box center [194, 189] width 63 height 24
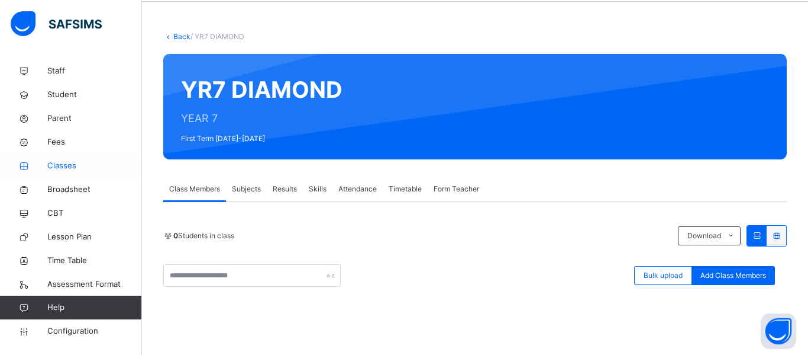
click at [56, 165] on span "Classes" at bounding box center [94, 166] width 95 height 12
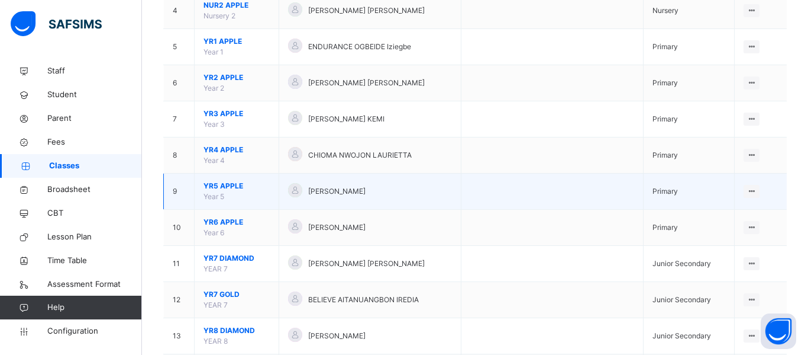
scroll to position [258, 0]
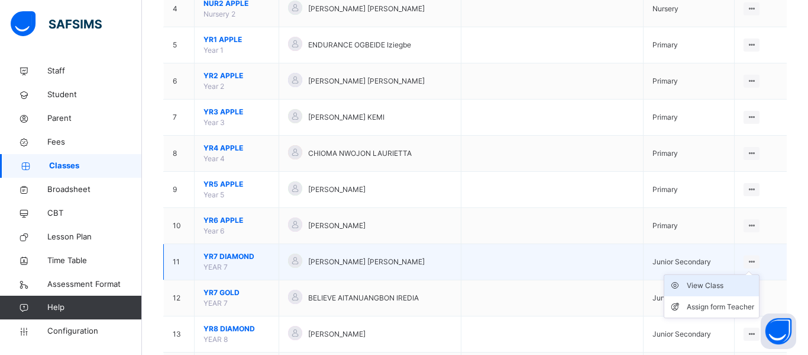
click at [725, 282] on div "View Class" at bounding box center [720, 285] width 67 height 12
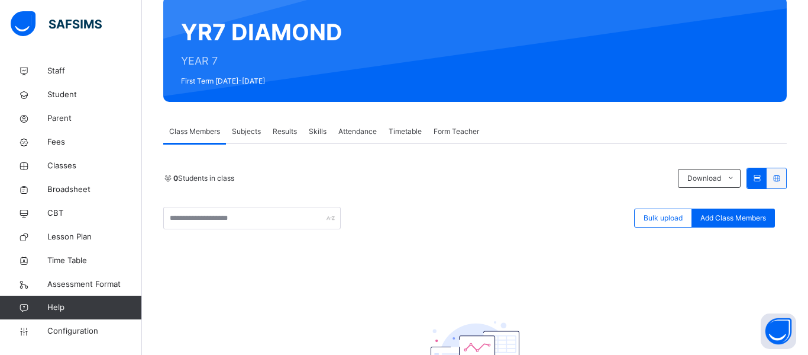
scroll to position [100, 0]
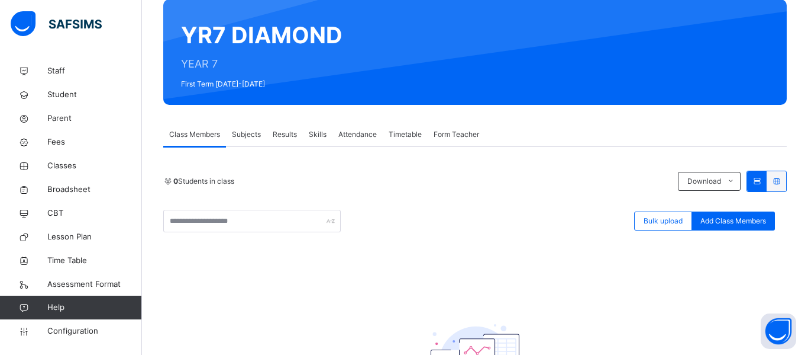
click at [252, 129] on span "Subjects" at bounding box center [246, 134] width 29 height 11
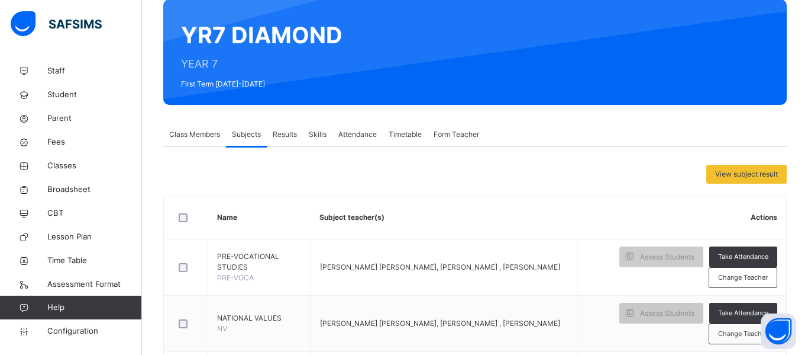
click at [278, 142] on div "Results" at bounding box center [285, 135] width 36 height 24
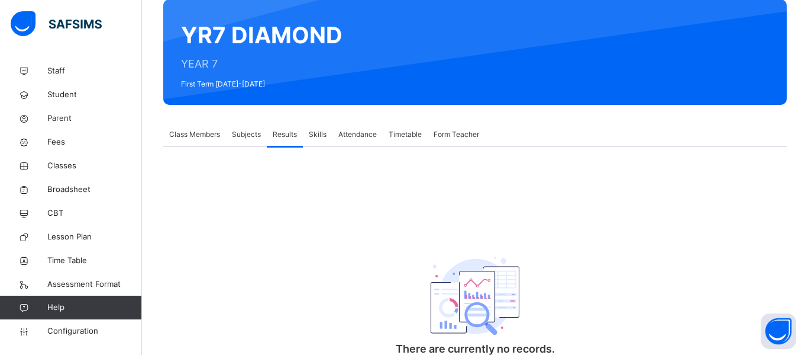
click at [327, 135] on div "Skills" at bounding box center [318, 135] width 30 height 24
click at [185, 131] on span "Class Members" at bounding box center [194, 134] width 51 height 11
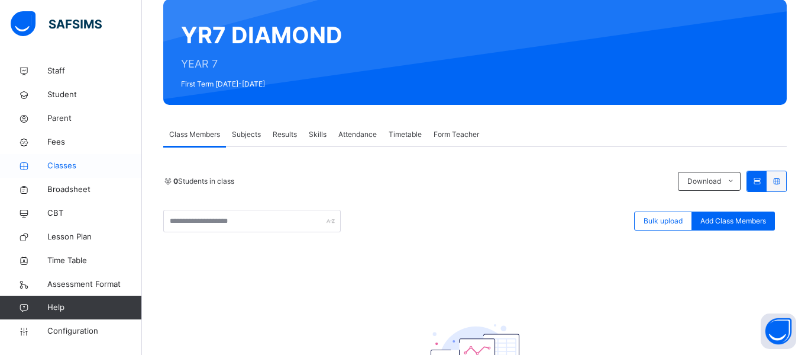
click at [70, 168] on span "Classes" at bounding box center [94, 166] width 95 height 12
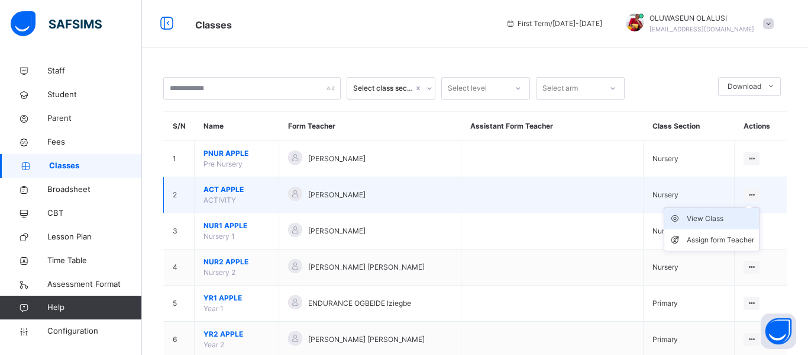
click at [726, 217] on div "View Class" at bounding box center [720, 218] width 67 height 12
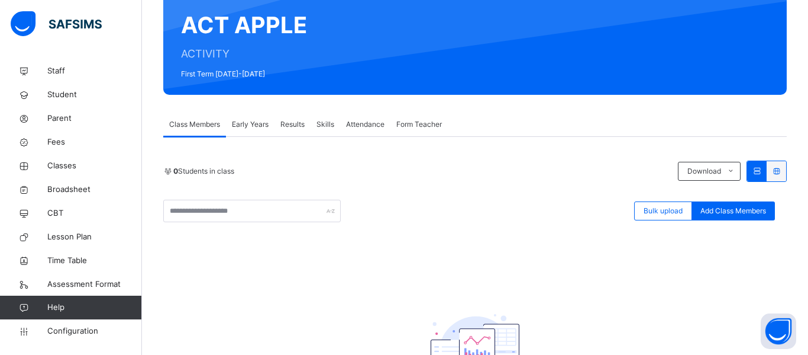
scroll to position [101, 0]
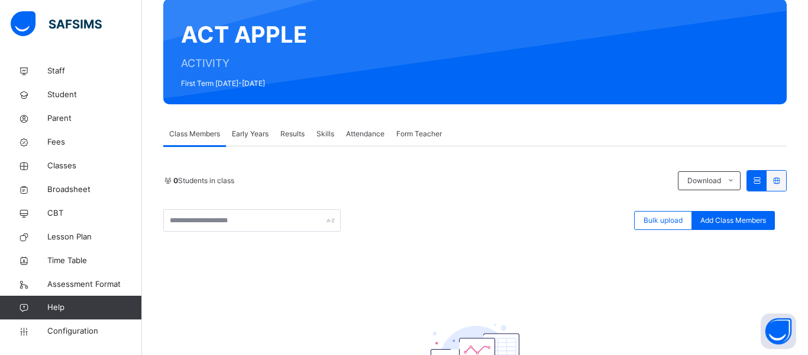
click at [257, 133] on span "Early Years" at bounding box center [250, 133] width 37 height 11
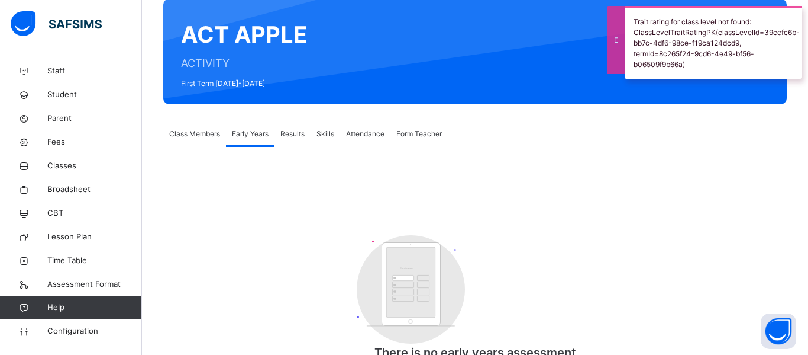
click at [309, 134] on div "Results" at bounding box center [293, 134] width 36 height 24
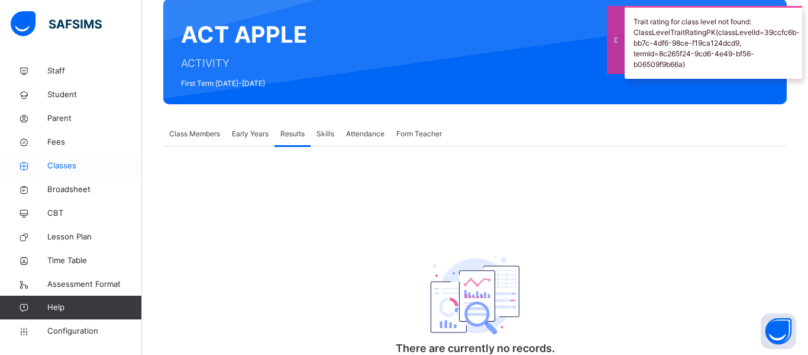
click at [59, 165] on span "Classes" at bounding box center [94, 166] width 95 height 12
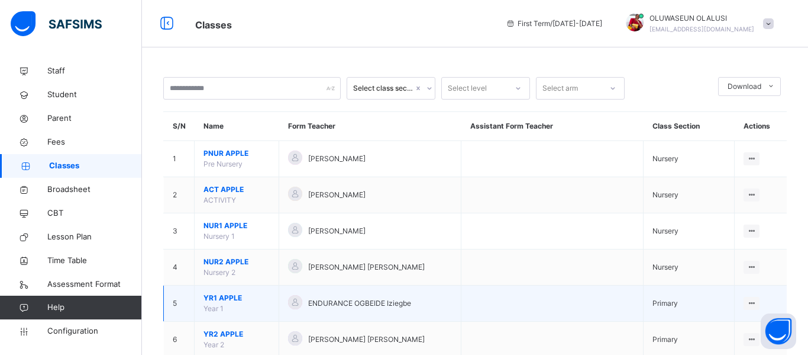
click at [355, 311] on td "ENDURANCE OGBEIDE Iziegbe" at bounding box center [370, 303] width 182 height 36
click at [718, 326] on div "View Class" at bounding box center [720, 327] width 67 height 12
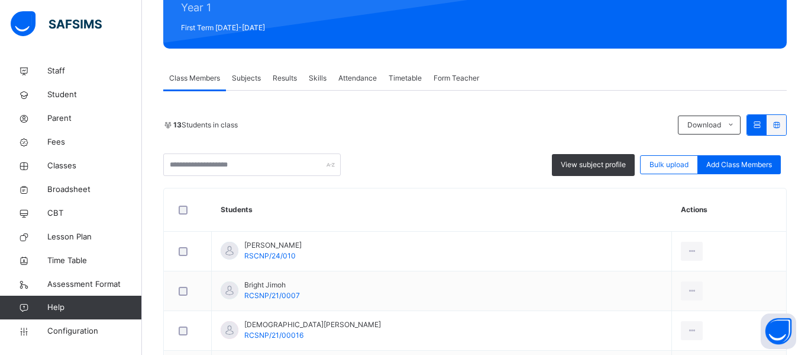
scroll to position [155, 0]
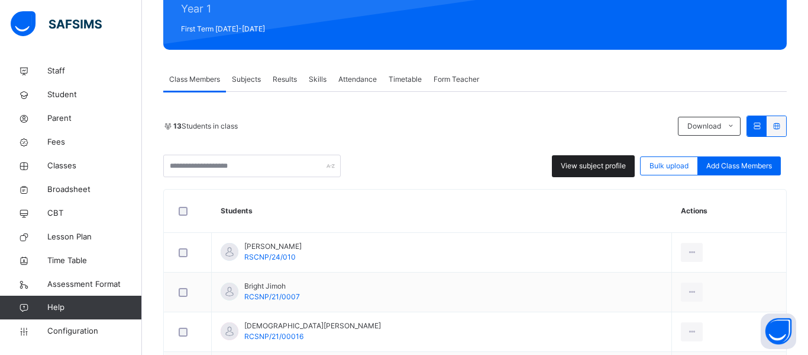
click at [567, 166] on span "View subject profile" at bounding box center [593, 165] width 65 height 11
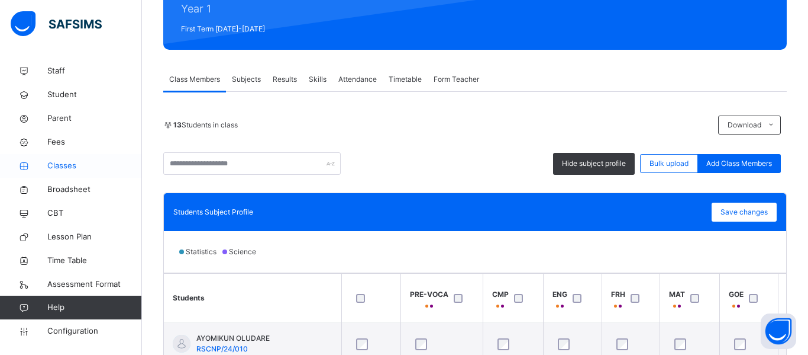
click at [75, 166] on span "Classes" at bounding box center [94, 166] width 95 height 12
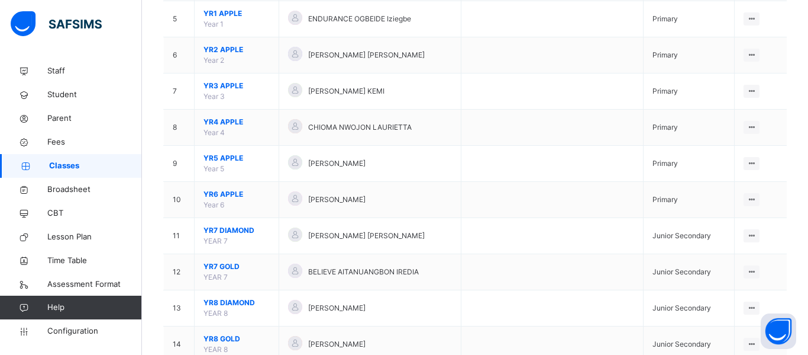
scroll to position [308, 0]
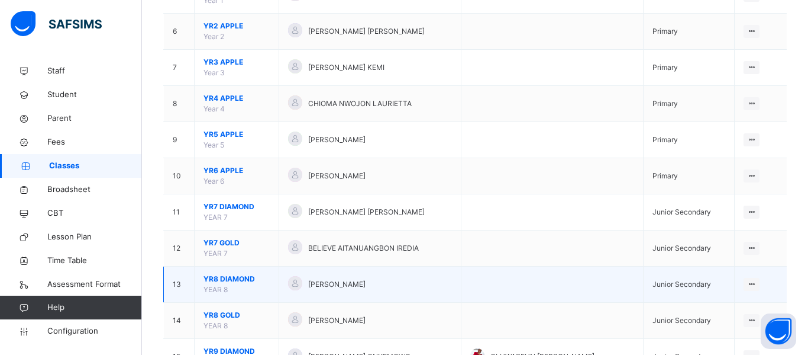
click at [376, 272] on td "[PERSON_NAME]" at bounding box center [370, 284] width 182 height 36
click at [350, 289] on div "[PERSON_NAME]" at bounding box center [370, 284] width 164 height 17
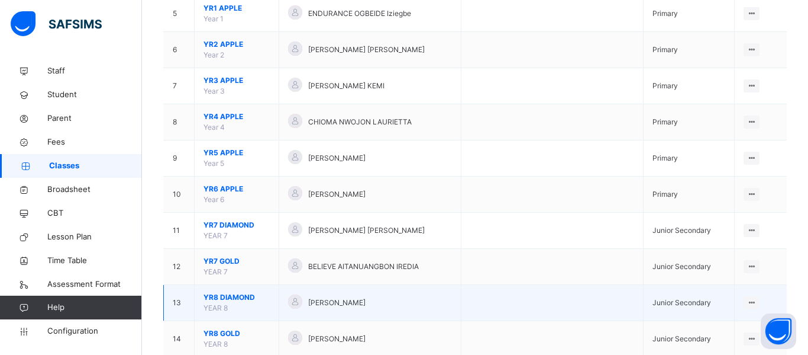
scroll to position [291, 0]
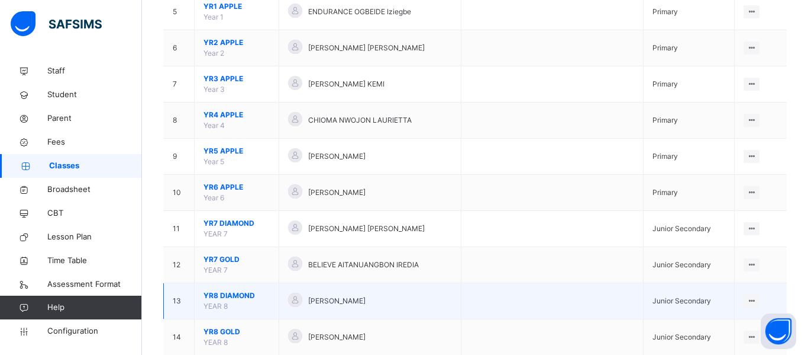
click at [337, 293] on div "[PERSON_NAME]" at bounding box center [370, 300] width 164 height 17
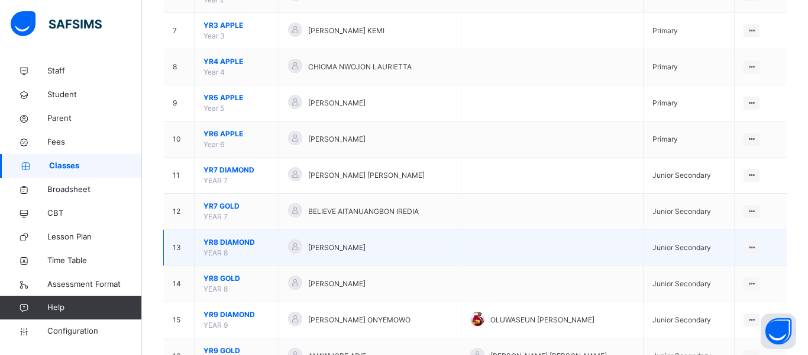
scroll to position [349, 0]
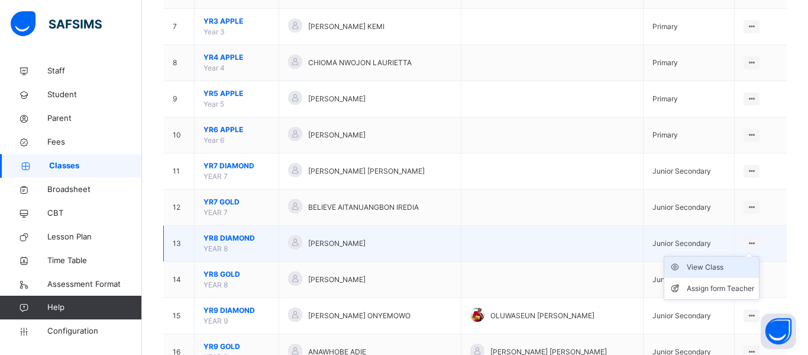
click at [716, 269] on div "View Class" at bounding box center [720, 267] width 67 height 12
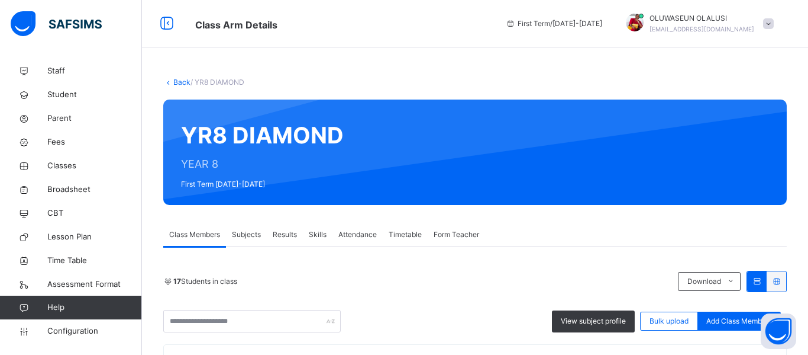
scroll to position [207, 0]
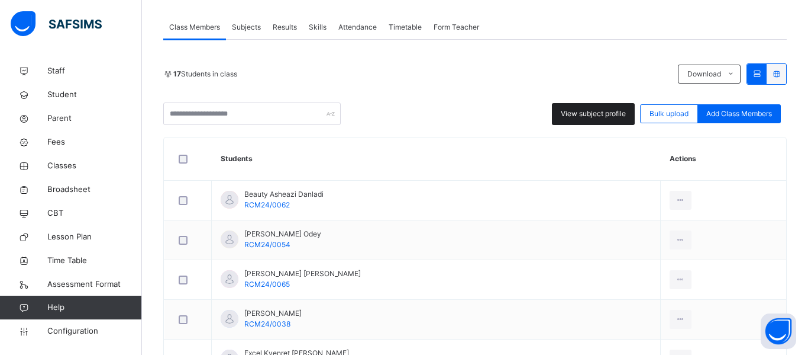
click at [591, 112] on span "View subject profile" at bounding box center [593, 113] width 65 height 11
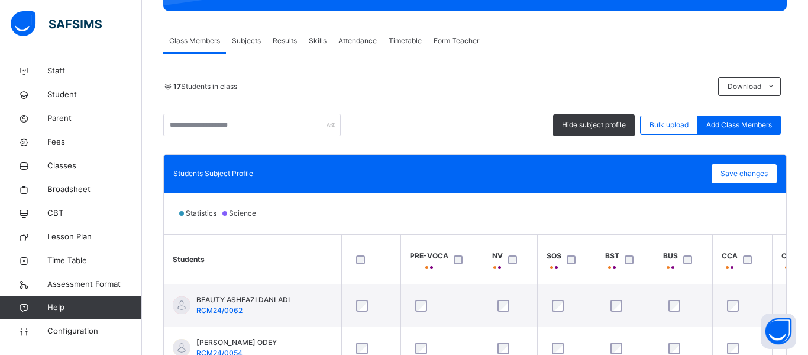
scroll to position [194, 0]
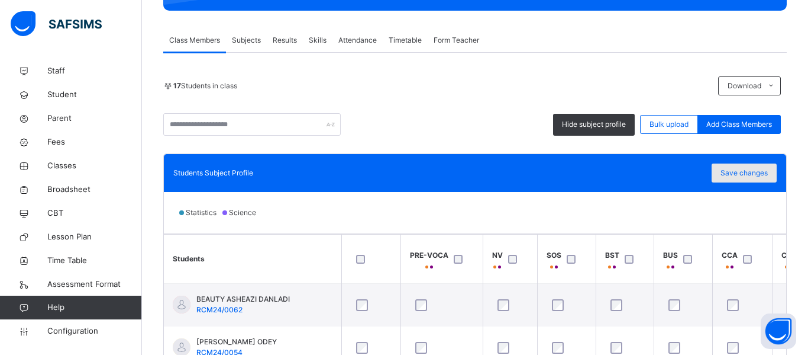
click at [750, 172] on span "Save changes" at bounding box center [744, 172] width 47 height 11
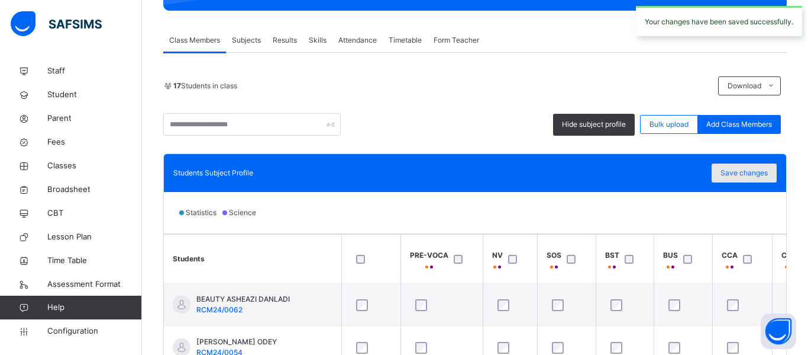
click at [730, 170] on span "Save changes" at bounding box center [744, 172] width 47 height 11
click at [755, 170] on div "Save changes" at bounding box center [744, 172] width 65 height 19
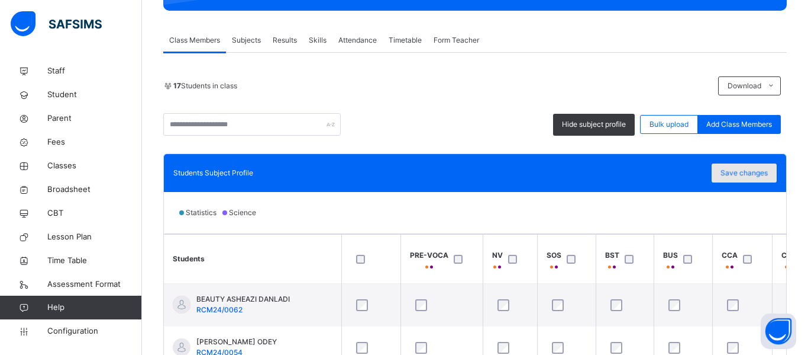
click at [759, 168] on span "Save changes" at bounding box center [744, 172] width 47 height 11
click at [66, 165] on span "Classes" at bounding box center [94, 166] width 95 height 12
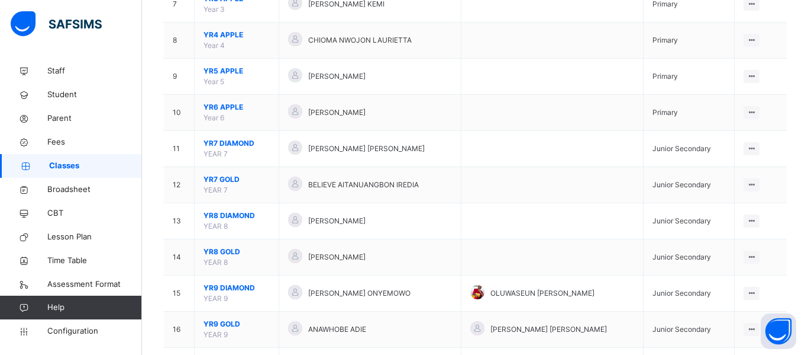
scroll to position [407, 0]
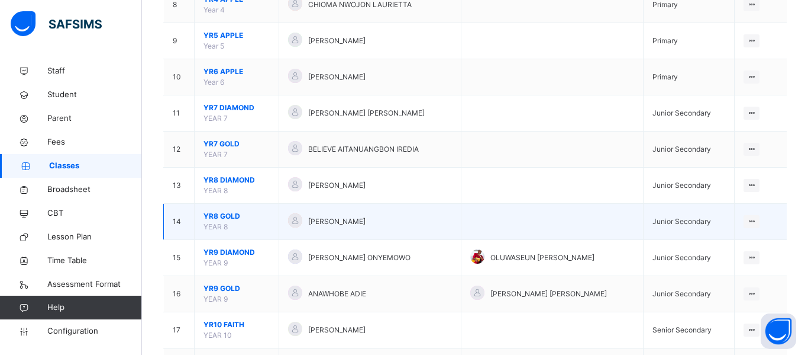
click at [327, 218] on span "[PERSON_NAME]" at bounding box center [336, 221] width 57 height 11
click at [751, 234] on ul "View Class Assign form Teacher" at bounding box center [712, 256] width 96 height 44
click at [710, 243] on div "View Class" at bounding box center [720, 245] width 67 height 12
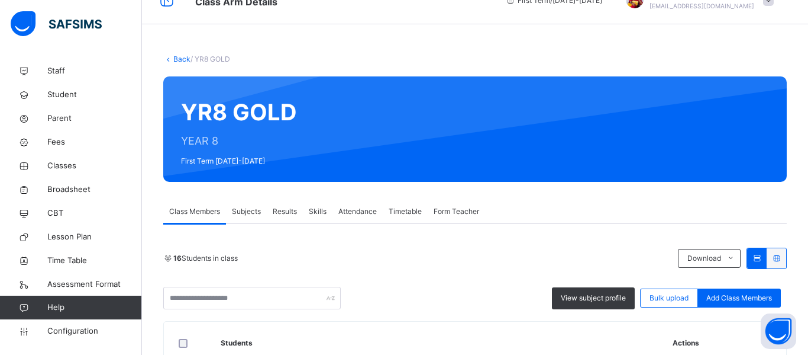
scroll to position [127, 0]
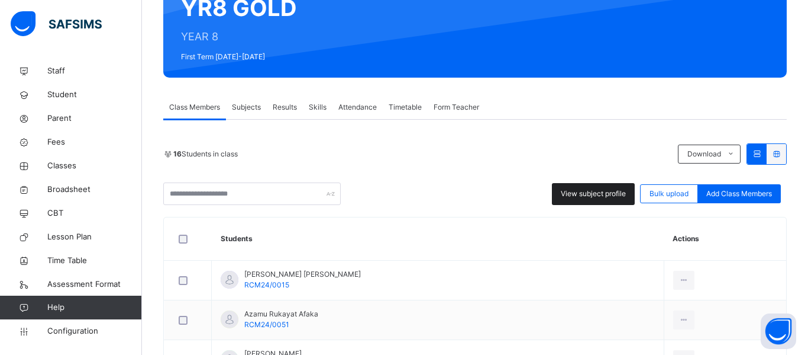
click at [594, 188] on span "View subject profile" at bounding box center [593, 193] width 65 height 11
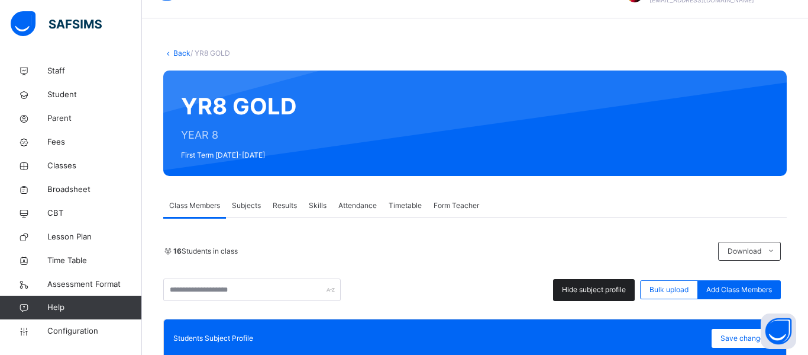
scroll to position [23, 0]
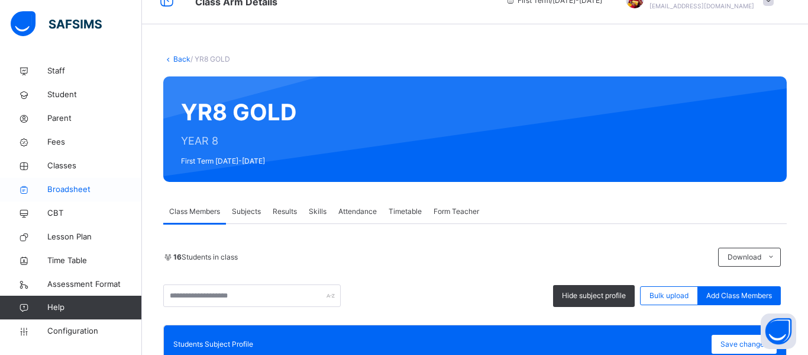
click at [72, 178] on link "Broadsheet" at bounding box center [71, 190] width 142 height 24
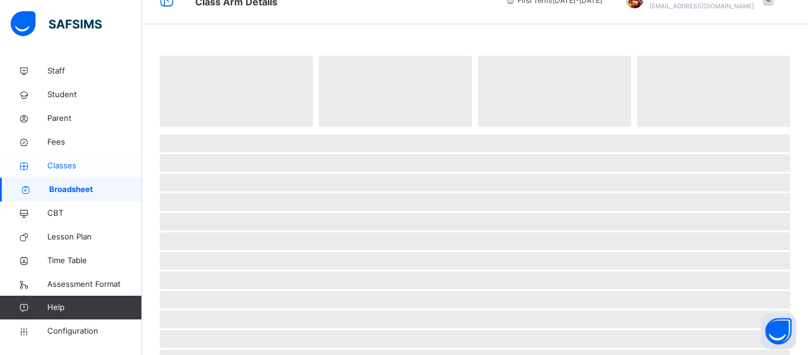
click at [83, 165] on span "Classes" at bounding box center [94, 166] width 95 height 12
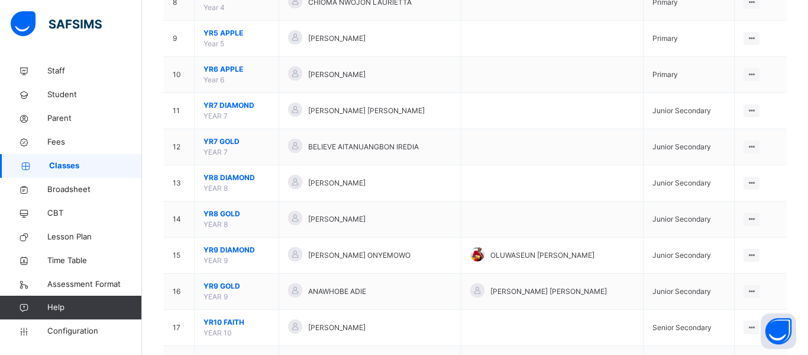
scroll to position [414, 0]
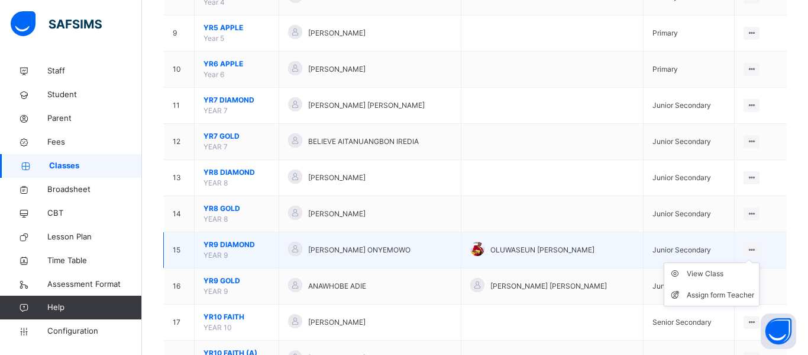
click at [750, 249] on icon at bounding box center [752, 249] width 10 height 9
click at [696, 265] on ul "View Class Assign form Teacher" at bounding box center [712, 284] width 96 height 44
click at [695, 263] on ul "View Class Assign form Teacher" at bounding box center [712, 284] width 96 height 44
click at [698, 271] on div "View Class" at bounding box center [720, 274] width 67 height 12
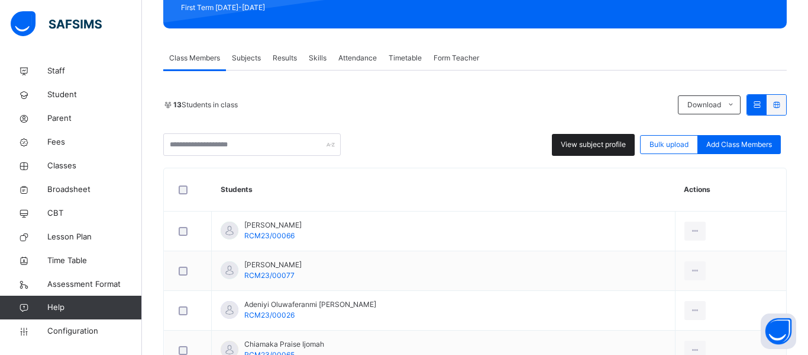
click at [594, 145] on span "View subject profile" at bounding box center [593, 144] width 65 height 11
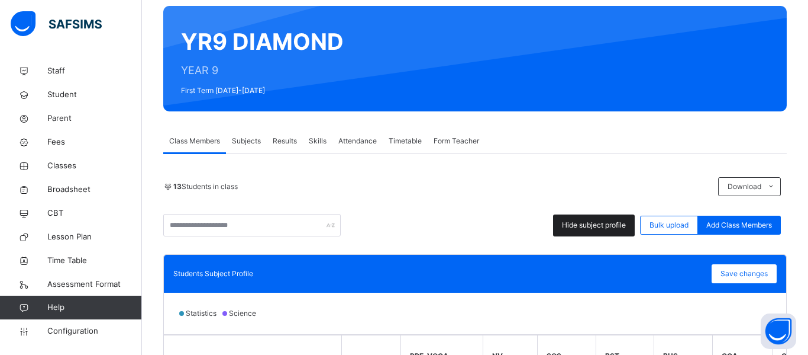
scroll to position [79, 0]
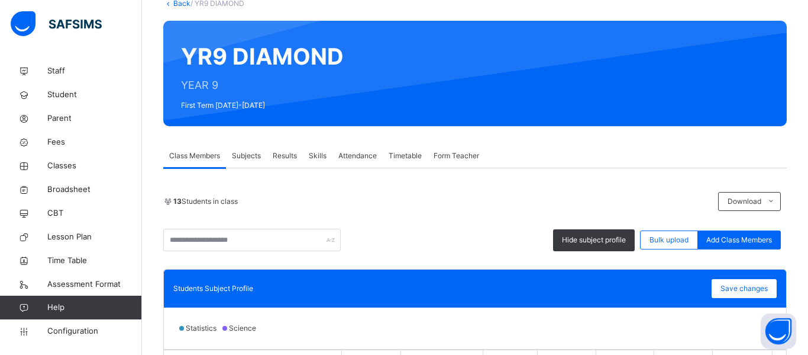
click at [230, 12] on div "Back / YR9 DIAMOND YR9 DIAMOND YEAR 9 First Term 2025-2026 Class Members Subjec…" at bounding box center [475, 330] width 666 height 700
click at [246, 162] on div "Subjects" at bounding box center [246, 156] width 41 height 24
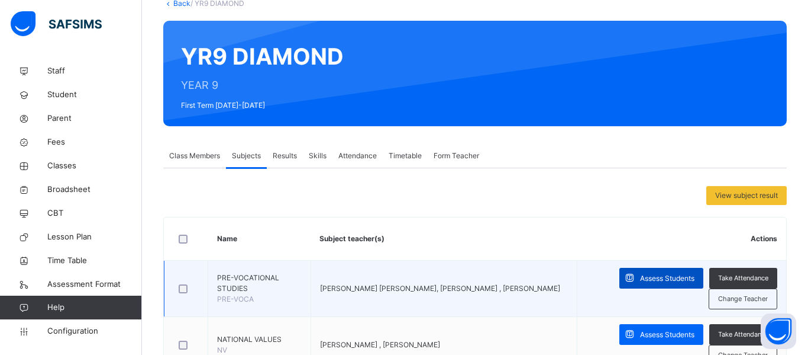
click at [642, 275] on span "Assess Students" at bounding box center [667, 278] width 54 height 11
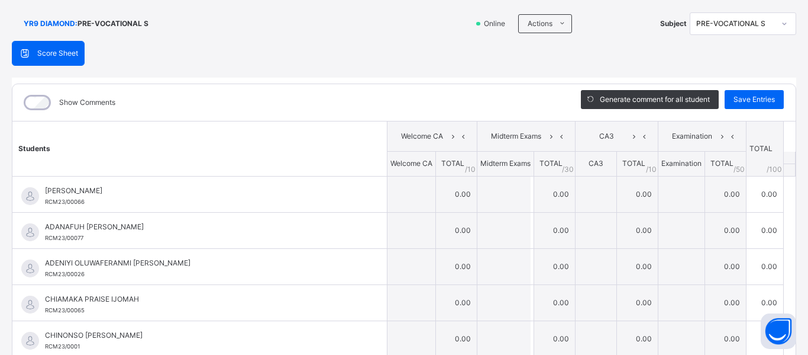
scroll to position [75, 0]
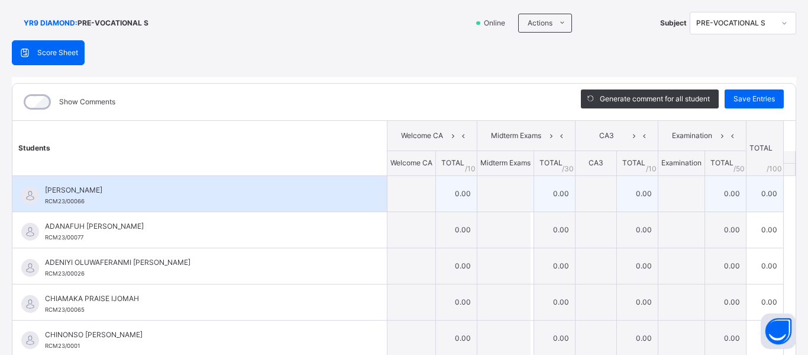
click at [458, 194] on td "0.00" at bounding box center [456, 193] width 41 height 36
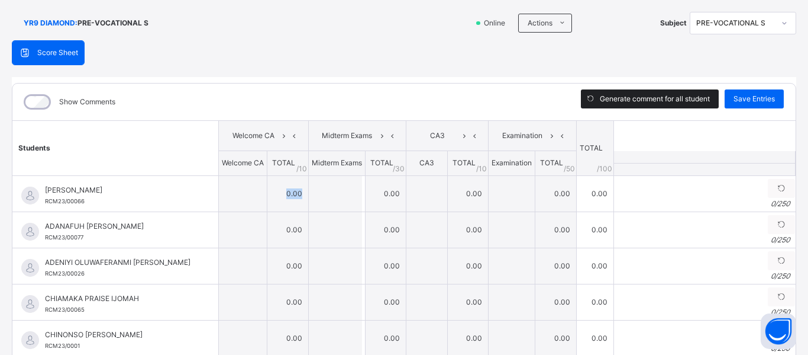
click at [636, 98] on span "Generate comment for all student" at bounding box center [655, 99] width 110 height 11
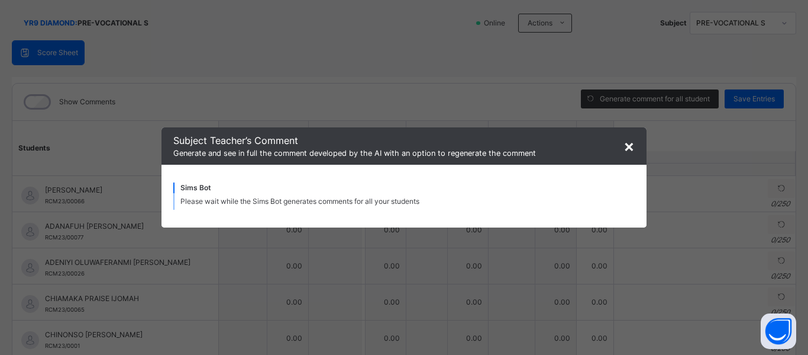
click at [630, 147] on span "×" at bounding box center [629, 146] width 11 height 20
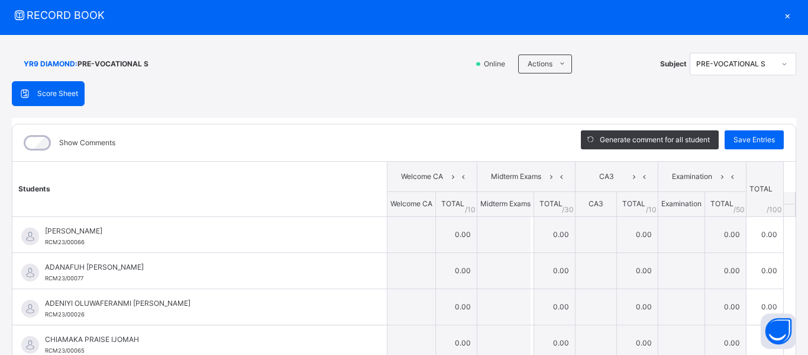
scroll to position [0, 0]
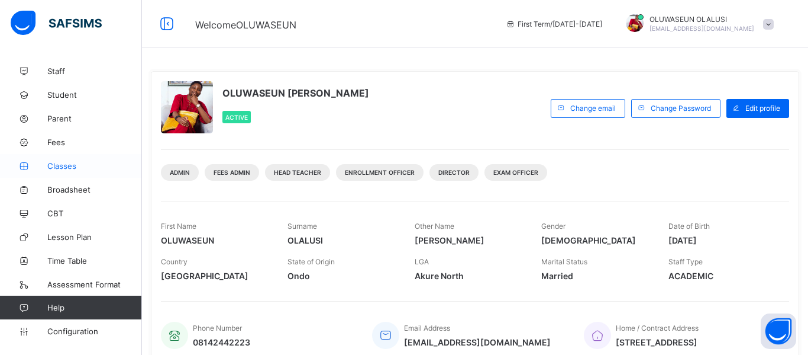
click at [60, 170] on span "Classes" at bounding box center [94, 165] width 95 height 9
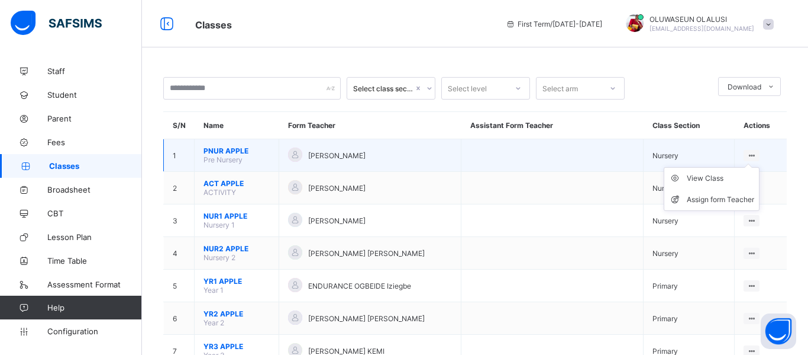
click at [749, 167] on ul "View Class Assign form Teacher" at bounding box center [712, 189] width 96 height 44
click at [733, 182] on div "View Class" at bounding box center [720, 178] width 67 height 12
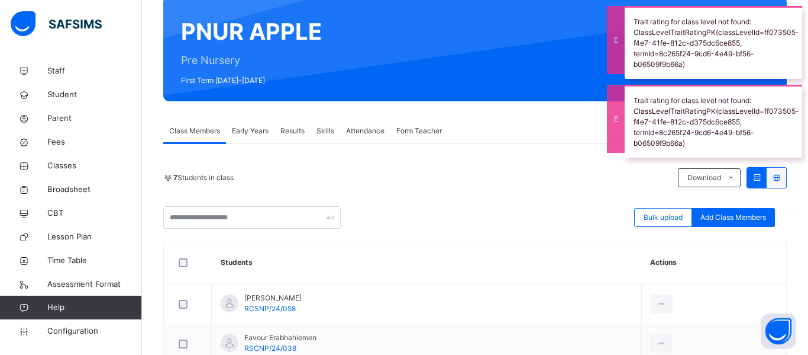
scroll to position [106, 0]
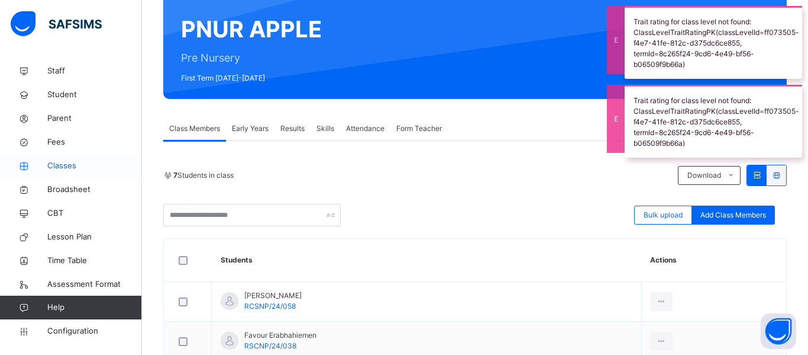
click at [67, 166] on span "Classes" at bounding box center [94, 166] width 95 height 12
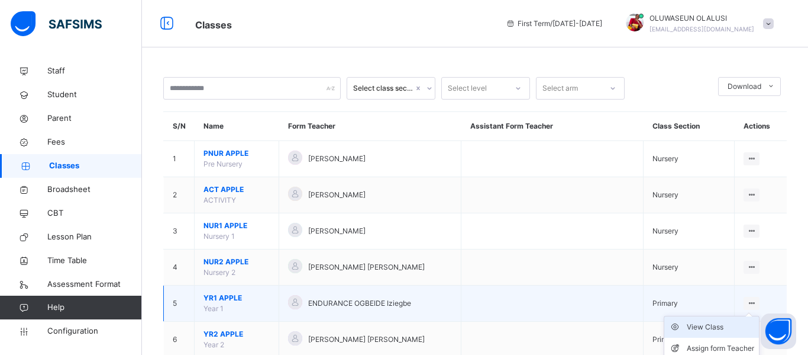
click at [724, 331] on div "View Class" at bounding box center [720, 327] width 67 height 12
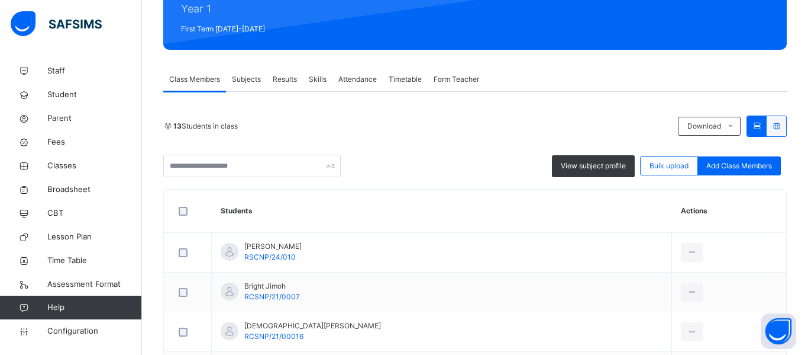
scroll to position [146, 0]
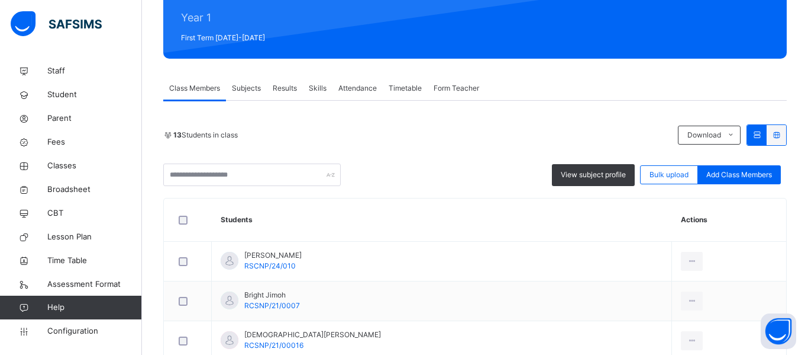
click at [249, 94] on div "Subjects" at bounding box center [246, 88] width 41 height 24
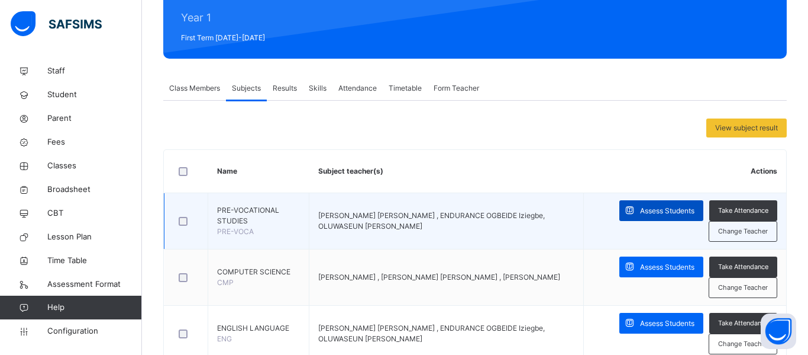
click at [646, 208] on span "Assess Students" at bounding box center [667, 210] width 54 height 11
